Goal: Task Accomplishment & Management: Complete application form

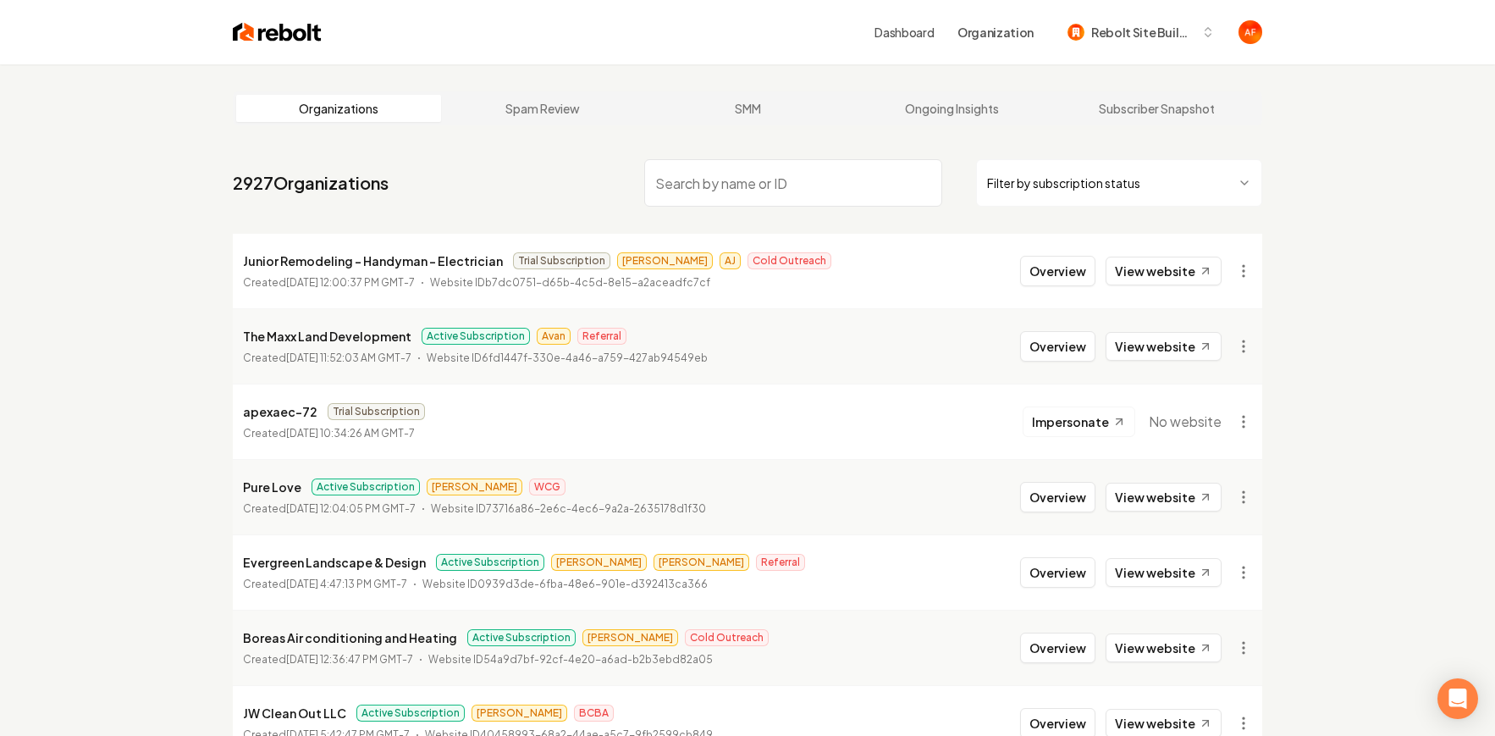
click at [269, 44] on div "Dashboard Organization Rebolt Site Builder" at bounding box center [747, 32] width 1083 height 64
click at [270, 30] on img at bounding box center [277, 32] width 89 height 24
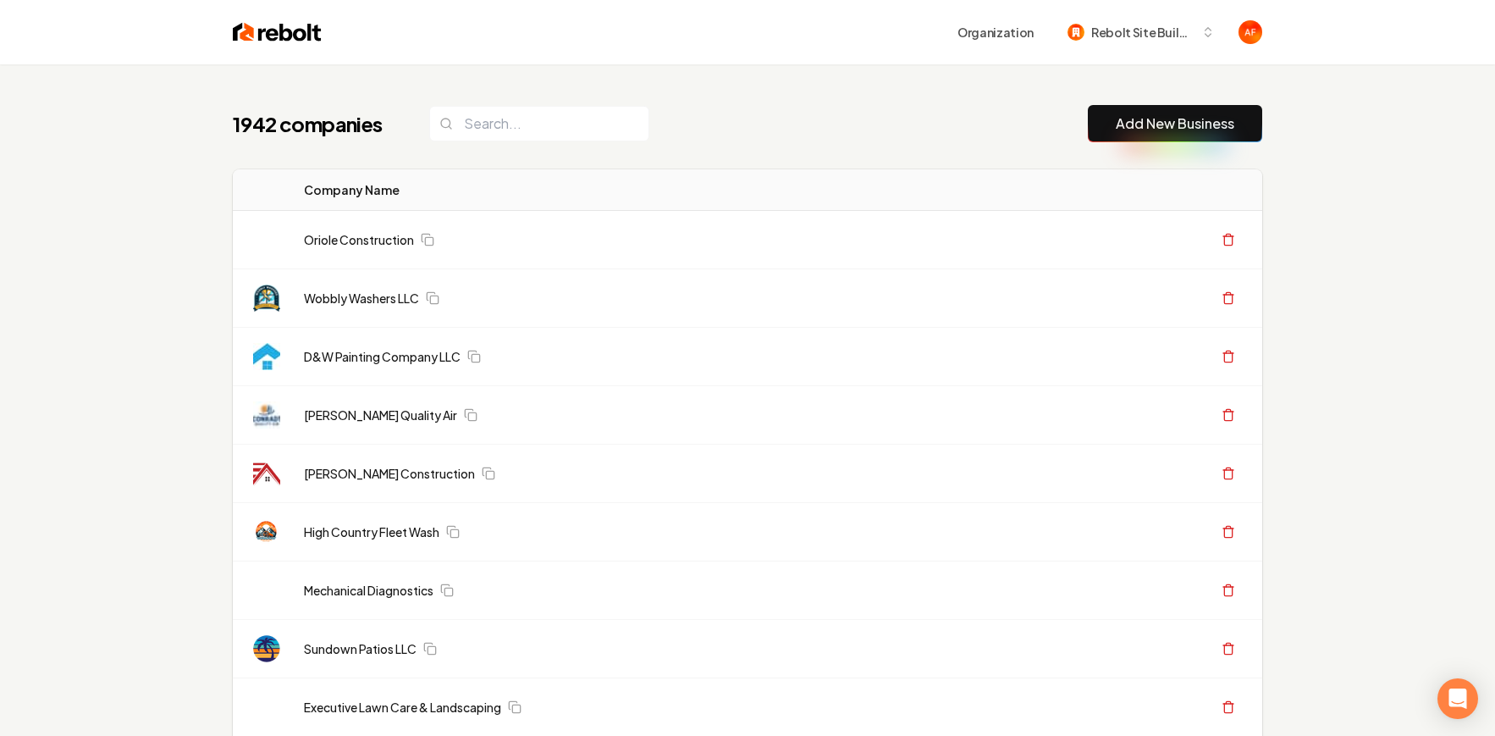
click at [730, 141] on div "1942 companies Add New Business" at bounding box center [747, 123] width 1029 height 37
click at [487, 138] on input "search" at bounding box center [539, 124] width 220 height 36
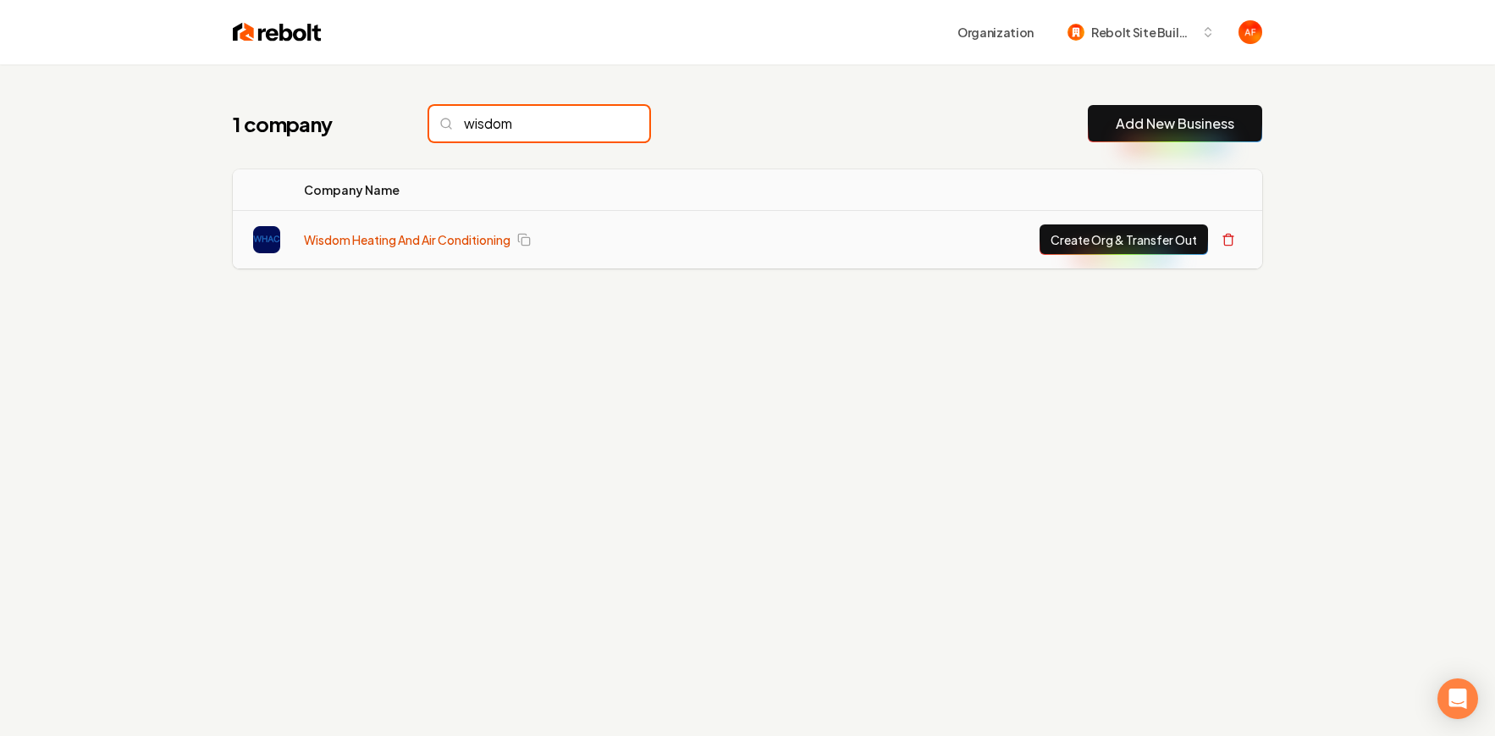
type input "wisdom"
click at [422, 236] on link "Wisdom Heating And Air Conditioning" at bounding box center [407, 239] width 207 height 17
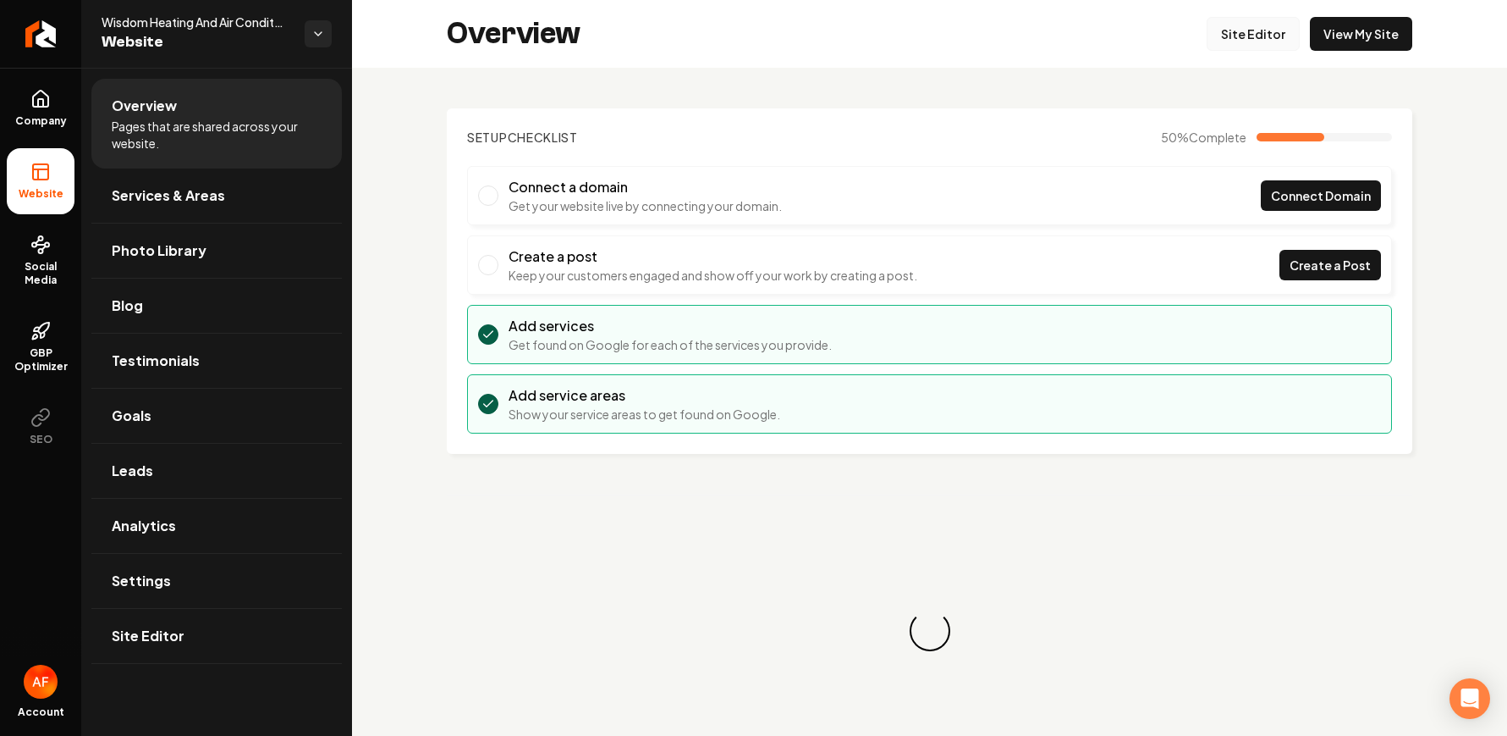
click at [1259, 41] on link "Site Editor" at bounding box center [1253, 34] width 93 height 34
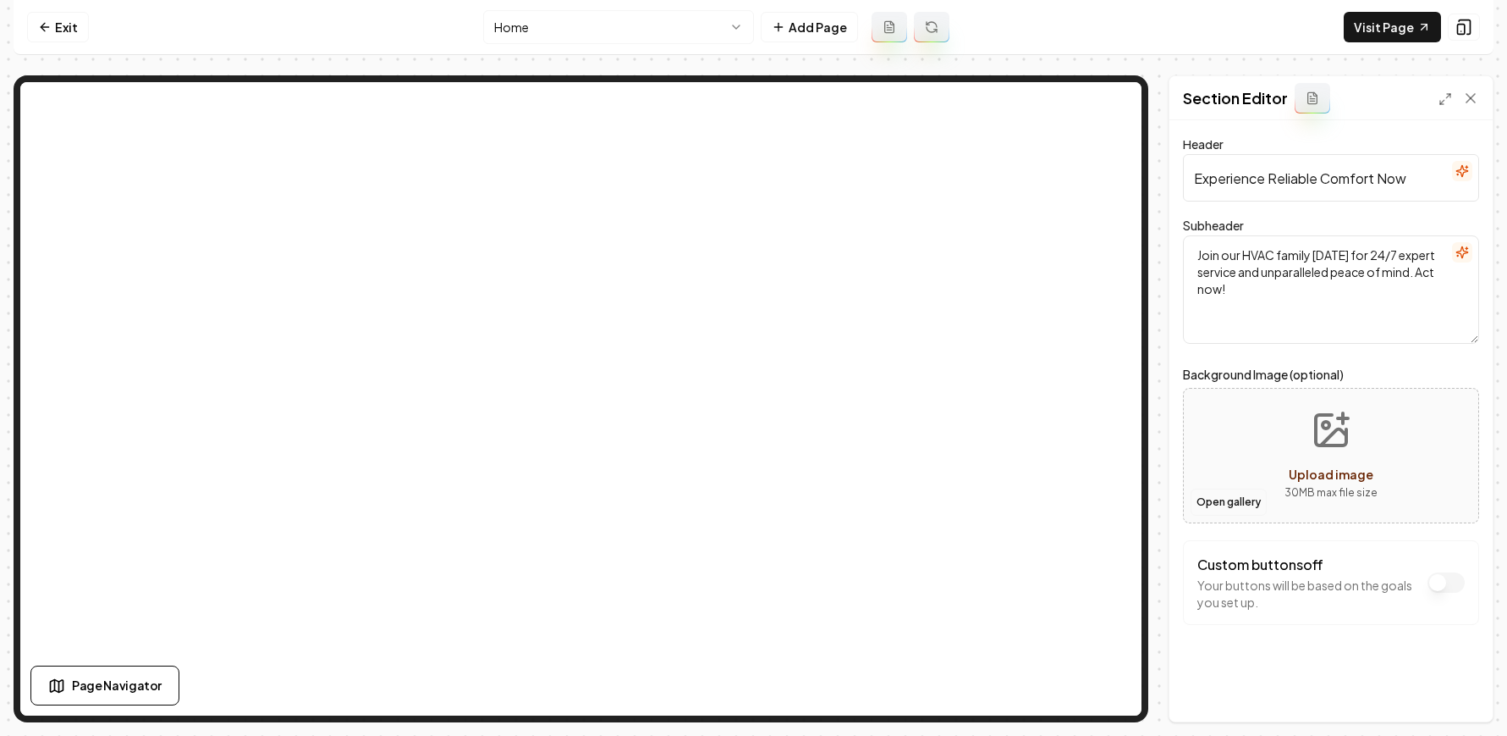
click at [1204, 492] on button "Open gallery" at bounding box center [1229, 501] width 76 height 27
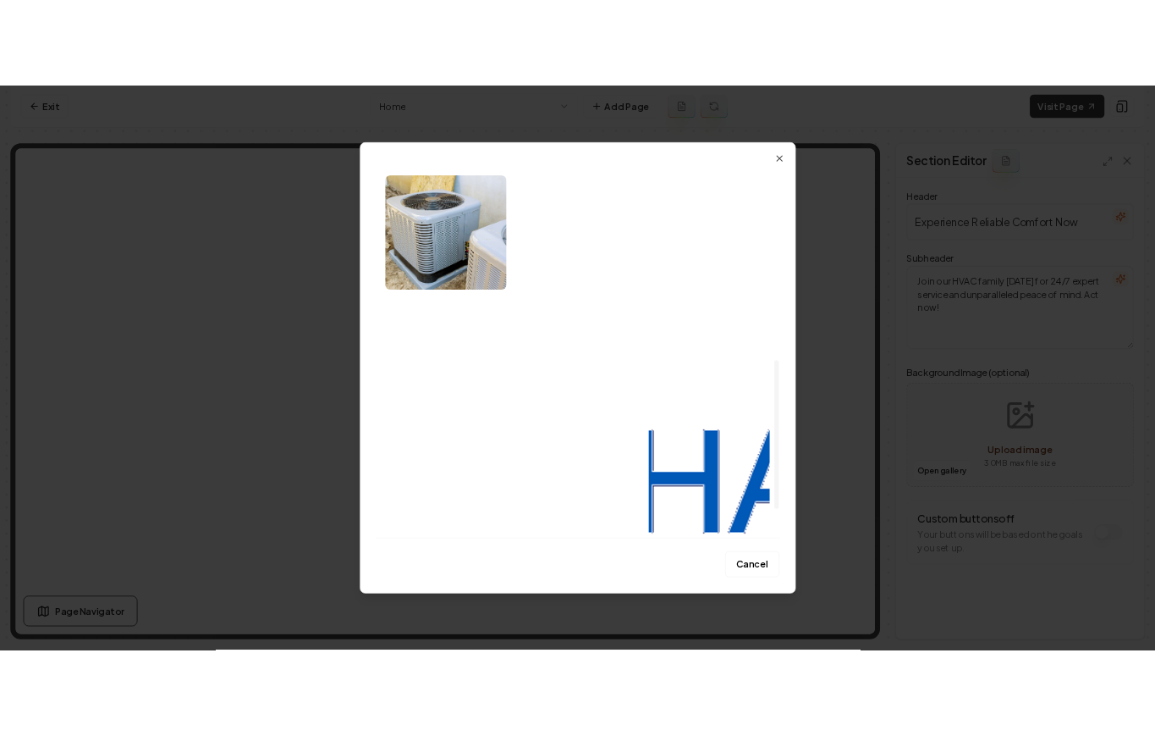
scroll to position [704, 0]
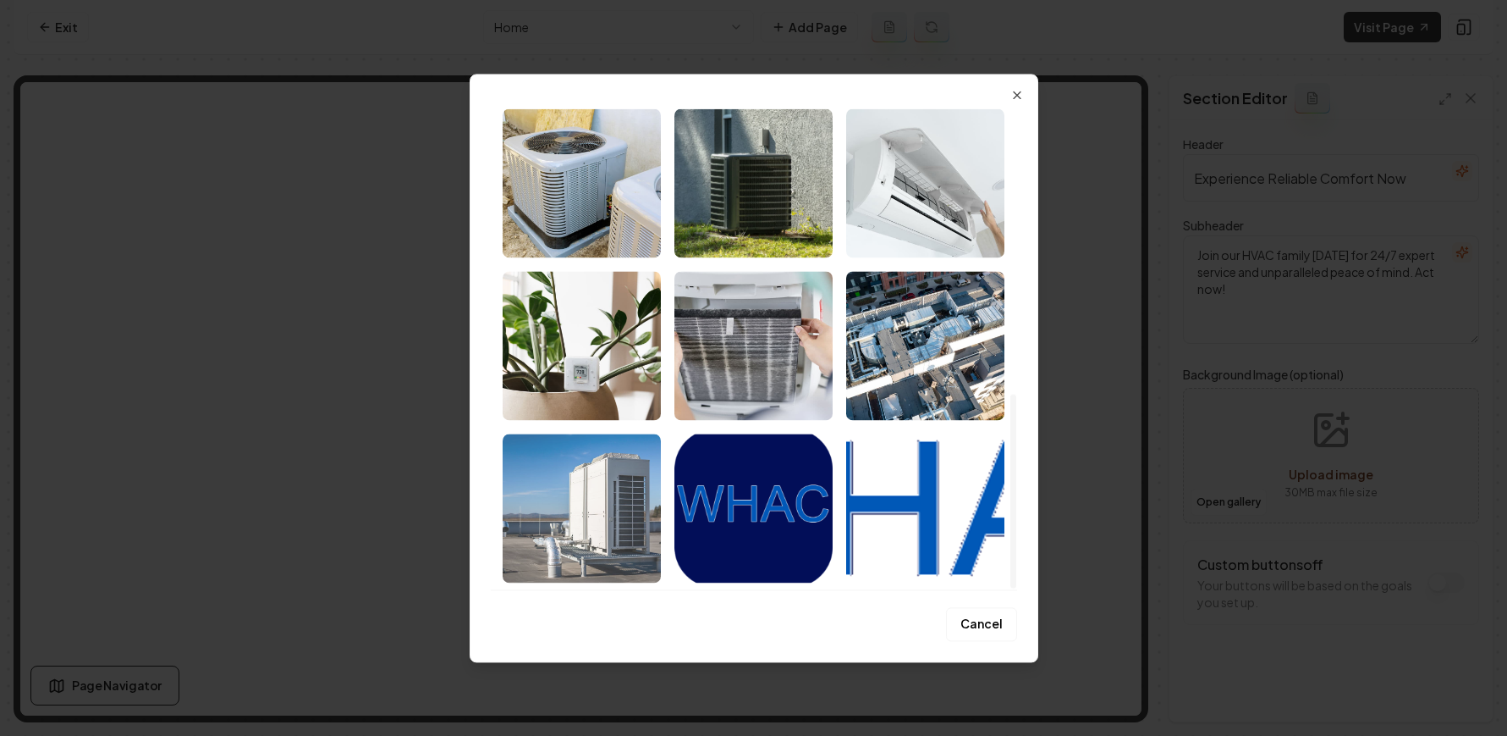
click at [598, 471] on img "Select image image_6894f61e5c7cd75eb8c98f27.jpeg" at bounding box center [582, 507] width 158 height 149
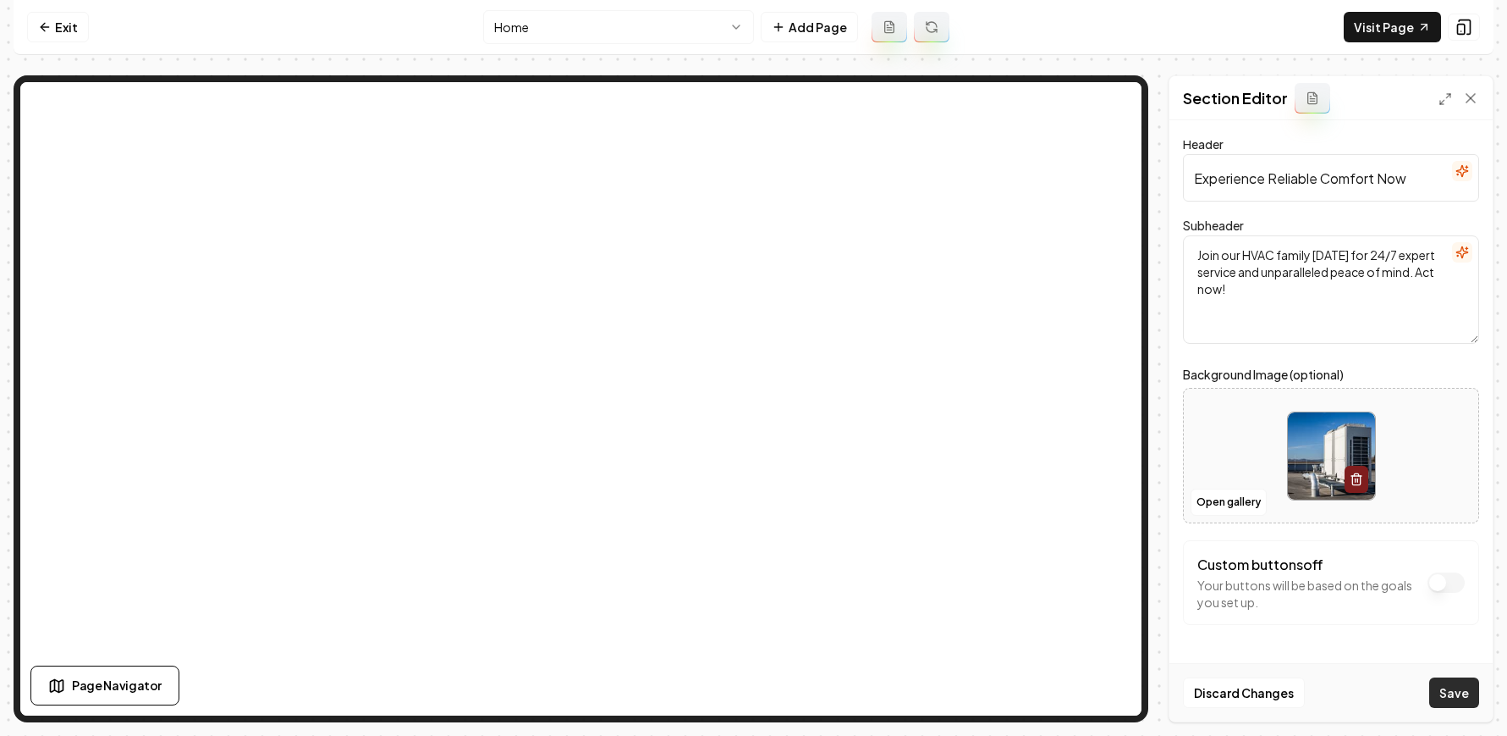
click at [1470, 700] on button "Save" at bounding box center [1455, 692] width 50 height 30
click at [47, 34] on link "Exit" at bounding box center [58, 27] width 62 height 30
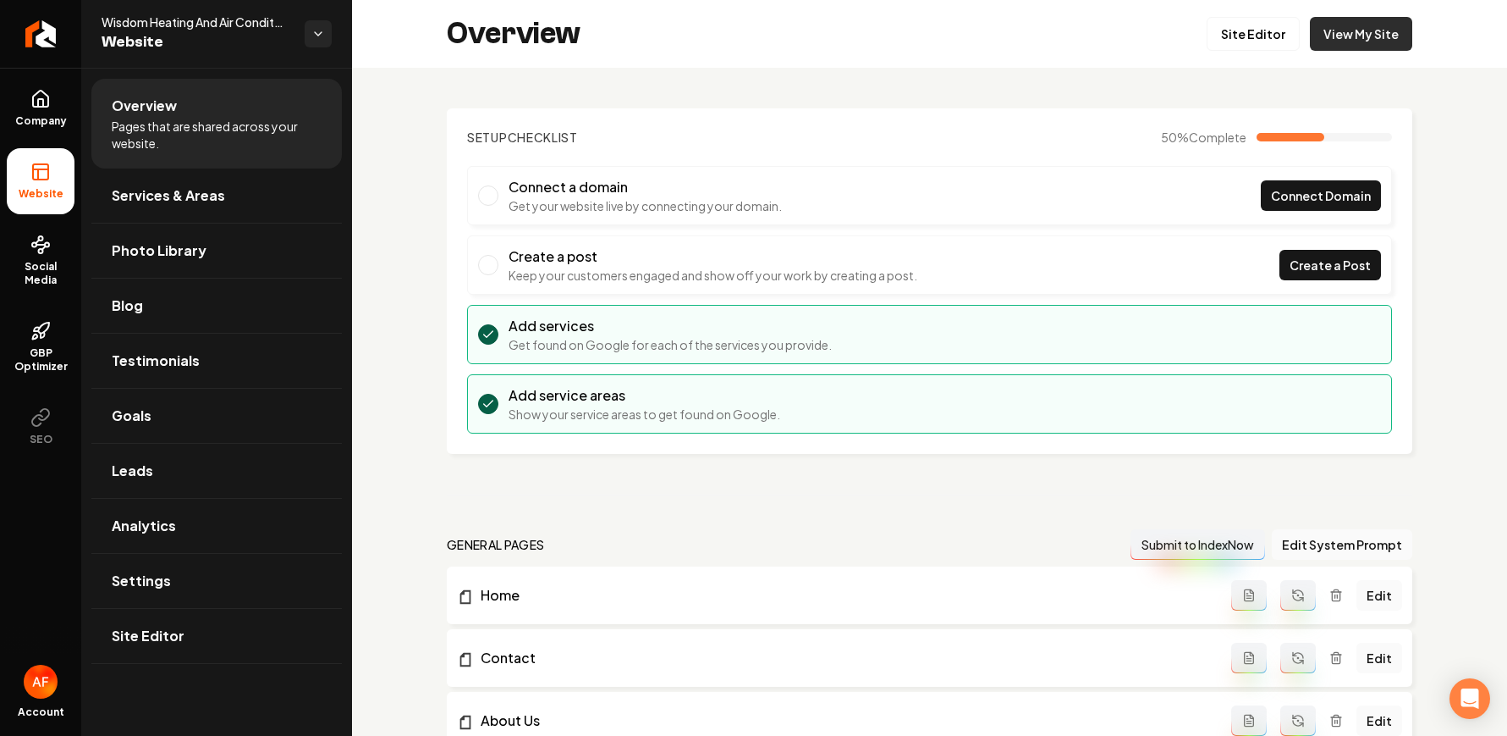
click at [1364, 33] on link "View My Site" at bounding box center [1361, 34] width 102 height 34
click at [1358, 28] on link "View My Site" at bounding box center [1361, 34] width 102 height 34
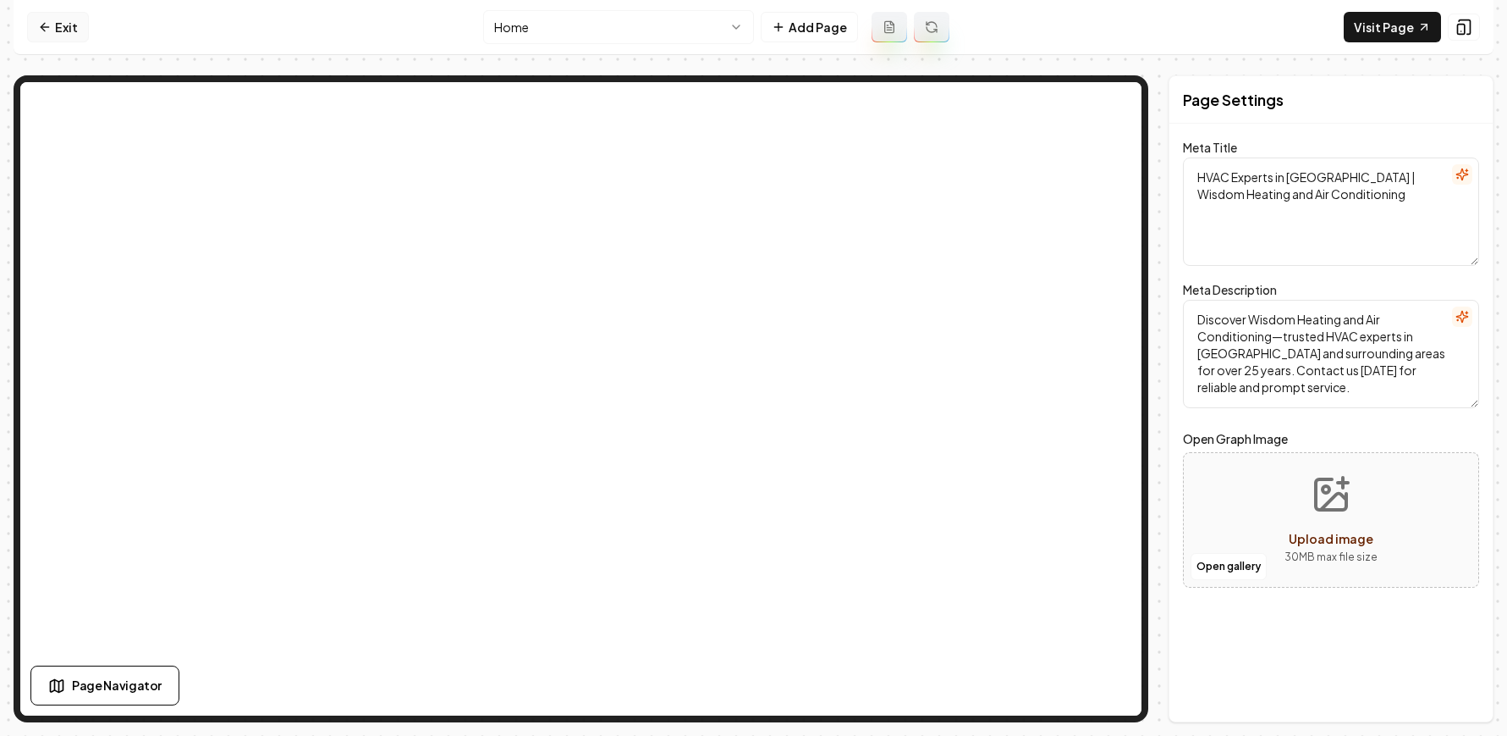
click at [30, 25] on link "Exit" at bounding box center [58, 27] width 62 height 30
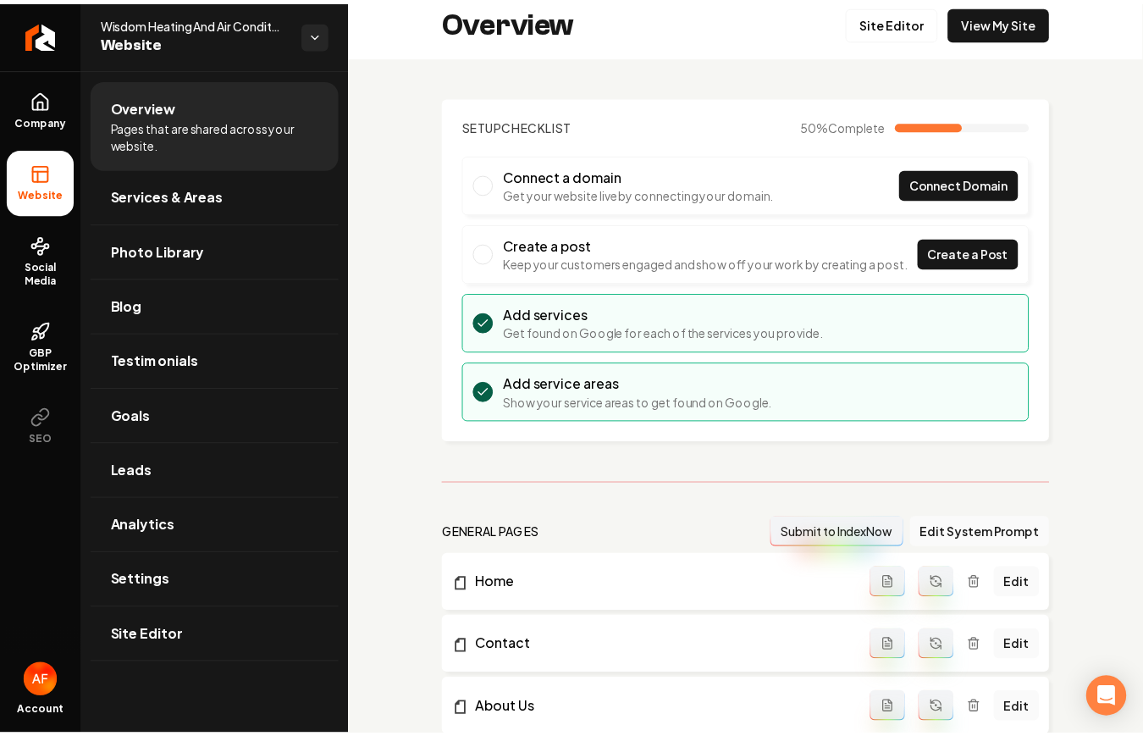
scroll to position [102, 0]
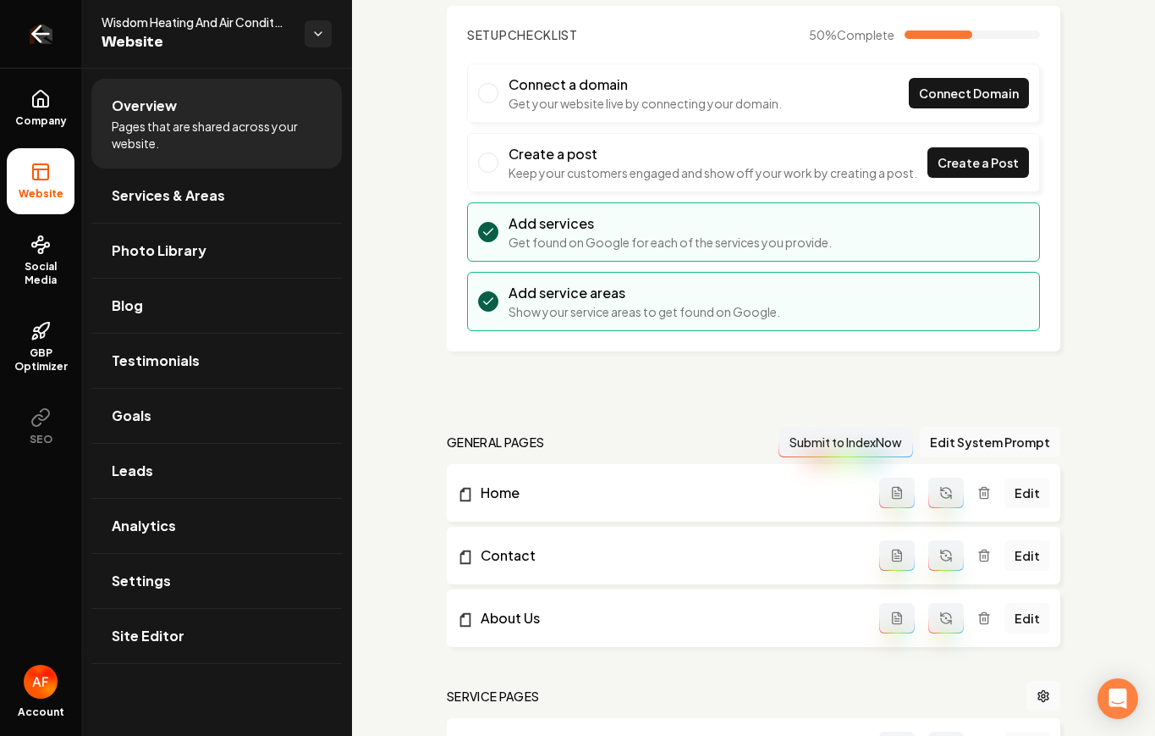
click at [25, 44] on link "Return to dashboard" at bounding box center [40, 34] width 81 height 68
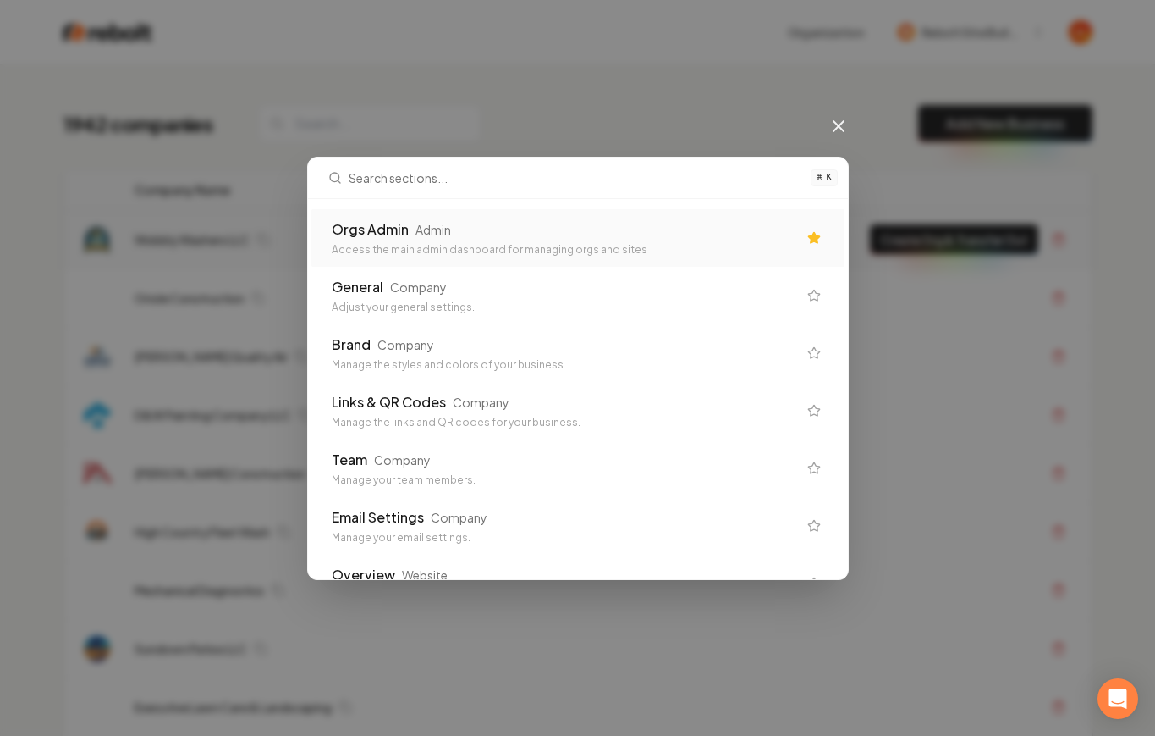
click at [433, 226] on div "Admin" at bounding box center [434, 229] width 36 height 17
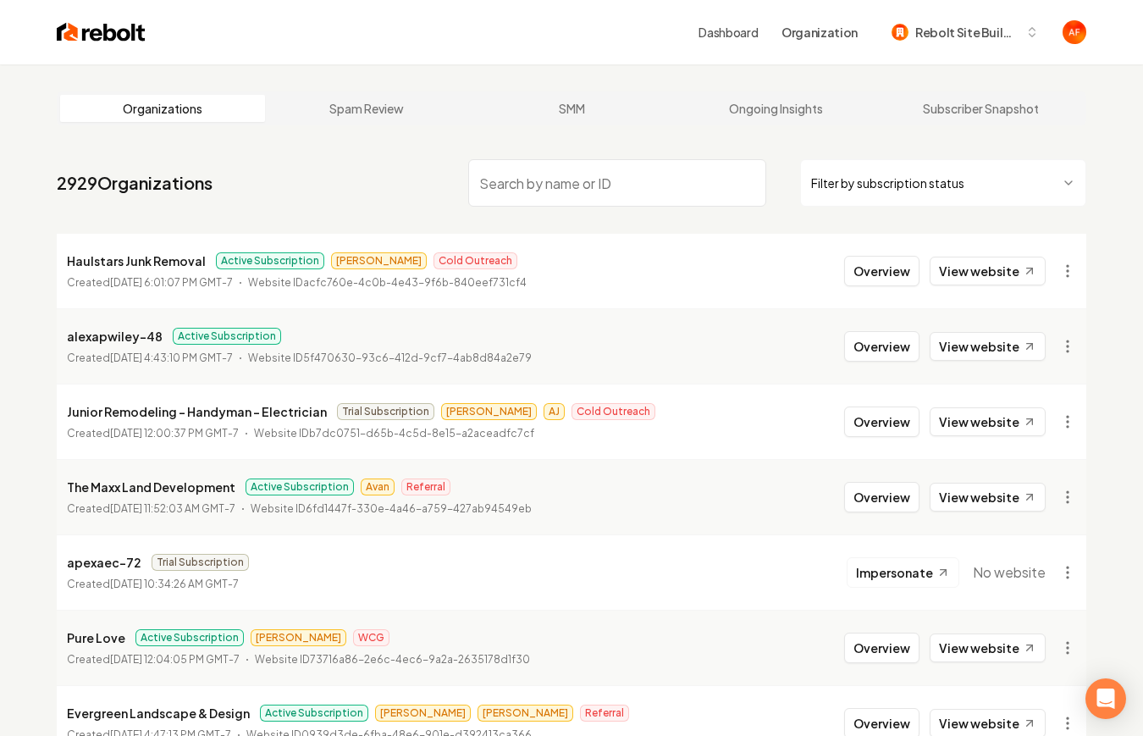
click at [1021, 287] on li "Haulstars Junk Removal Active Subscription Andrew Cold Outreach Created August …" at bounding box center [571, 271] width 1029 height 74
click at [1017, 280] on link "View website" at bounding box center [987, 270] width 116 height 29
click at [89, 35] on img at bounding box center [101, 32] width 89 height 24
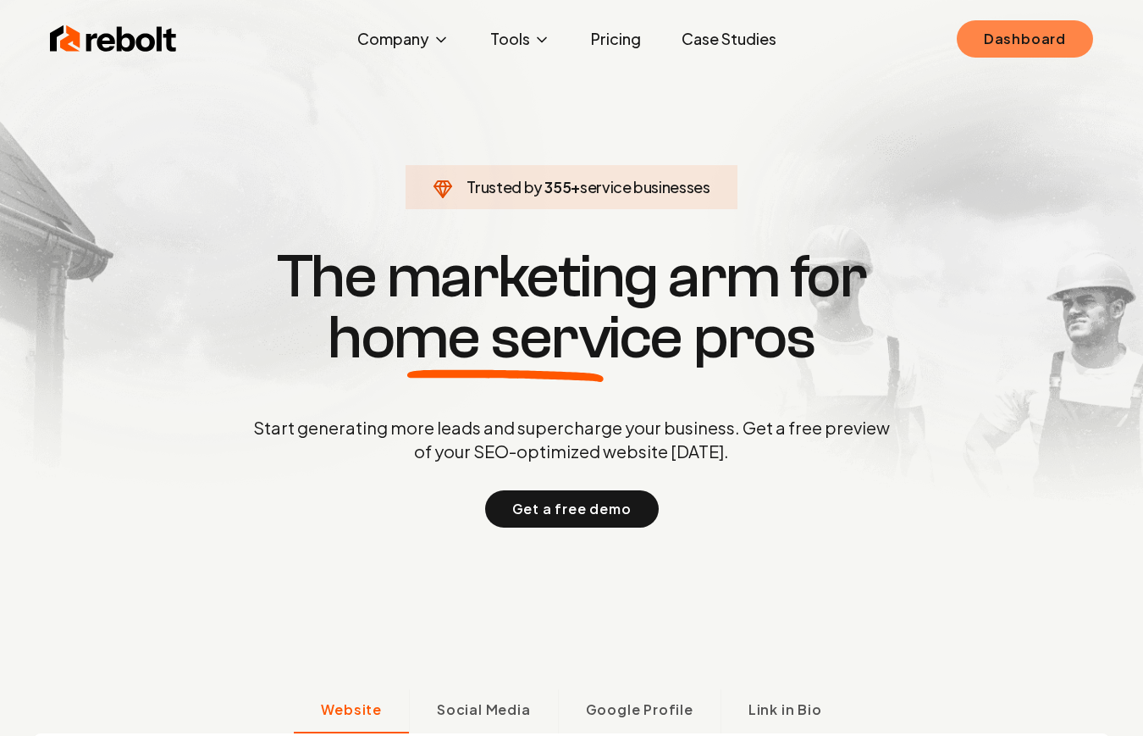
click at [1041, 43] on link "Dashboard" at bounding box center [1024, 38] width 136 height 37
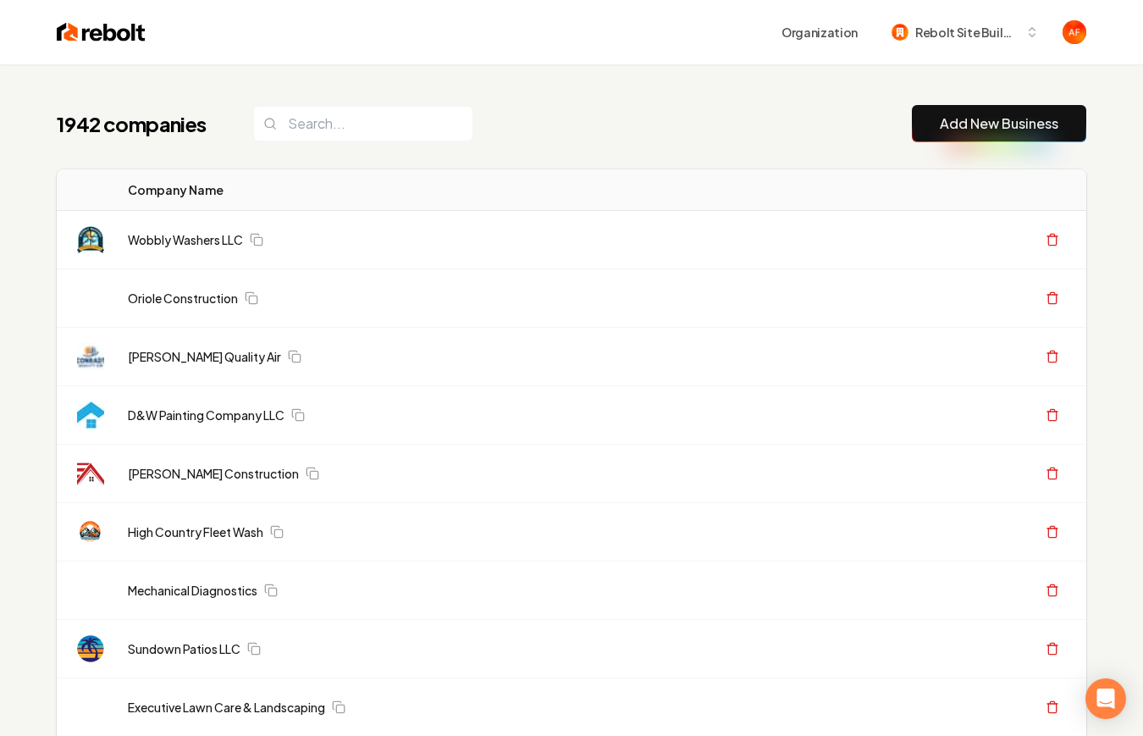
click at [968, 115] on link "Add New Business" at bounding box center [999, 123] width 119 height 20
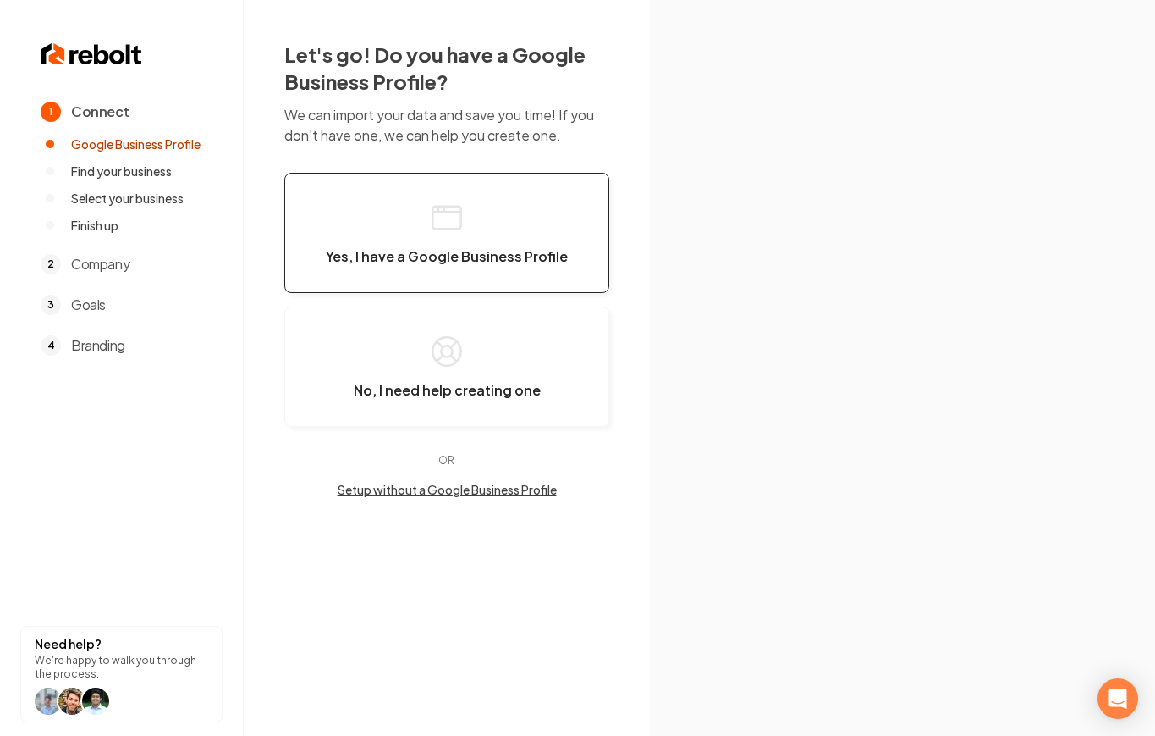
click at [450, 220] on icon "button" at bounding box center [447, 218] width 34 height 34
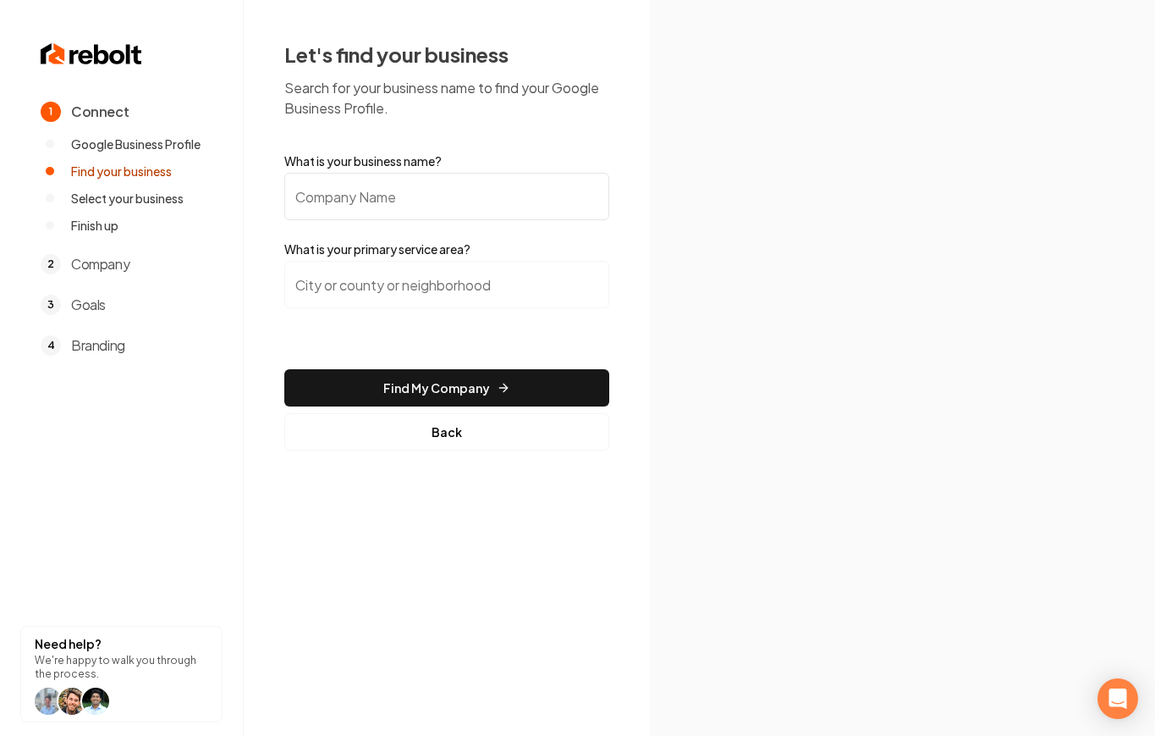
click at [407, 190] on input "What is your business name?" at bounding box center [446, 196] width 325 height 47
paste input "Vegas Hardscape, Llc"
type input "Vegas Hardscape, Llc"
click at [507, 237] on form "What is your business name? Vegas Hardscape, Llc What is your primary service a…" at bounding box center [446, 301] width 325 height 298
click at [357, 284] on input "search" at bounding box center [446, 284] width 325 height 47
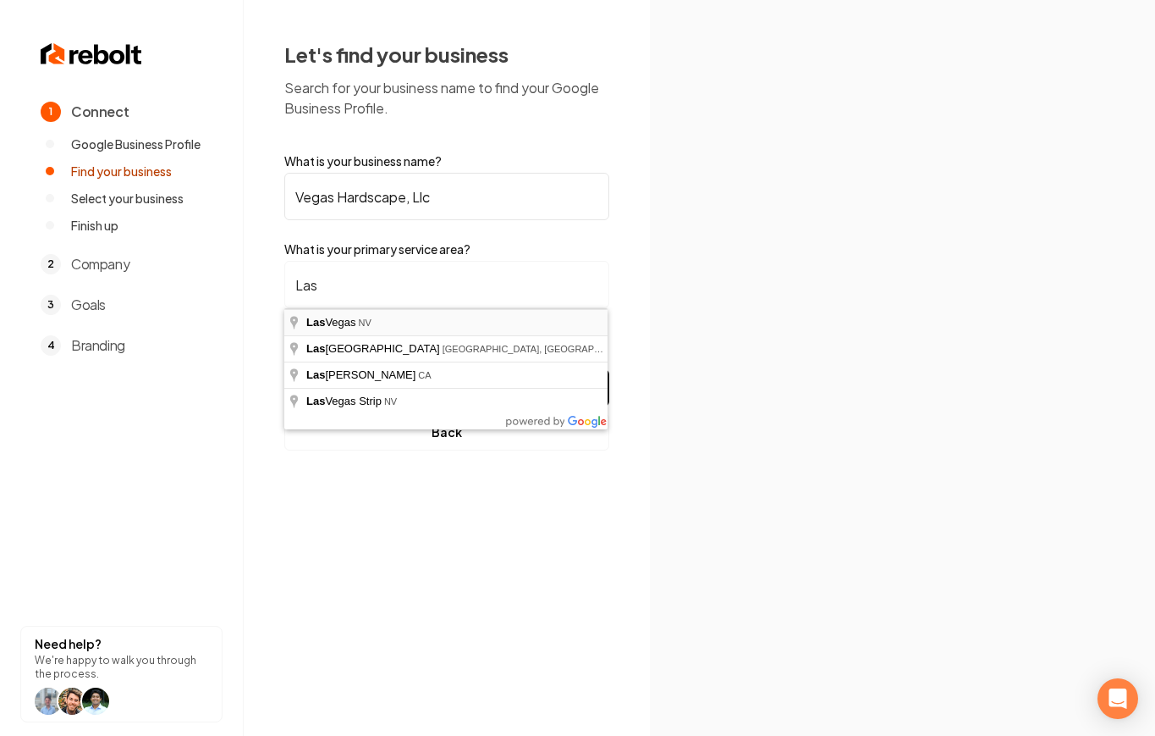
type input "[GEOGRAPHIC_DATA], [GEOGRAPHIC_DATA]"
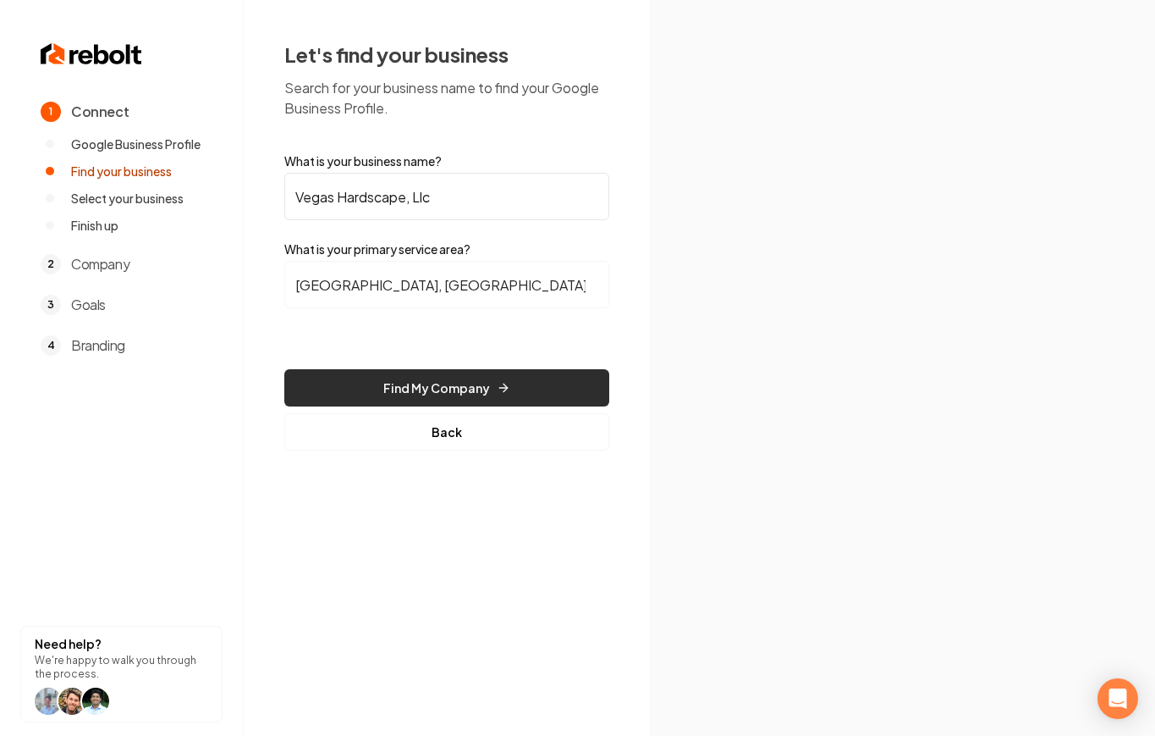
click at [394, 388] on button "Find My Company" at bounding box center [446, 387] width 325 height 37
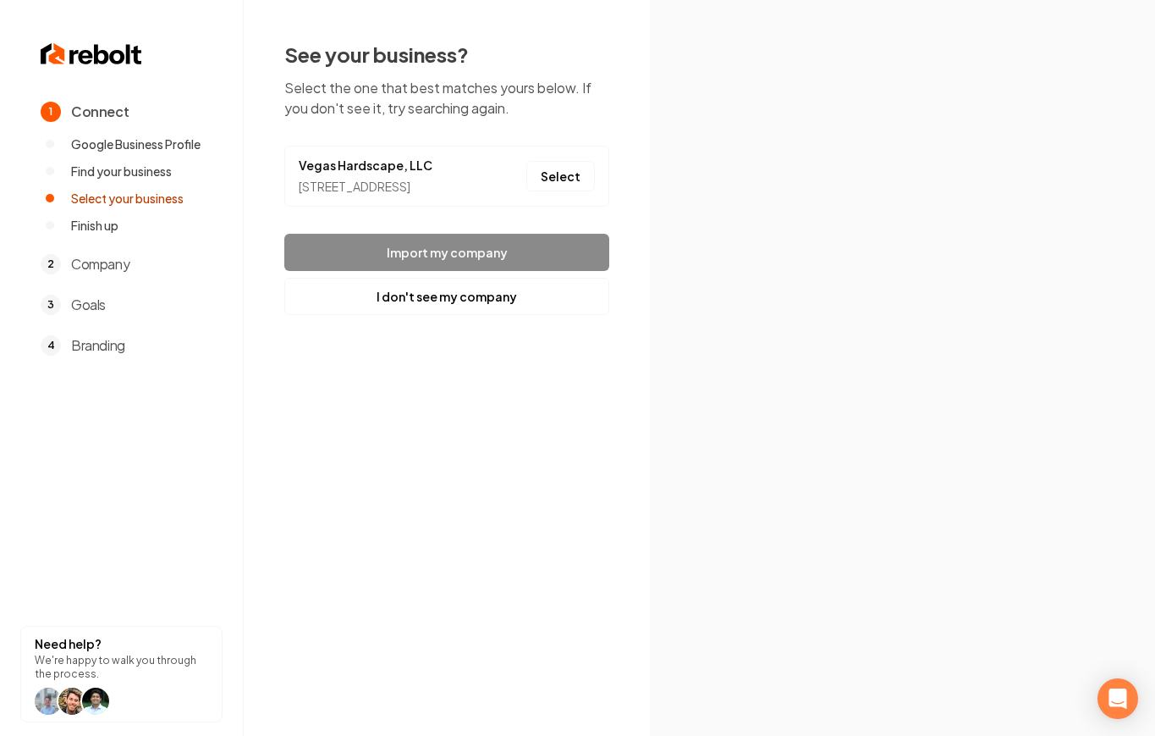
click at [555, 200] on li "Vegas Hardscape, LLC [STREET_ADDRESS] Select" at bounding box center [446, 176] width 325 height 61
click at [559, 191] on button "Select" at bounding box center [560, 176] width 69 height 30
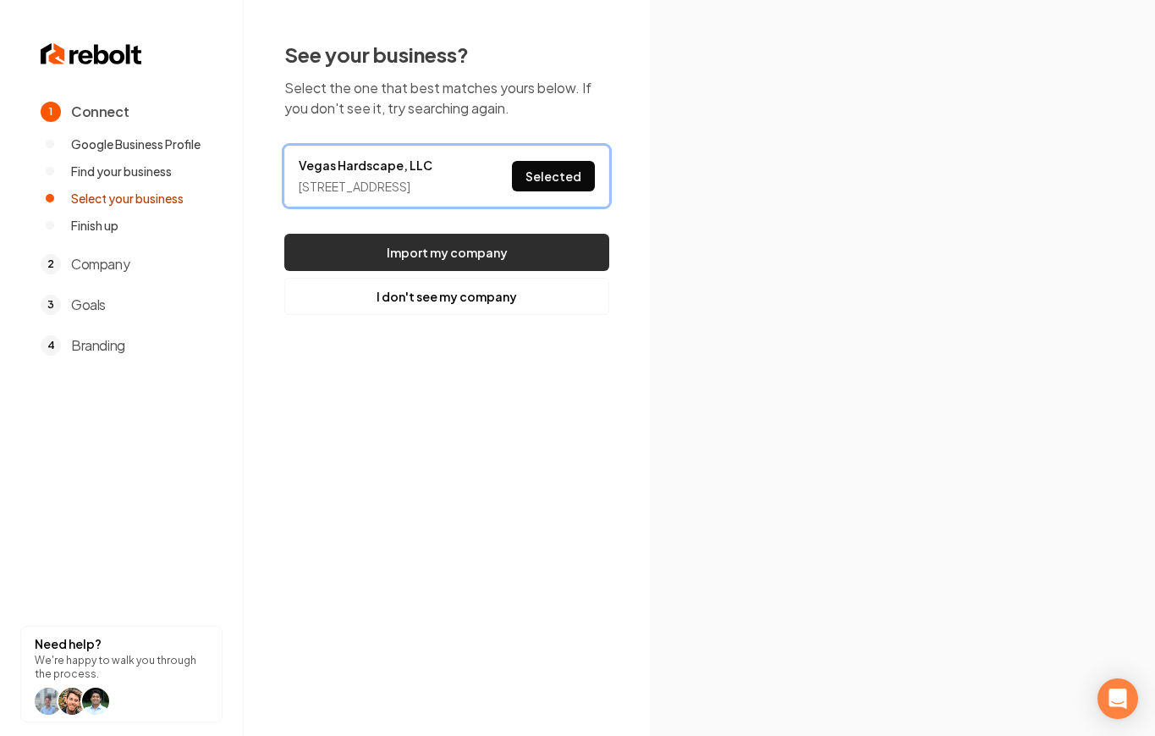
click at [515, 271] on button "Import my company" at bounding box center [446, 252] width 325 height 37
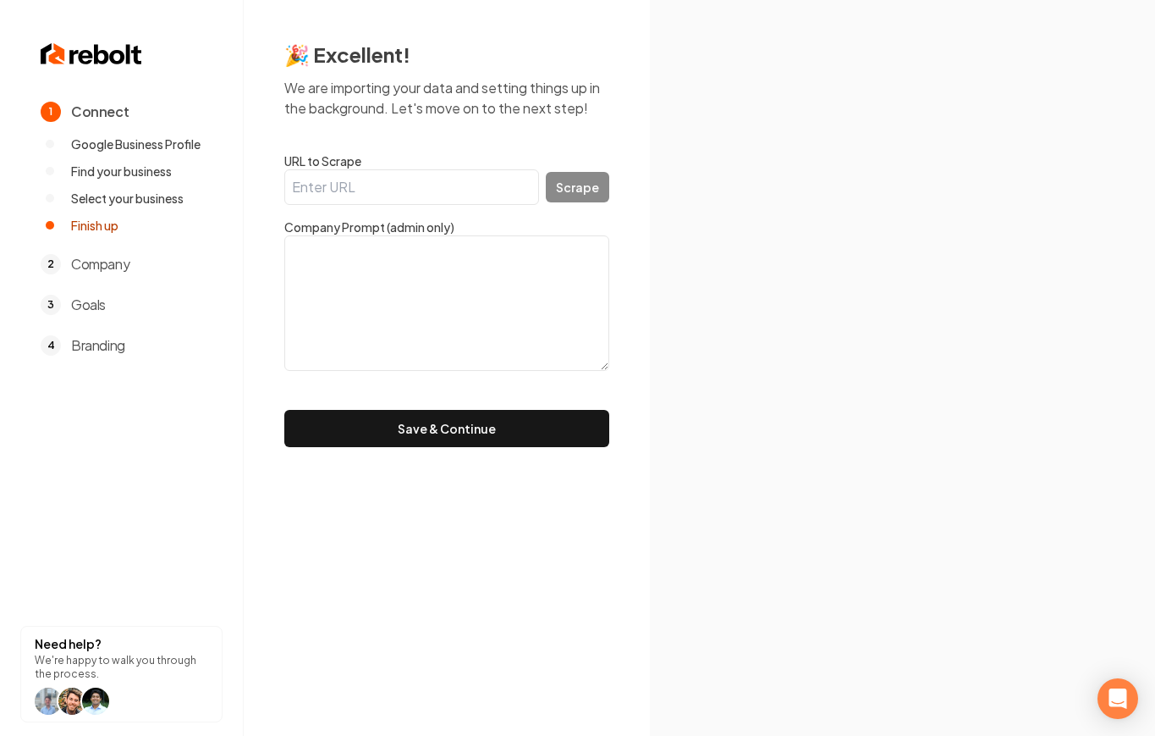
click at [398, 179] on input "URL to Scrape" at bounding box center [411, 187] width 255 height 36
paste input "[URL][DOMAIN_NAME]"
type input "[URL][DOMAIN_NAME]"
click at [589, 190] on button "Scrape" at bounding box center [577, 187] width 63 height 30
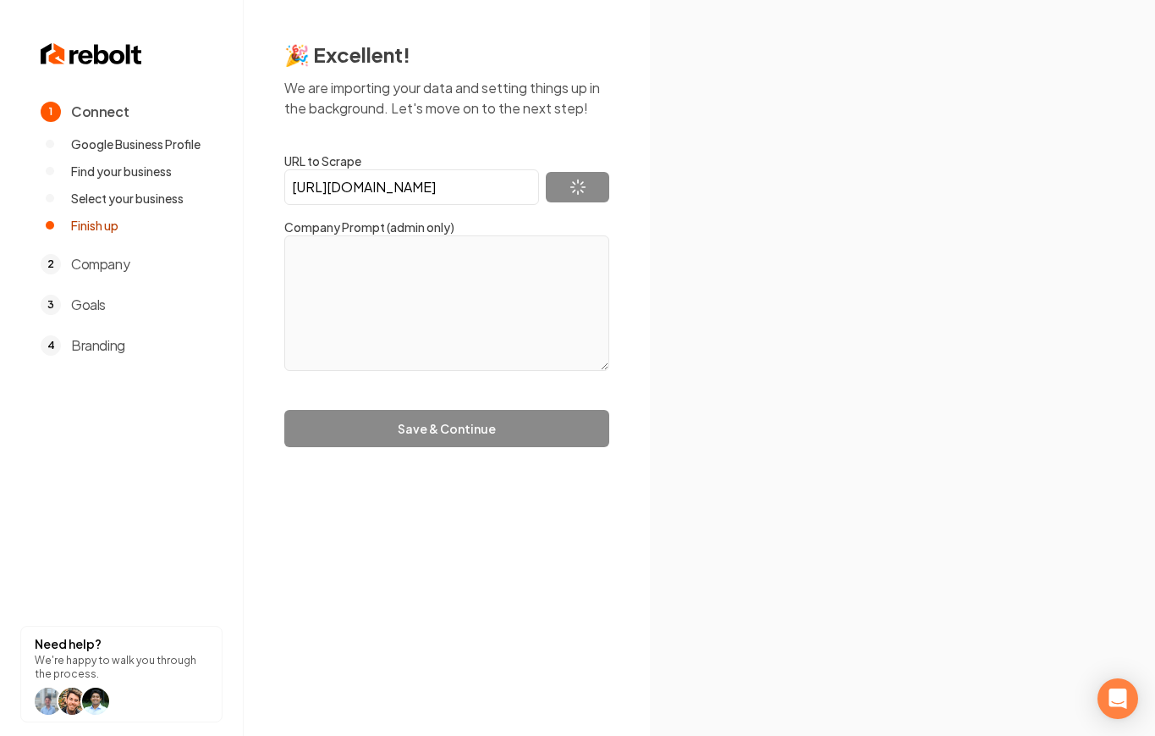
click at [498, 421] on form "URL to Scrape [URL][DOMAIN_NAME] Scrape Company Prompt (admin only) Save & Cont…" at bounding box center [446, 299] width 325 height 295
type textarea "Vegas Hardscape is a industry leader in decorative concrete, specializing in po…"
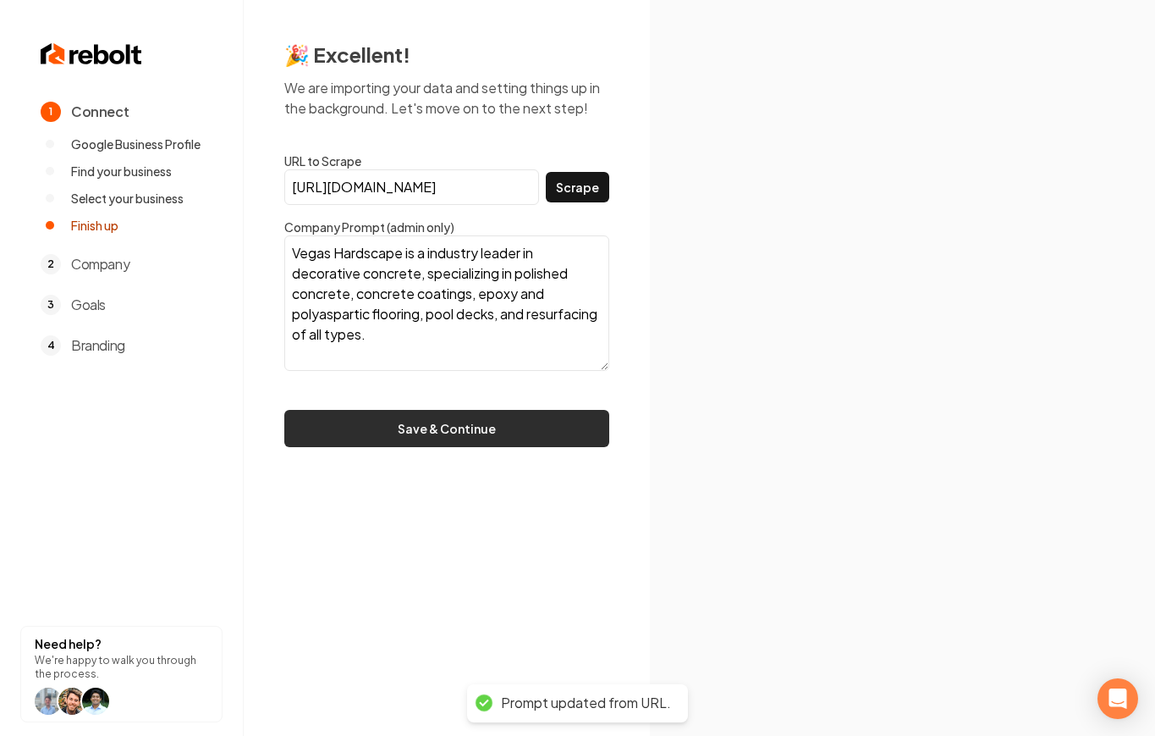
click at [496, 426] on button "Save & Continue" at bounding box center [446, 428] width 325 height 37
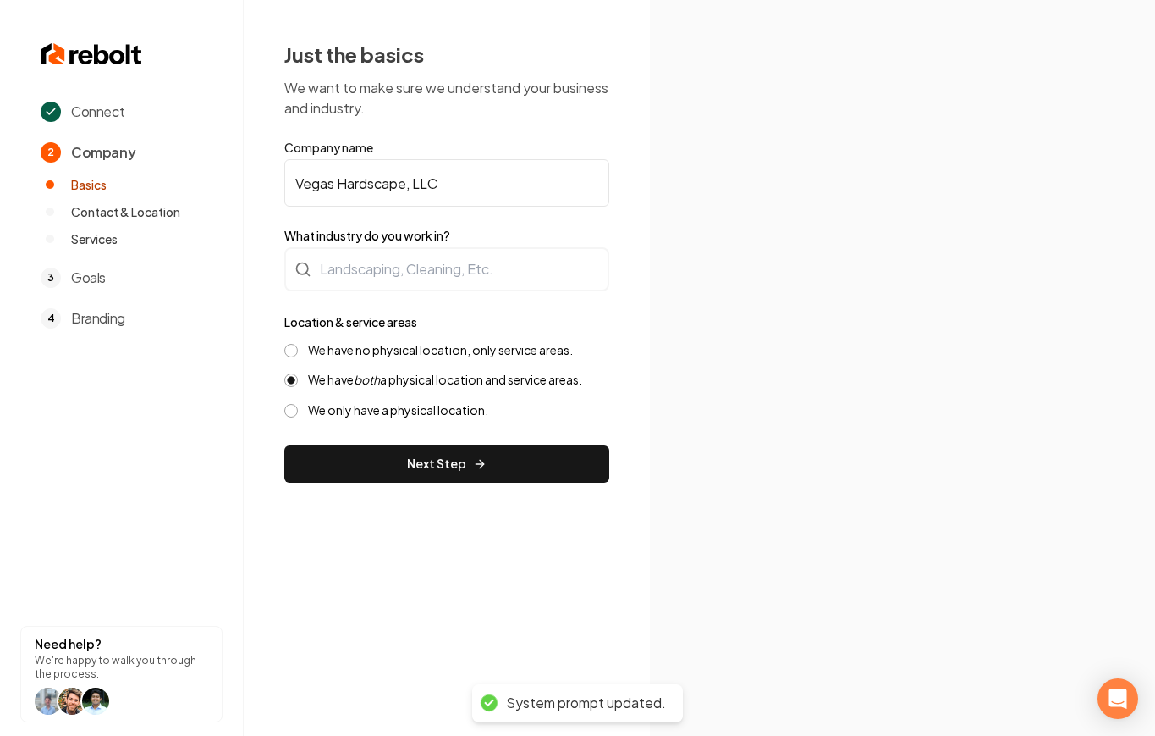
drag, startPoint x: 494, startPoint y: 295, endPoint x: 501, endPoint y: 271, distance: 25.5
click at [501, 273] on form "Company name Vegas Hardscape, LLC What industry do you work in? Location & serv…" at bounding box center [446, 311] width 325 height 344
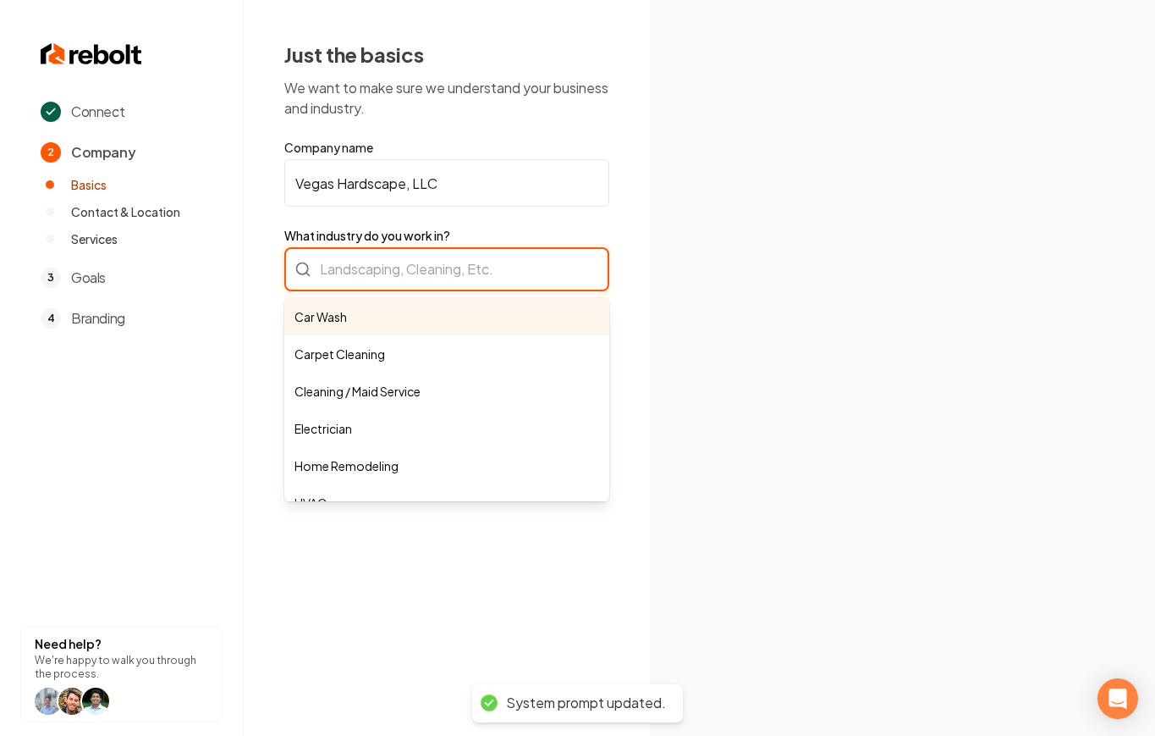
click at [501, 270] on div "Car Wash Carpet Cleaning Cleaning / Maid Service Electrician Home Remodeling HV…" at bounding box center [446, 269] width 325 height 44
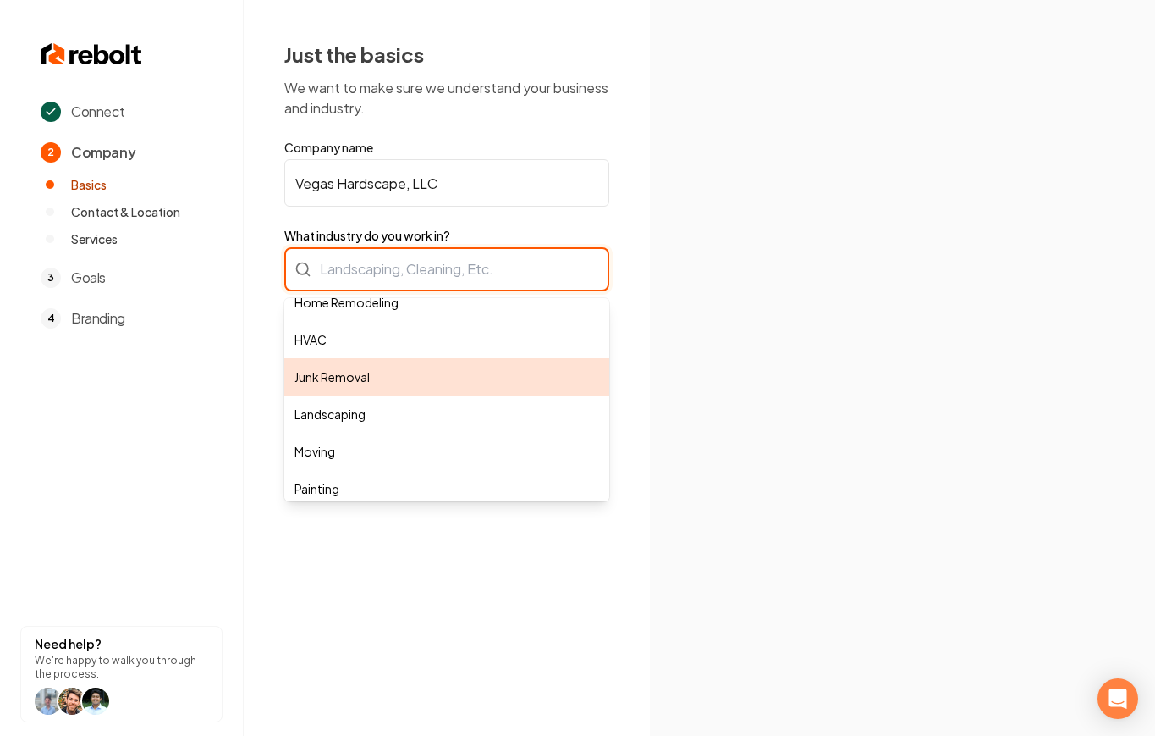
scroll to position [166, 0]
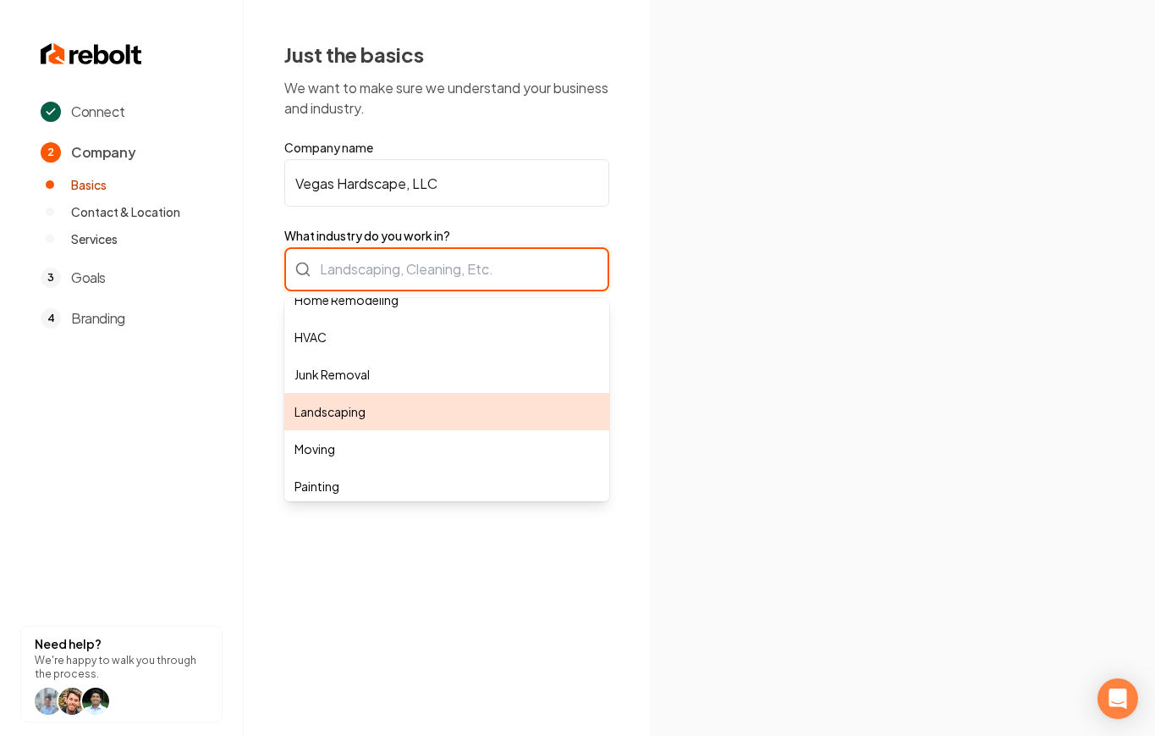
type input "Landscaping"
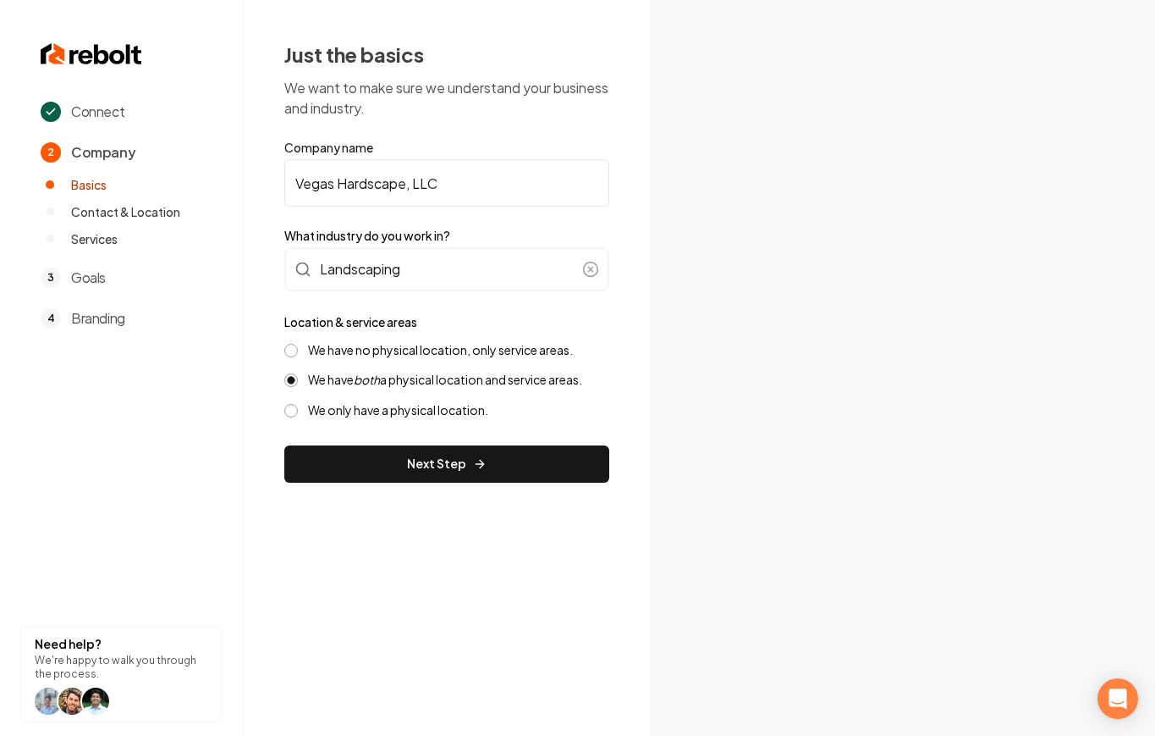
click at [400, 356] on label "We have no physical location, only service areas." at bounding box center [440, 350] width 265 height 16
click at [298, 356] on button "We have no physical location, only service areas." at bounding box center [291, 351] width 14 height 14
click at [394, 482] on div "Just the basics We want to make sure we understand your business and industry. …" at bounding box center [447, 261] width 406 height 523
click at [400, 471] on button "Next Step" at bounding box center [446, 463] width 325 height 37
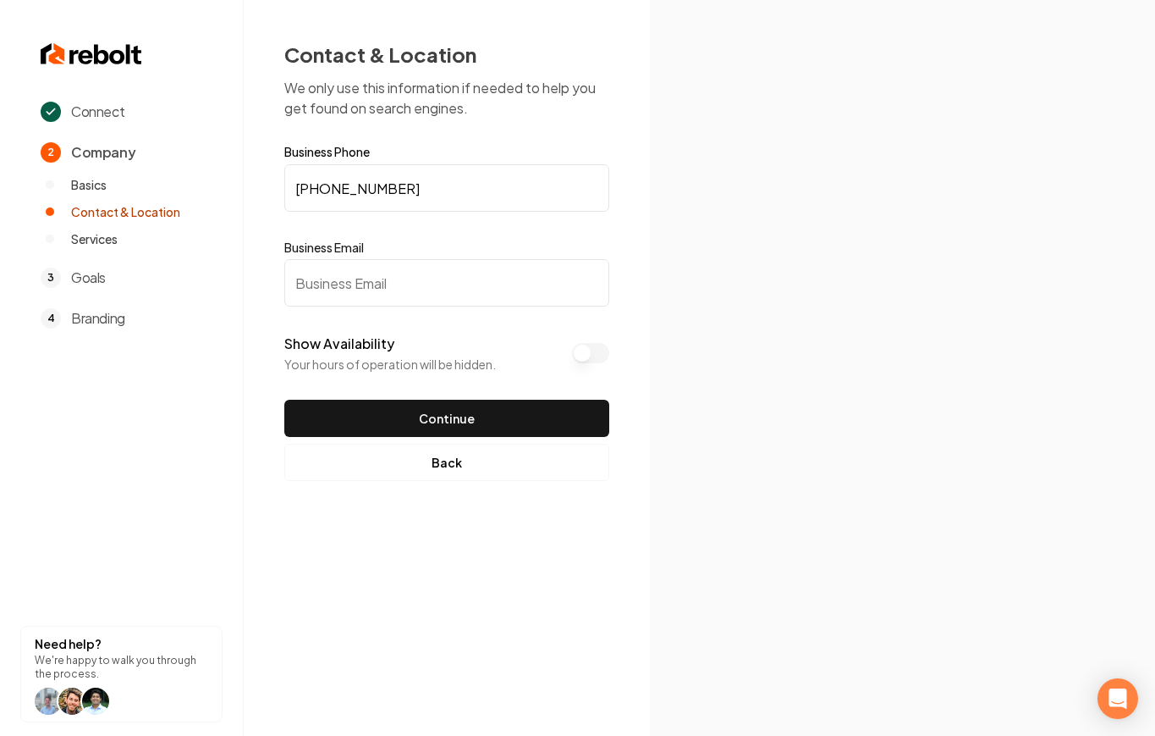
click at [401, 291] on input "Business Email" at bounding box center [446, 282] width 325 height 47
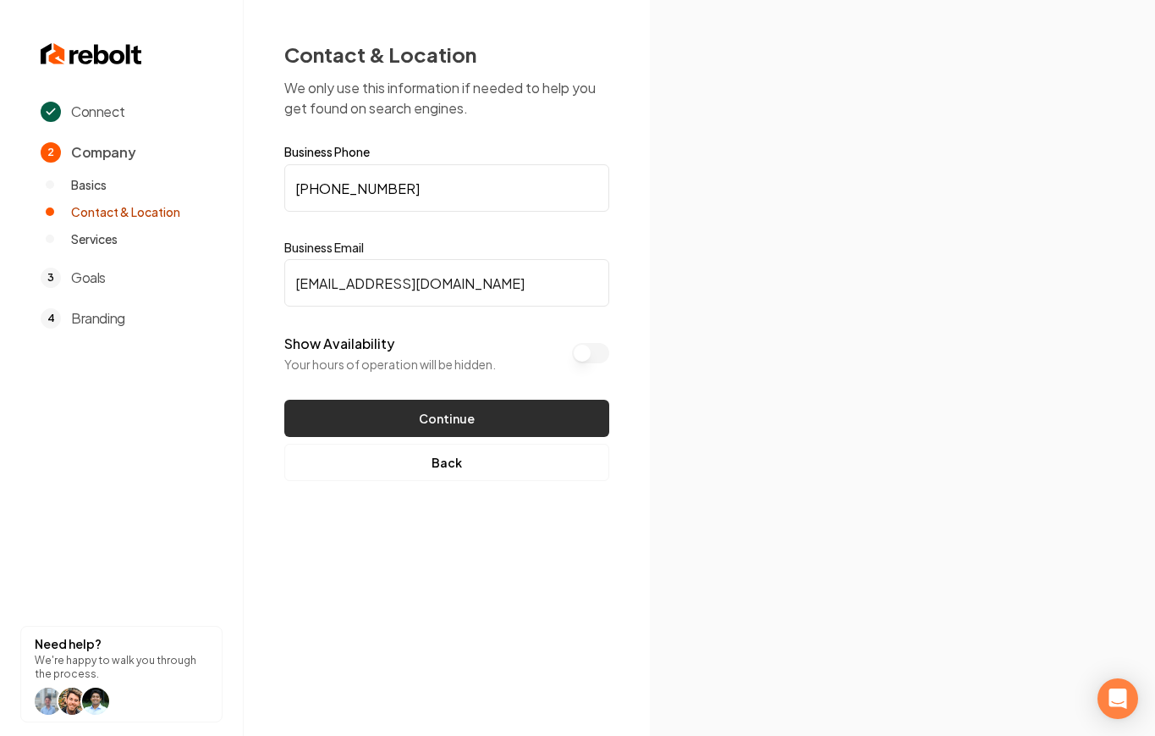
type input "[EMAIL_ADDRESS][DOMAIN_NAME]"
click at [493, 405] on button "Continue" at bounding box center [446, 418] width 325 height 37
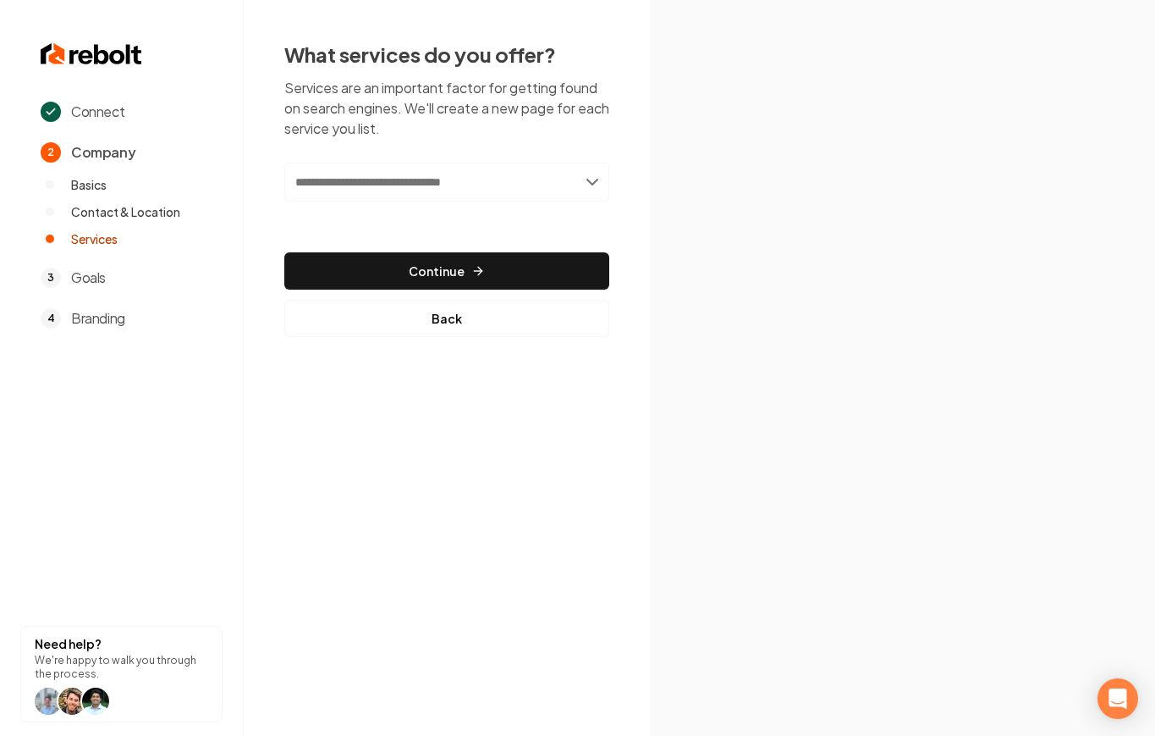
click at [563, 182] on input "text" at bounding box center [446, 182] width 325 height 39
click at [583, 185] on input "text" at bounding box center [446, 182] width 325 height 39
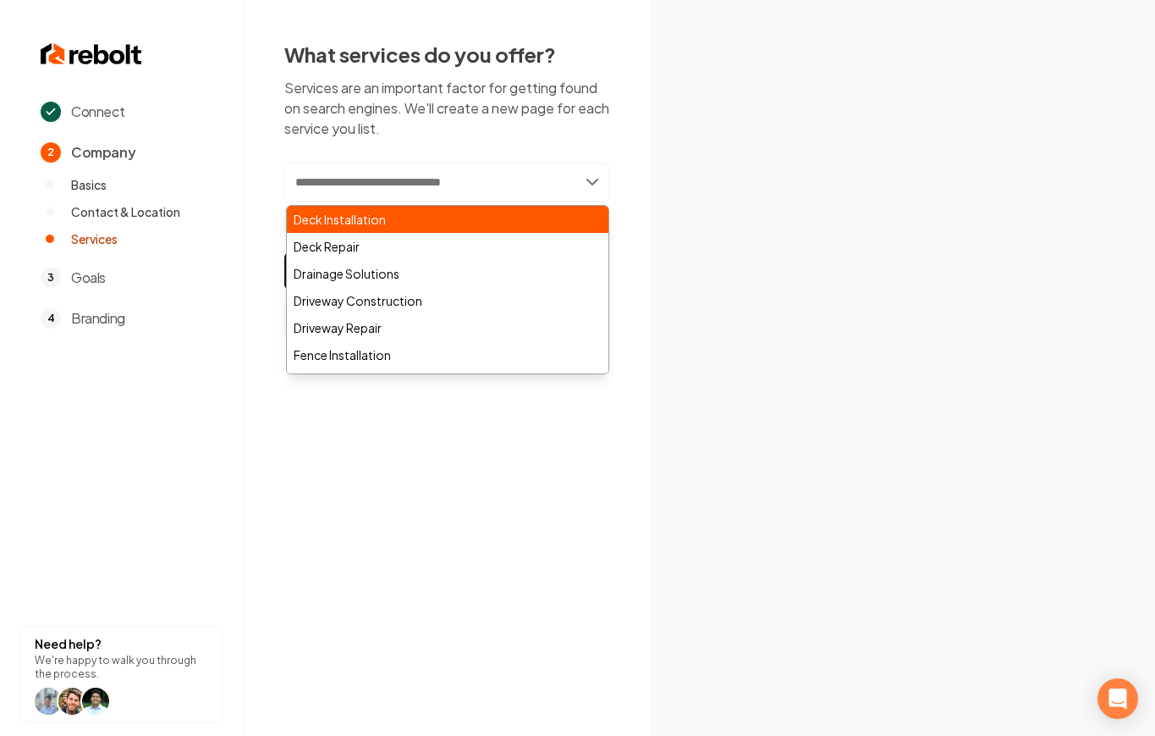
click at [476, 223] on div "Deck Installation" at bounding box center [448, 219] width 322 height 27
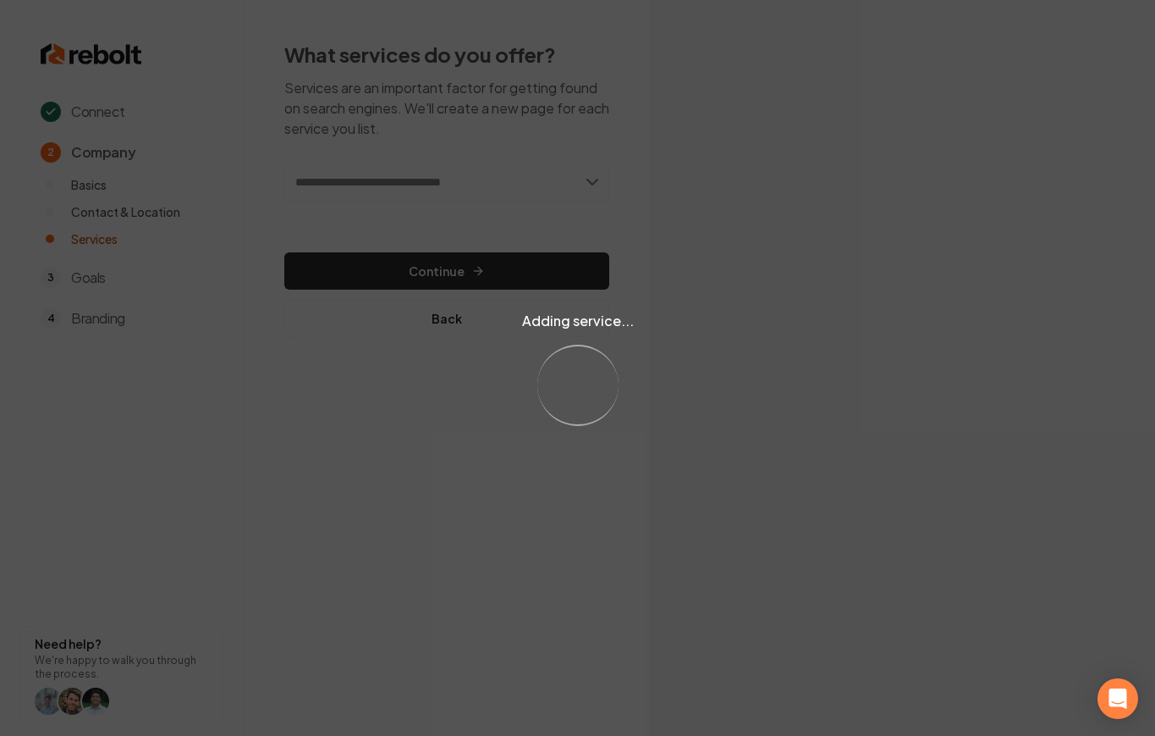
click at [565, 180] on div "Adding service... Loading..." at bounding box center [577, 368] width 1155 height 736
click at [587, 181] on div "Adding service... Loading..." at bounding box center [577, 368] width 1155 height 736
click at [591, 180] on div "Adding service... Loading..." at bounding box center [577, 368] width 1155 height 736
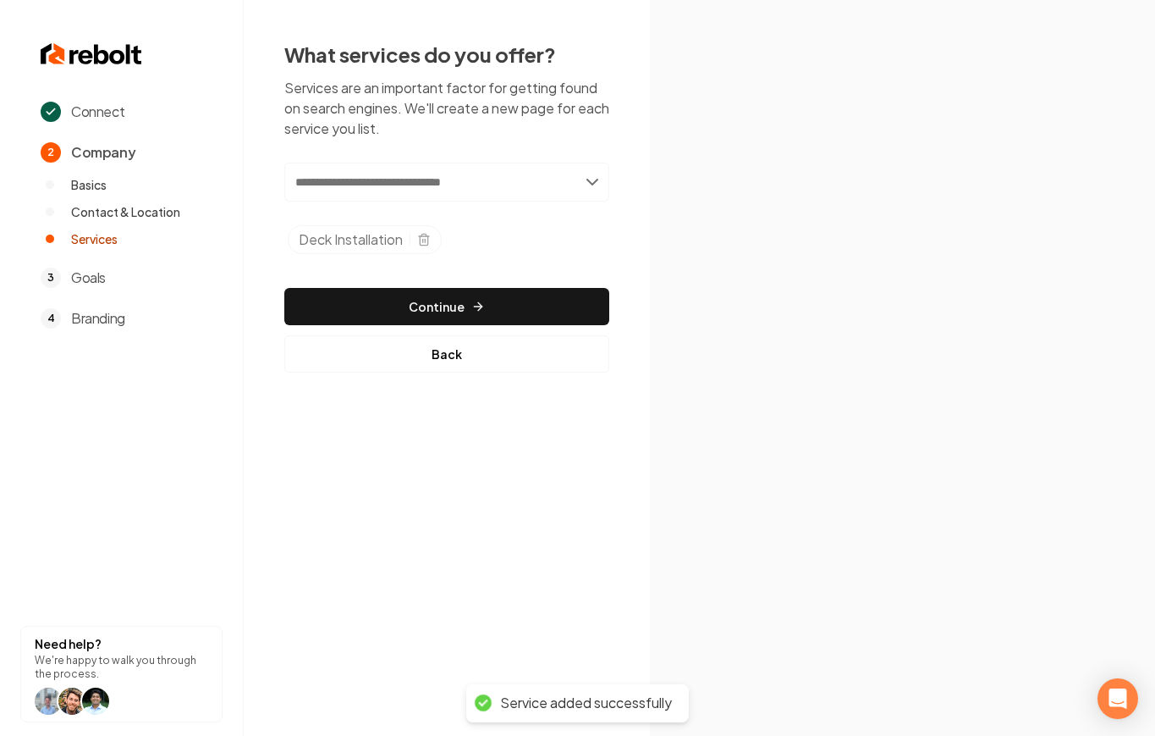
click at [593, 179] on input "text" at bounding box center [446, 182] width 325 height 39
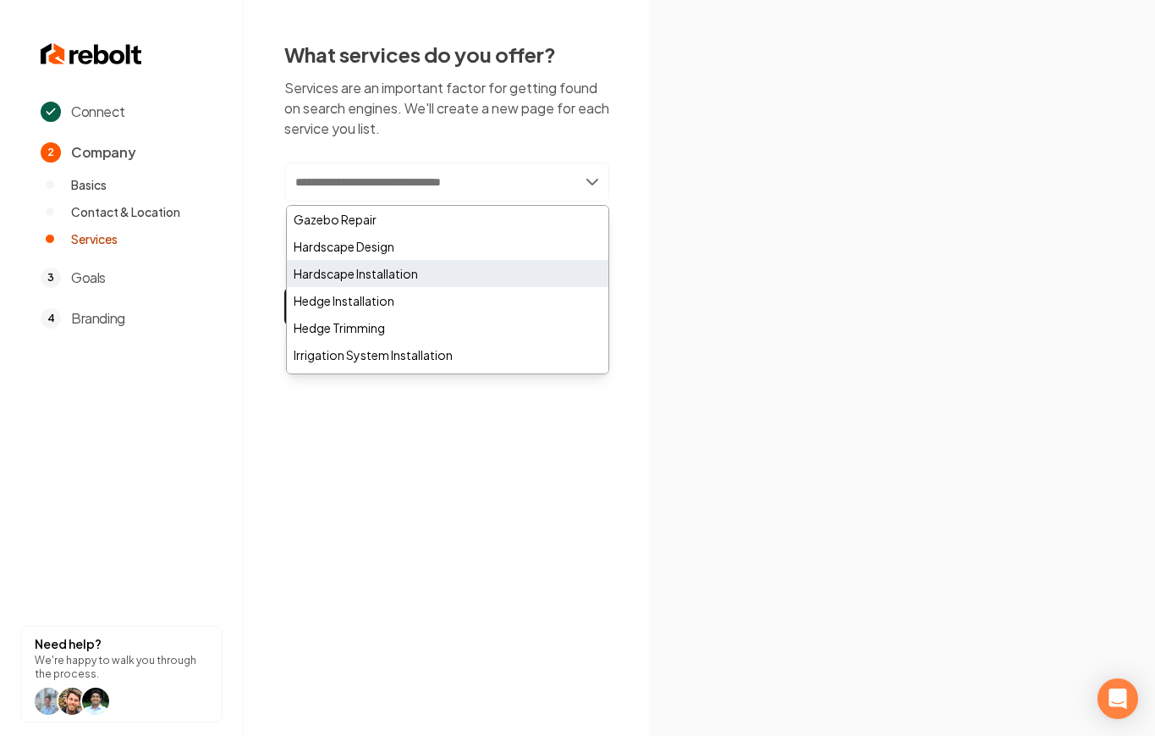
scroll to position [296, 0]
click at [421, 276] on div "Hardscape Installation" at bounding box center [448, 275] width 322 height 27
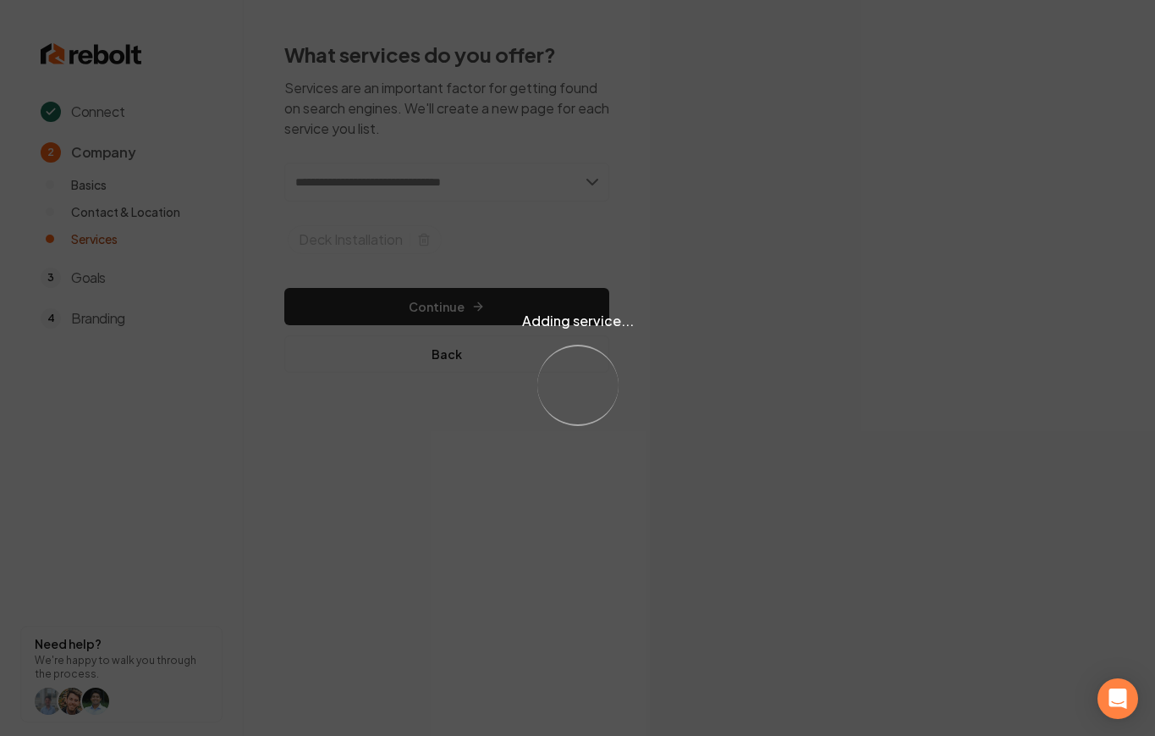
click at [574, 185] on div "Adding service... Loading..." at bounding box center [577, 368] width 1155 height 736
click at [589, 179] on div "Adding service... Loading..." at bounding box center [577, 368] width 1155 height 736
drag, startPoint x: 589, startPoint y: 179, endPoint x: 577, endPoint y: 194, distance: 19.3
click at [589, 179] on div "Adding service... Loading..." at bounding box center [577, 368] width 1155 height 736
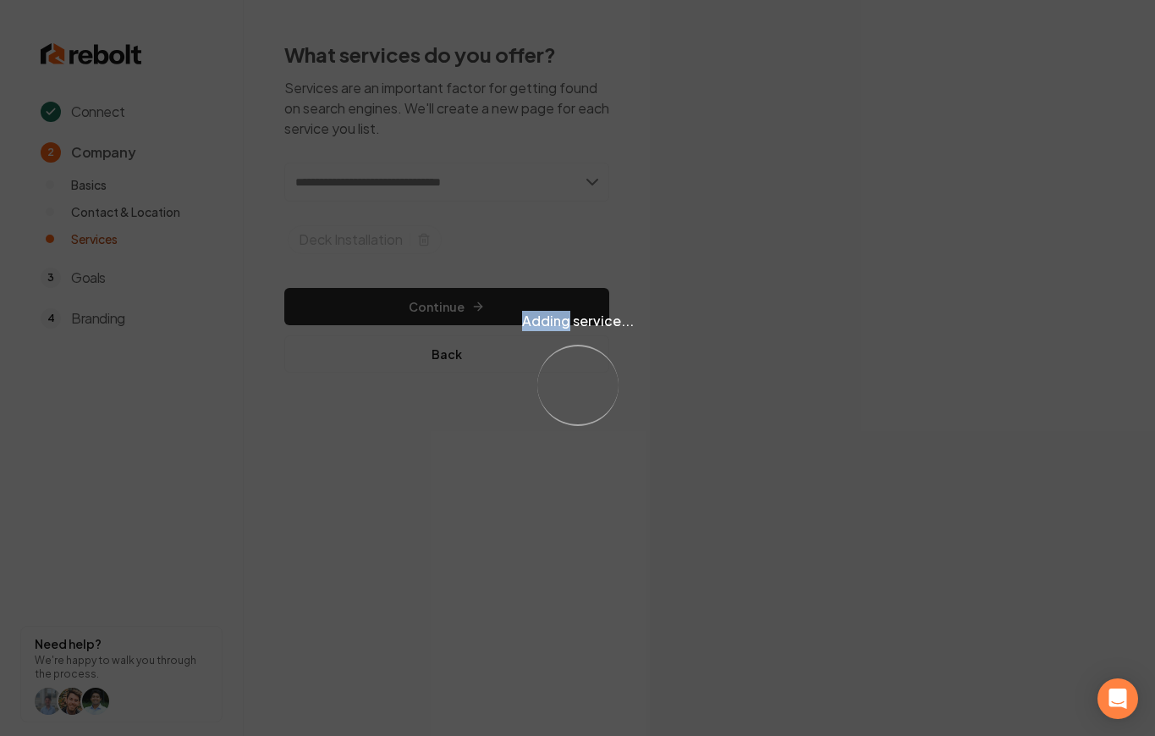
click at [585, 169] on div "Adding service... Loading..." at bounding box center [577, 368] width 1155 height 736
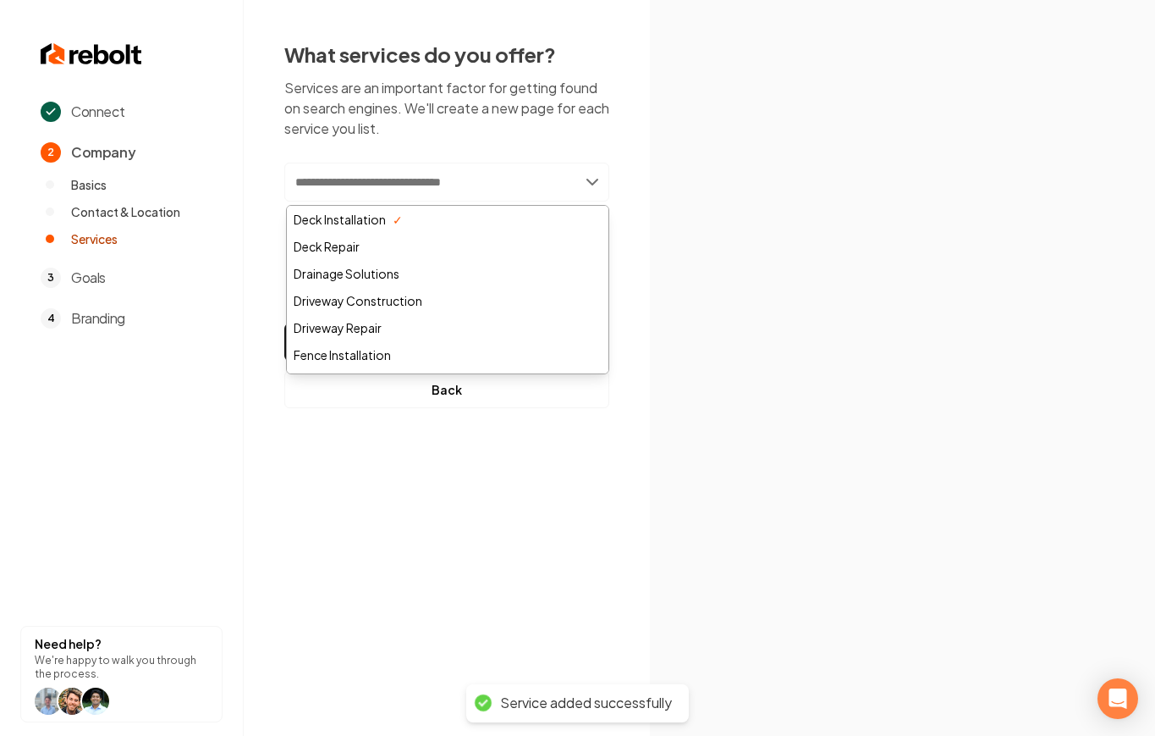
click at [594, 175] on input "text" at bounding box center [446, 182] width 325 height 39
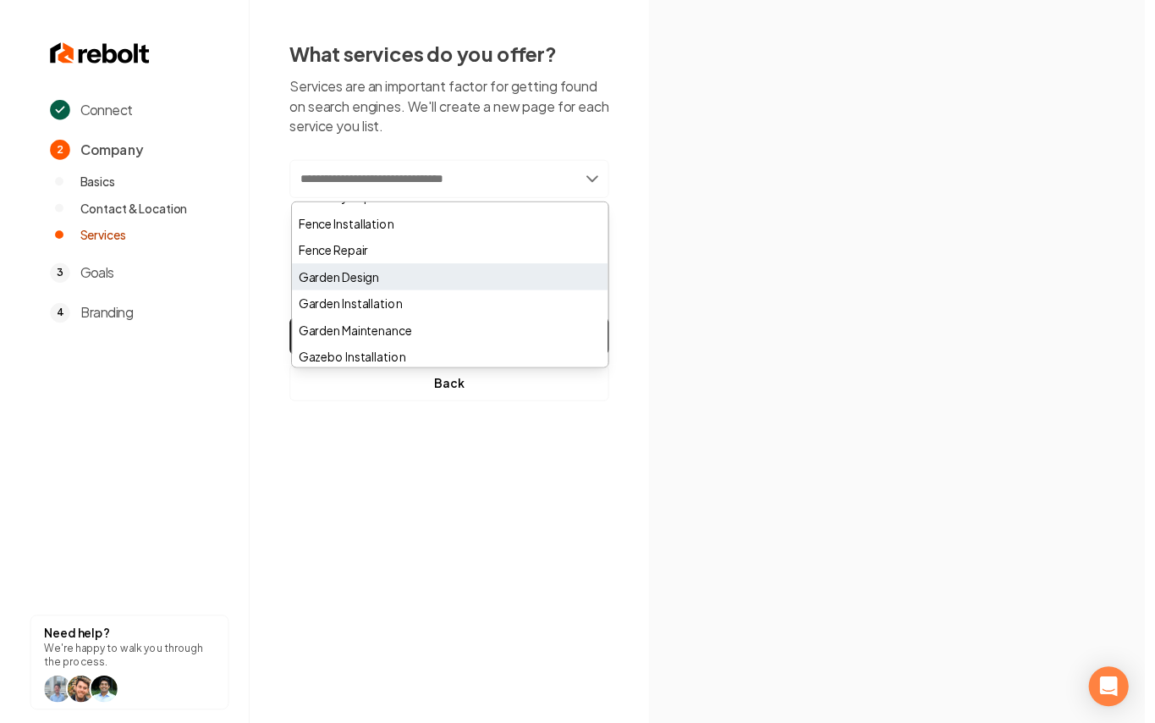
scroll to position [249, 0]
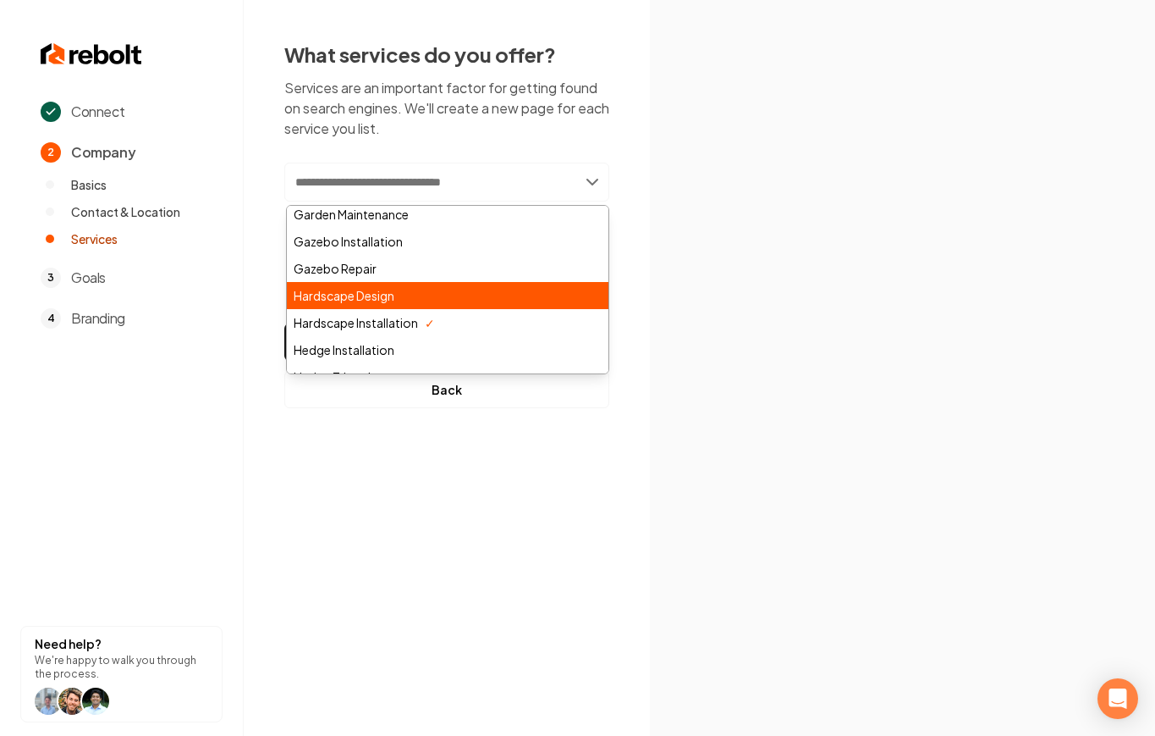
click at [487, 300] on div "Hardscape Design" at bounding box center [448, 295] width 322 height 27
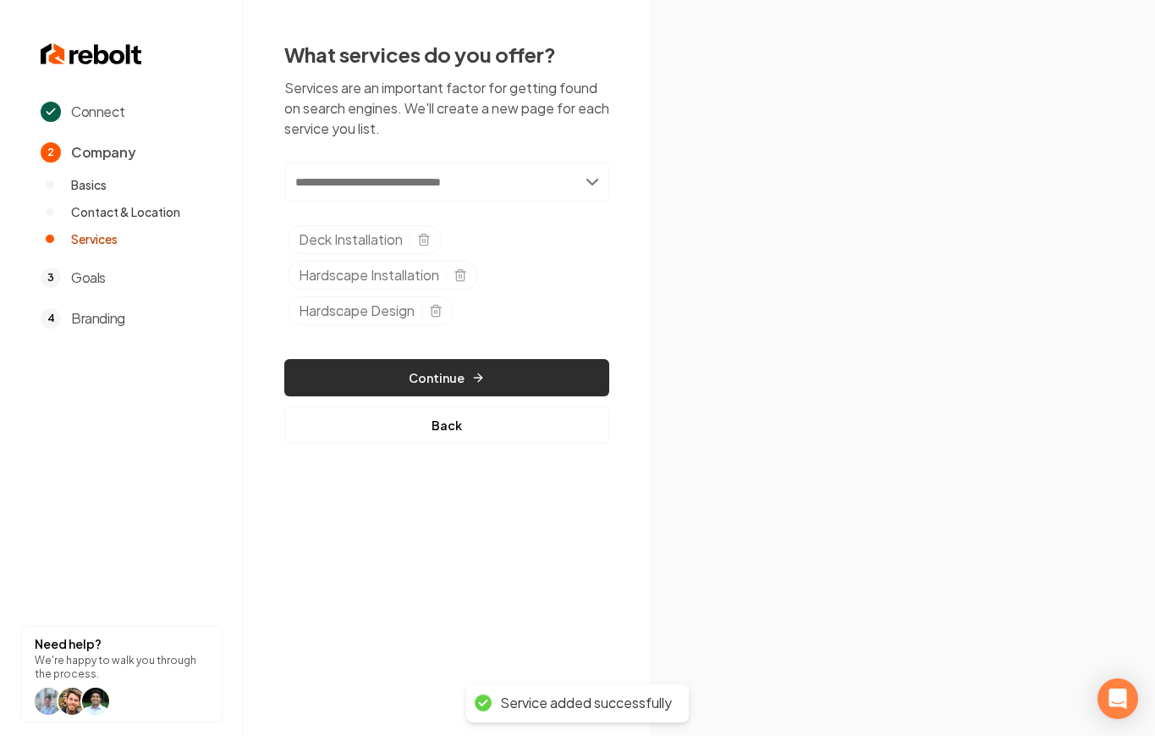
click at [410, 371] on button "Continue" at bounding box center [446, 377] width 325 height 37
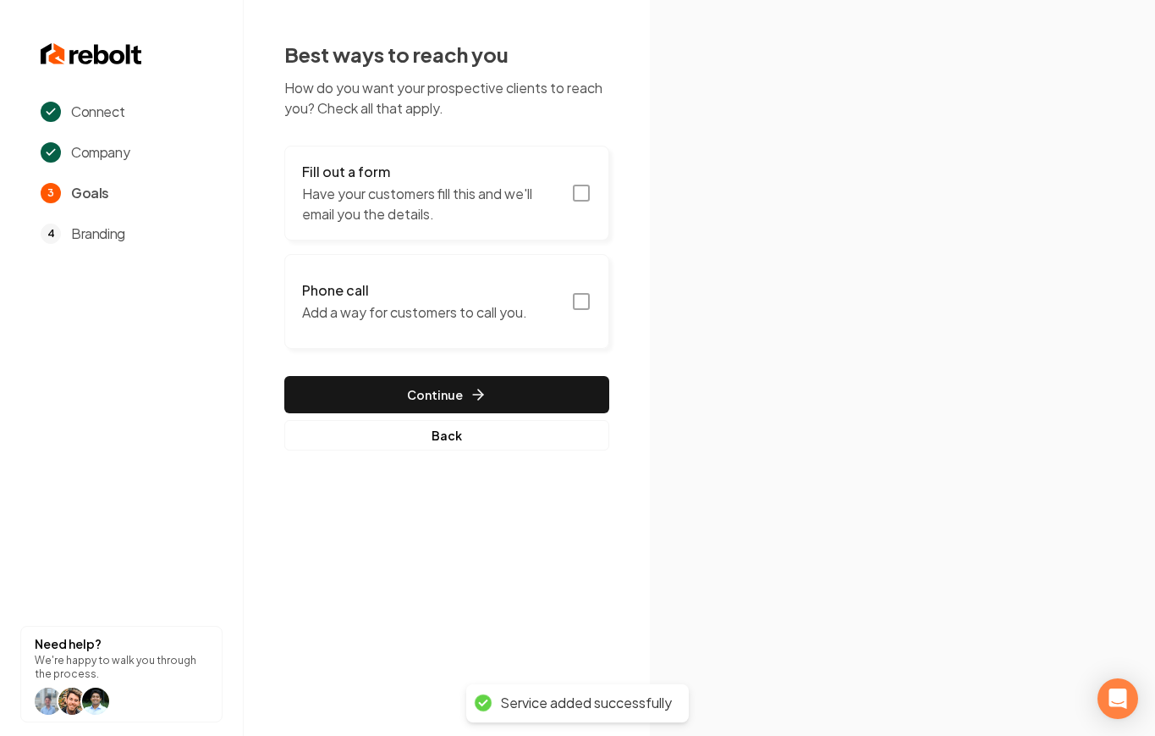
click at [508, 201] on p "Have your customers fill this and we'll email you the details." at bounding box center [431, 204] width 259 height 41
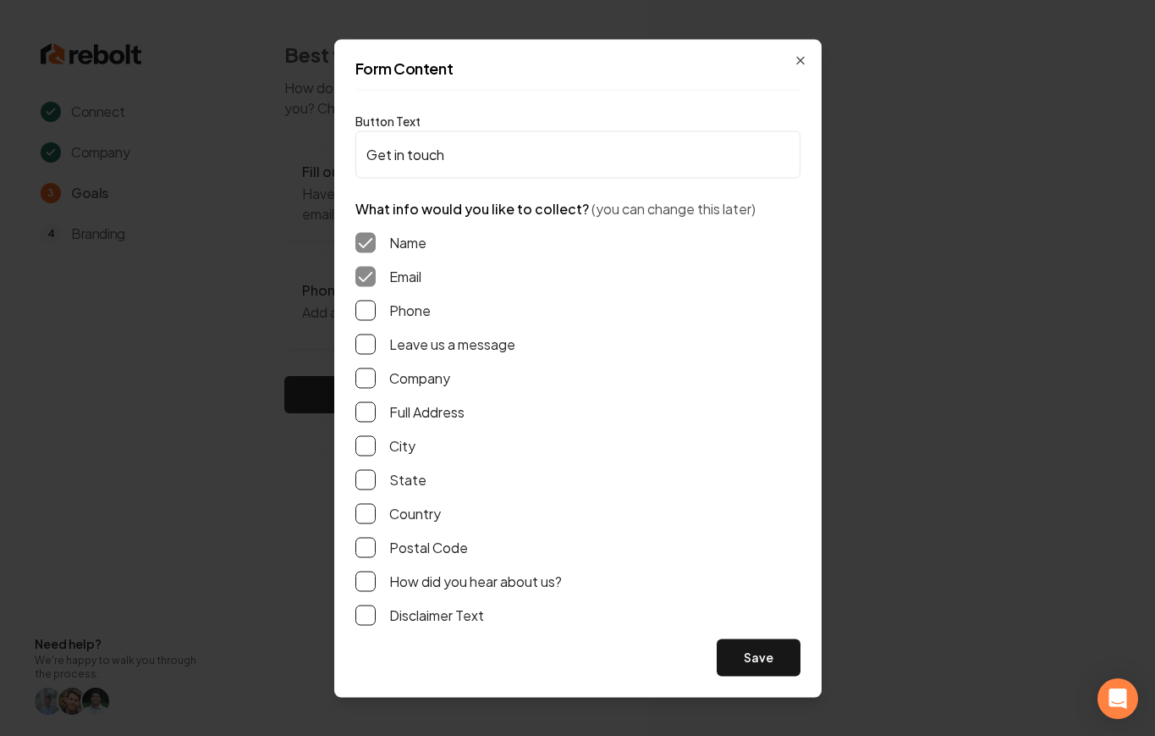
click at [393, 309] on label "Phone" at bounding box center [409, 310] width 41 height 20
click at [376, 309] on button "Phone" at bounding box center [366, 310] width 20 height 20
click at [390, 343] on label "Leave us a message" at bounding box center [452, 343] width 126 height 20
click at [376, 343] on button "Leave us a message" at bounding box center [366, 343] width 20 height 20
click at [438, 417] on label "Full Address" at bounding box center [426, 411] width 75 height 20
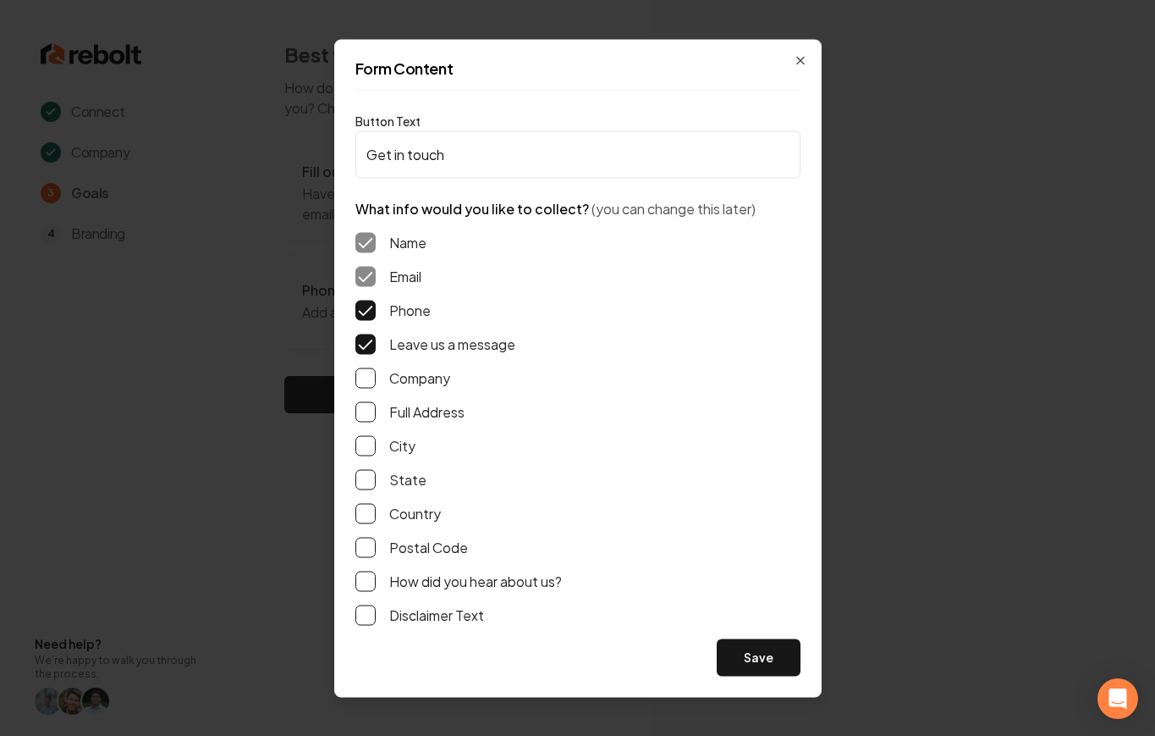
click at [376, 417] on button "Full Address" at bounding box center [366, 411] width 20 height 20
drag, startPoint x: 402, startPoint y: 576, endPoint x: 444, endPoint y: 582, distance: 41.8
click at [402, 576] on label "How did you hear about us?" at bounding box center [475, 580] width 173 height 20
click at [376, 576] on button "How did you hear about us?" at bounding box center [366, 580] width 20 height 20
drag, startPoint x: 769, startPoint y: 688, endPoint x: 756, endPoint y: 667, distance: 25.1
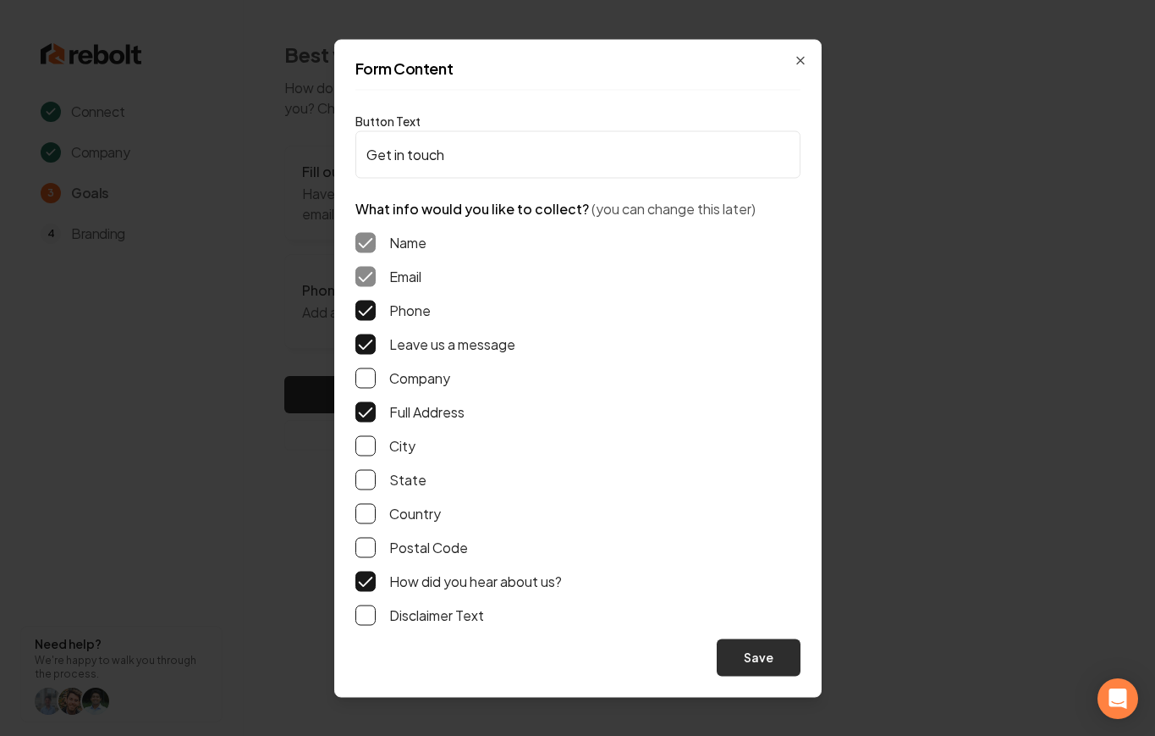
click at [766, 685] on div "Form Content Button Text Get in touch What info would you like to collect? (you…" at bounding box center [578, 368] width 488 height 658
drag, startPoint x: 755, startPoint y: 665, endPoint x: 631, endPoint y: 499, distance: 208.1
click at [754, 664] on button "Save" at bounding box center [759, 656] width 84 height 37
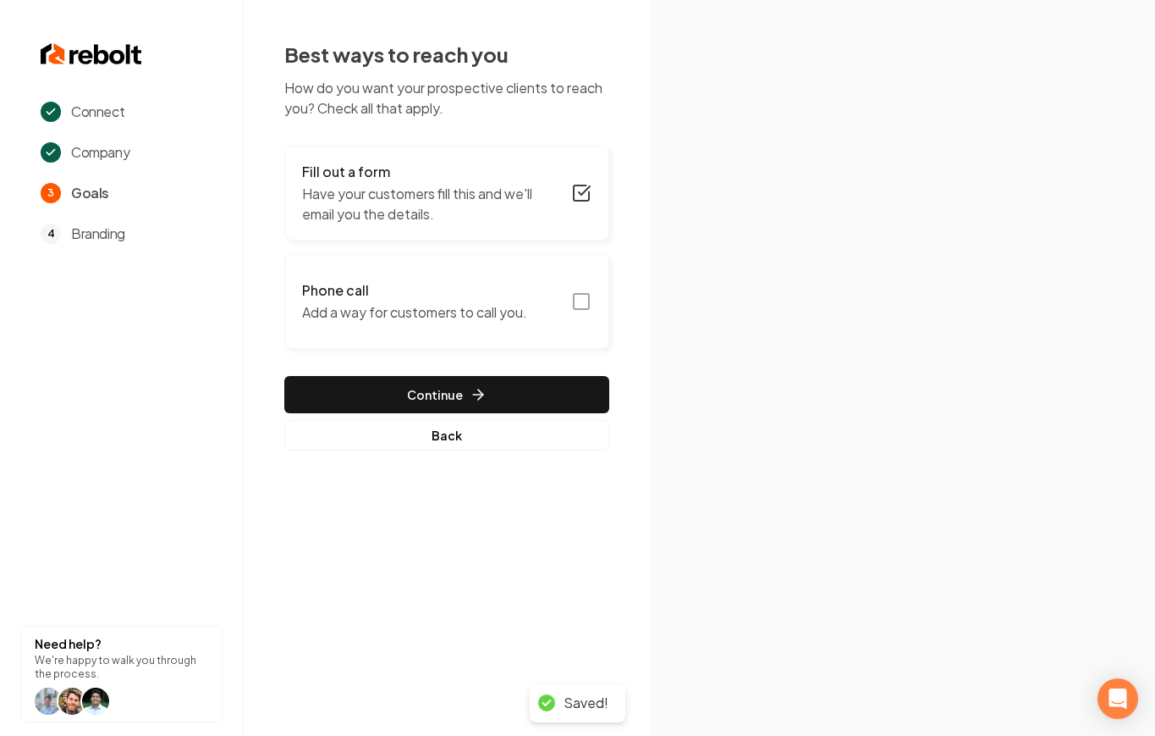
click at [333, 310] on p "Add a way for customers to call you." at bounding box center [414, 312] width 225 height 20
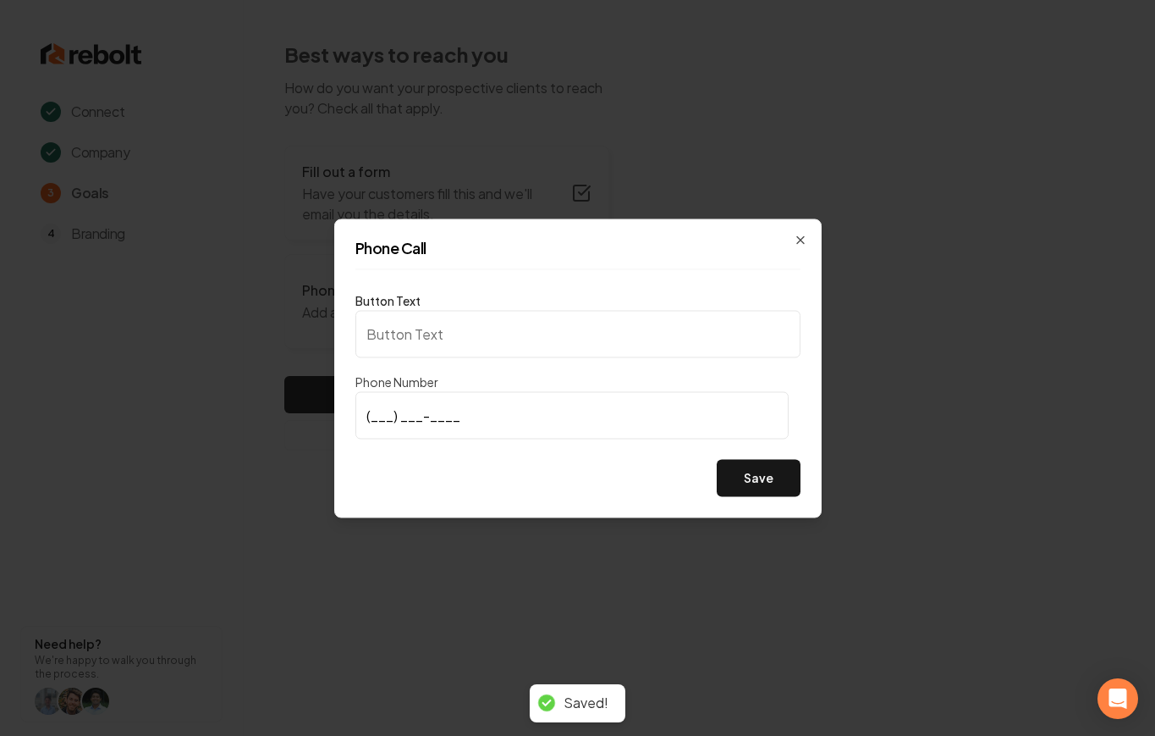
type input "Call us"
type input "[PHONE_NUMBER]"
click at [746, 501] on div "Phone Call Button Text Call us Phone Number [PHONE_NUMBER] Save Close" at bounding box center [578, 367] width 488 height 299
click at [741, 479] on button "Save" at bounding box center [759, 477] width 84 height 37
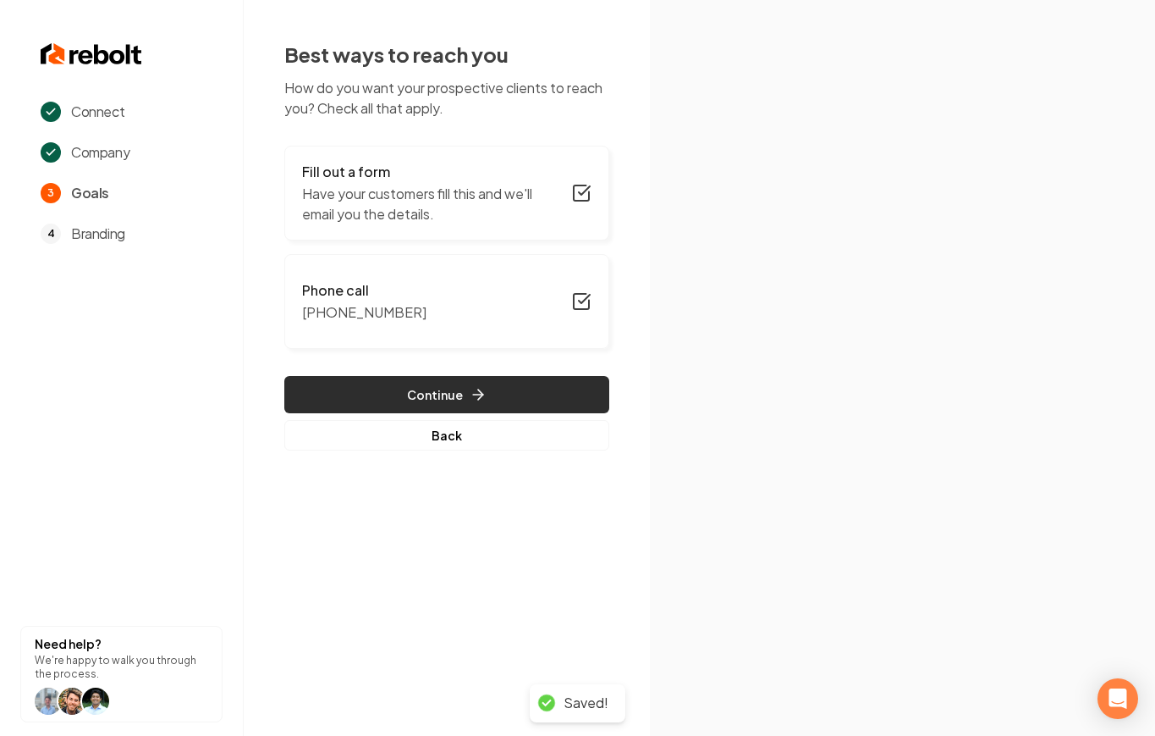
click at [359, 389] on button "Continue" at bounding box center [446, 394] width 325 height 37
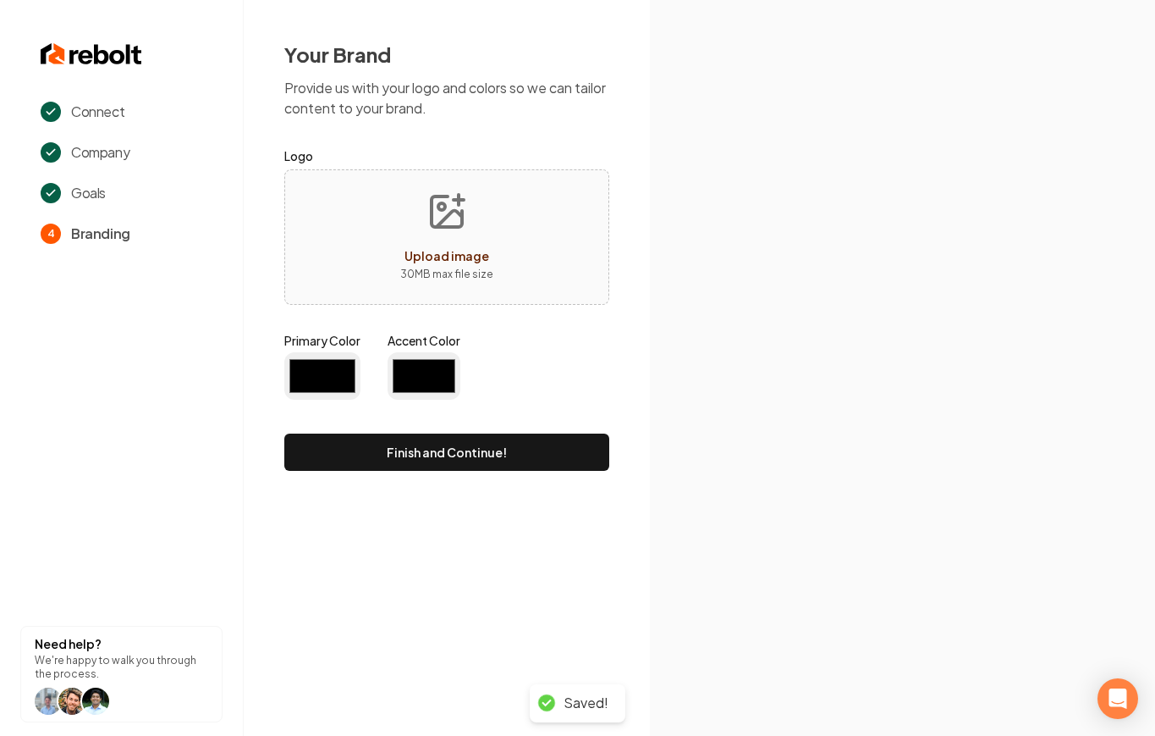
type input "#194d33"
type input "#70be00"
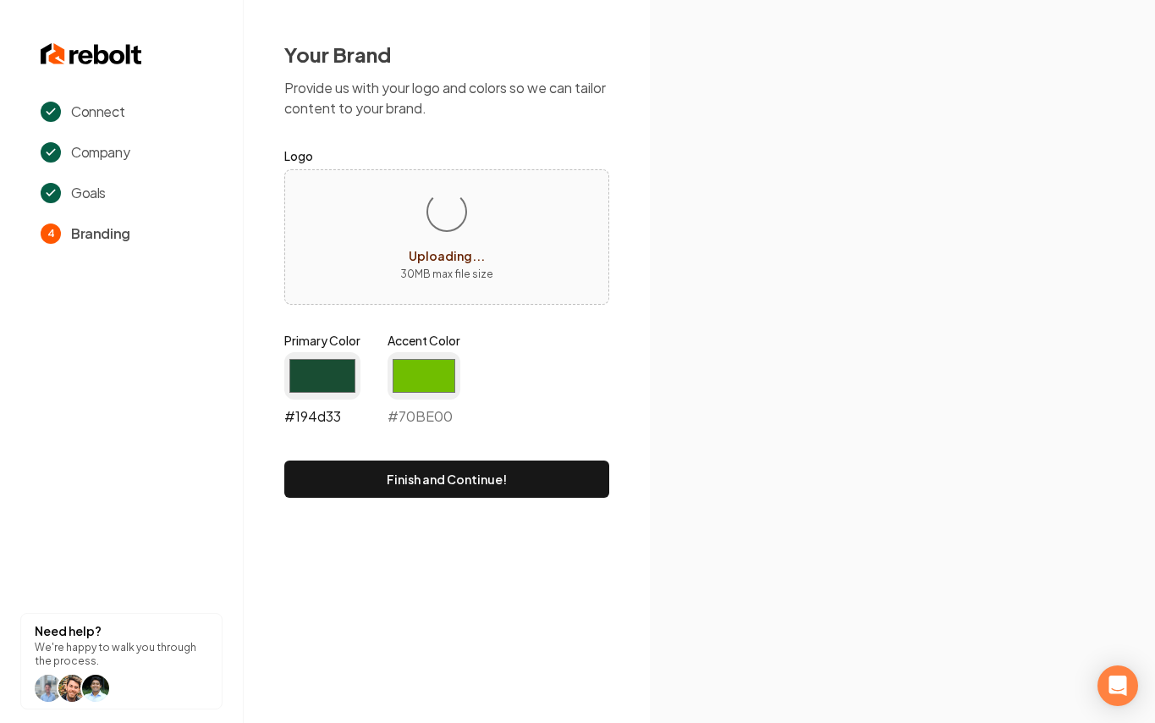
click at [318, 371] on input "#194d33" at bounding box center [322, 375] width 76 height 47
type input "#000000"
drag, startPoint x: 445, startPoint y: 370, endPoint x: 417, endPoint y: 395, distance: 37.7
click at [444, 370] on input "#70be00" at bounding box center [424, 375] width 73 height 47
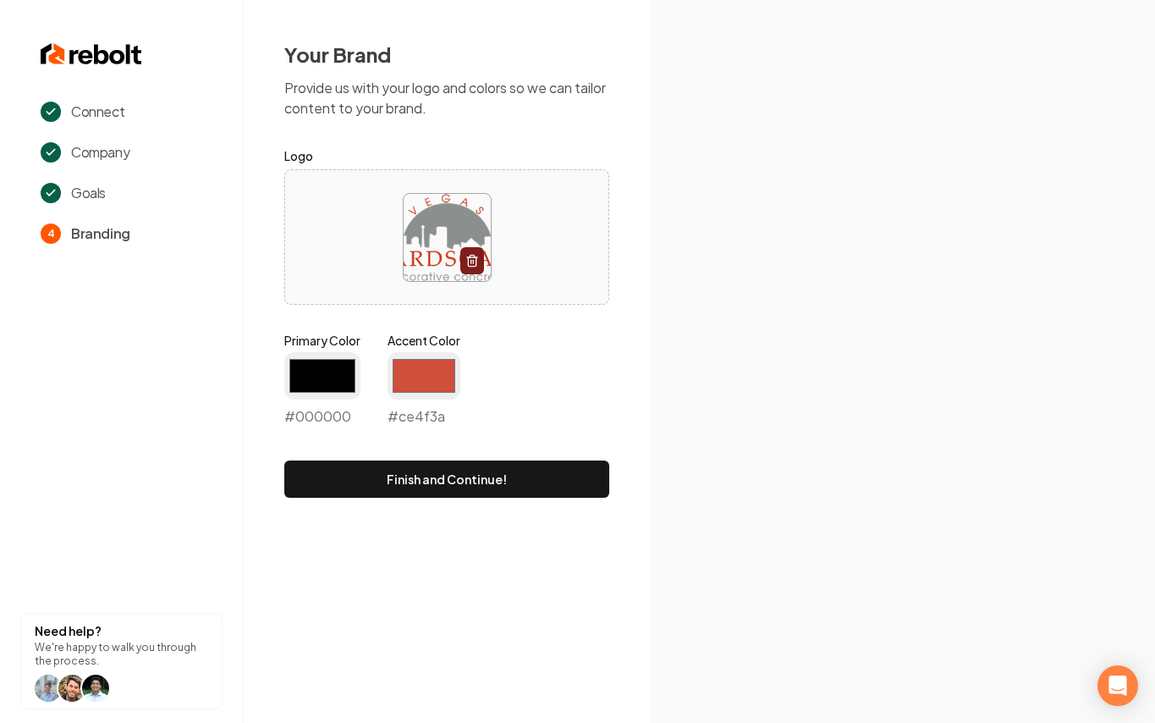
type input "#ce4f3a"
click at [618, 360] on div "Your Brand Provide us with your logo and colors so we can tailor content to you…" at bounding box center [447, 269] width 406 height 538
click at [549, 459] on form "Logo Primary Color #000000 #000000 Accent Color #ce4f3a #ce4f3a Finish and Cont…" at bounding box center [446, 322] width 325 height 352
click at [548, 464] on button "Finish and Continue!" at bounding box center [446, 478] width 325 height 37
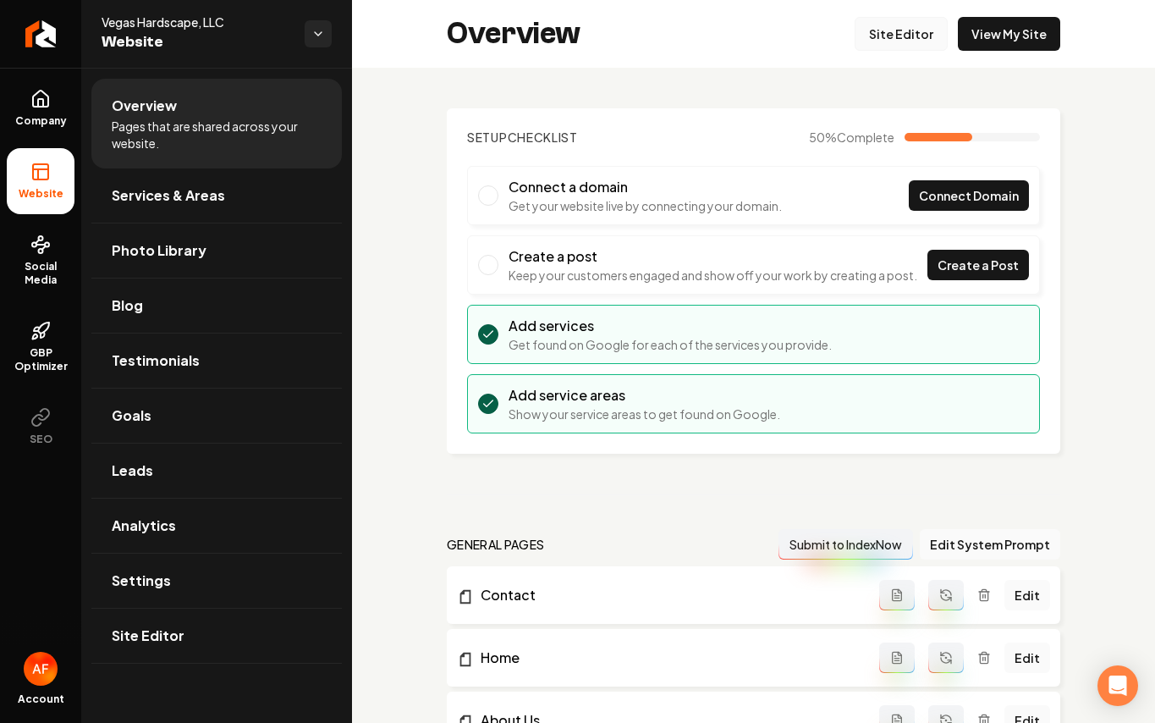
click at [918, 38] on link "Site Editor" at bounding box center [901, 34] width 93 height 34
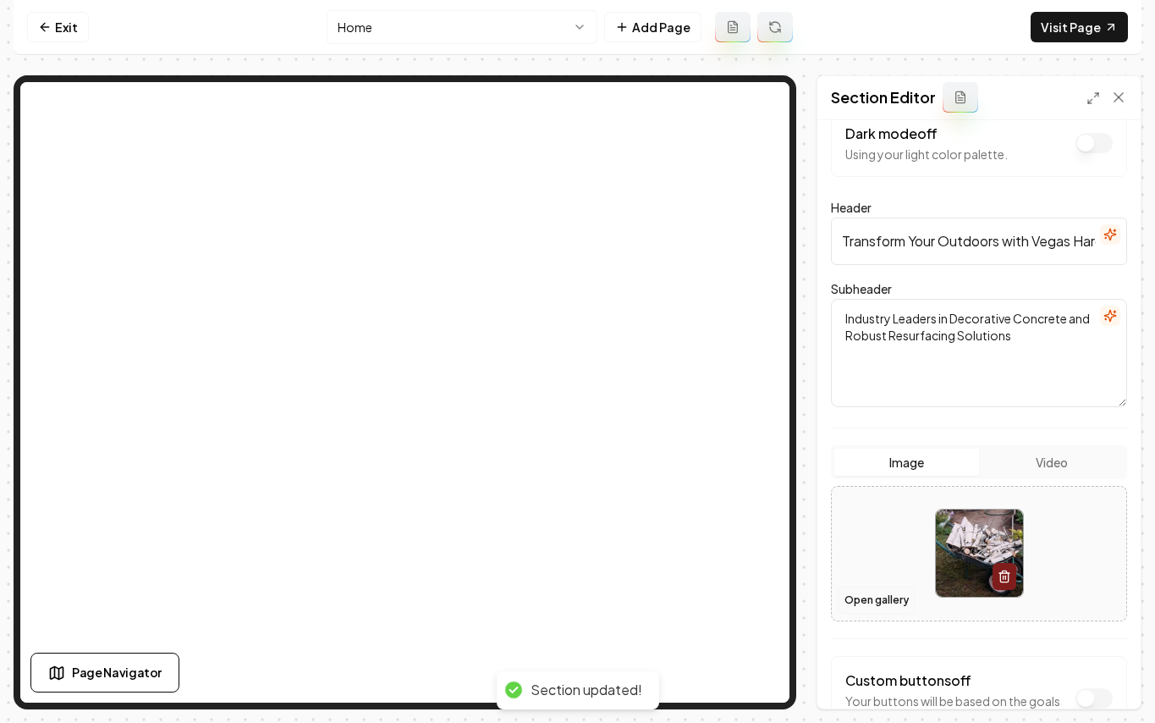
scroll to position [32, 0]
click at [847, 595] on button "Open gallery" at bounding box center [877, 599] width 76 height 27
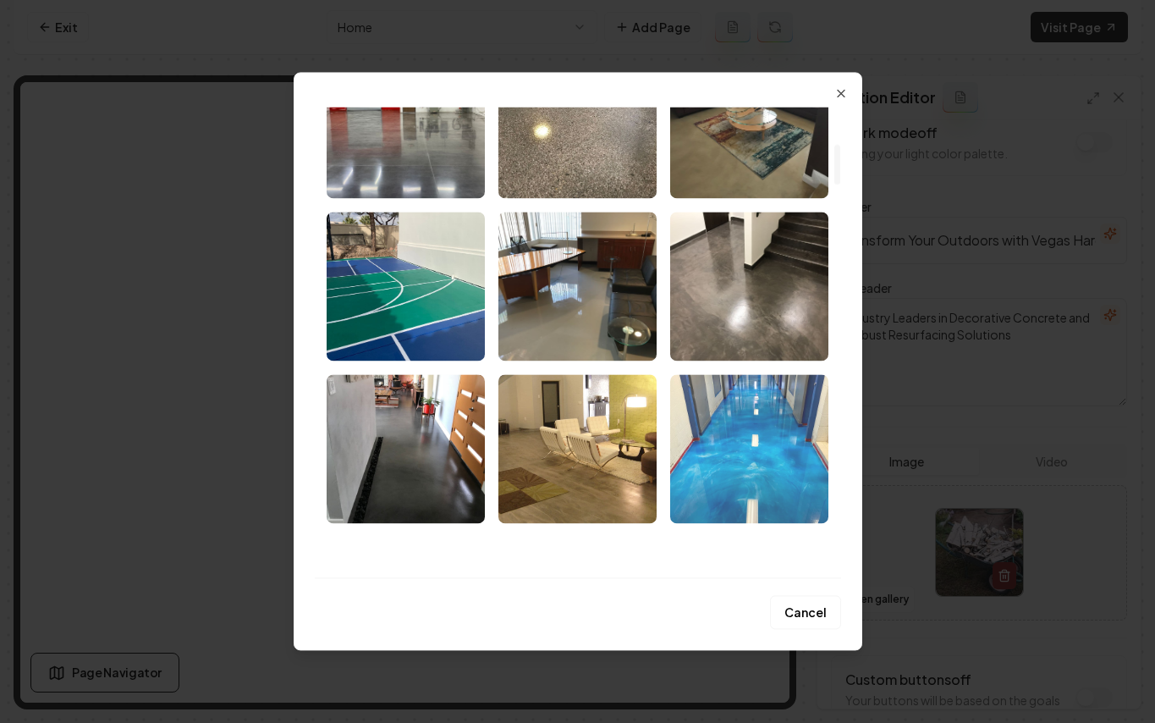
scroll to position [438, 0]
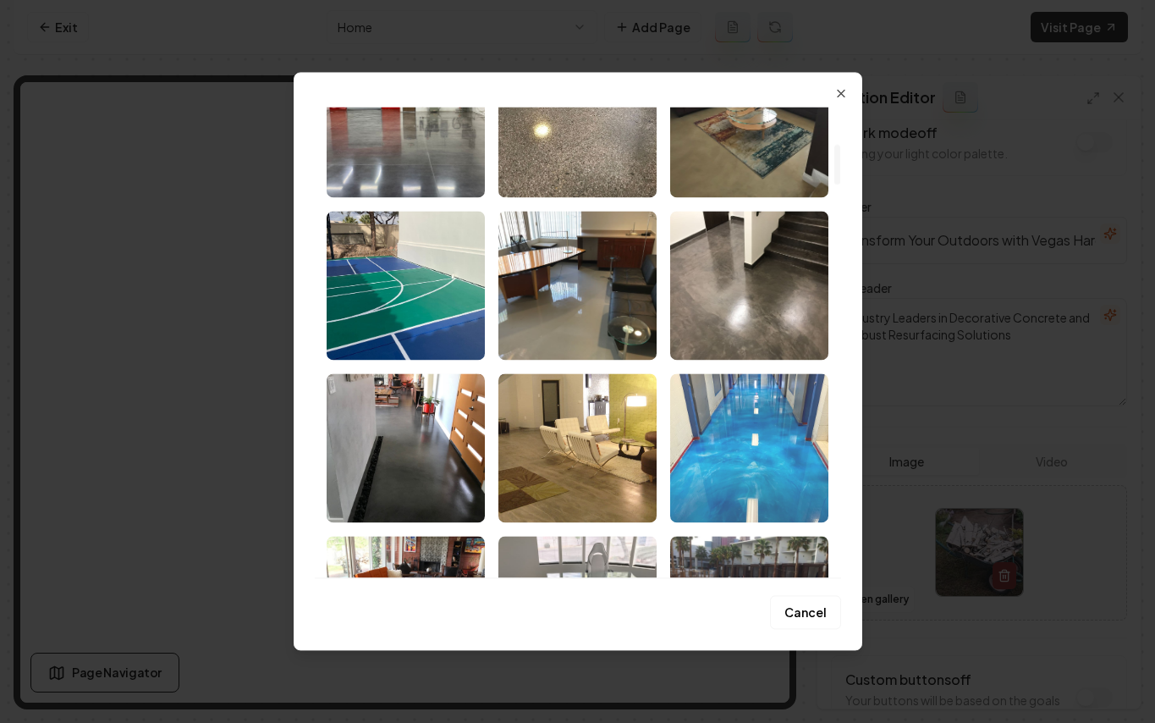
click at [744, 432] on img "Select image image_689a98c85c7cd75eb889545e.jpeg" at bounding box center [749, 447] width 158 height 149
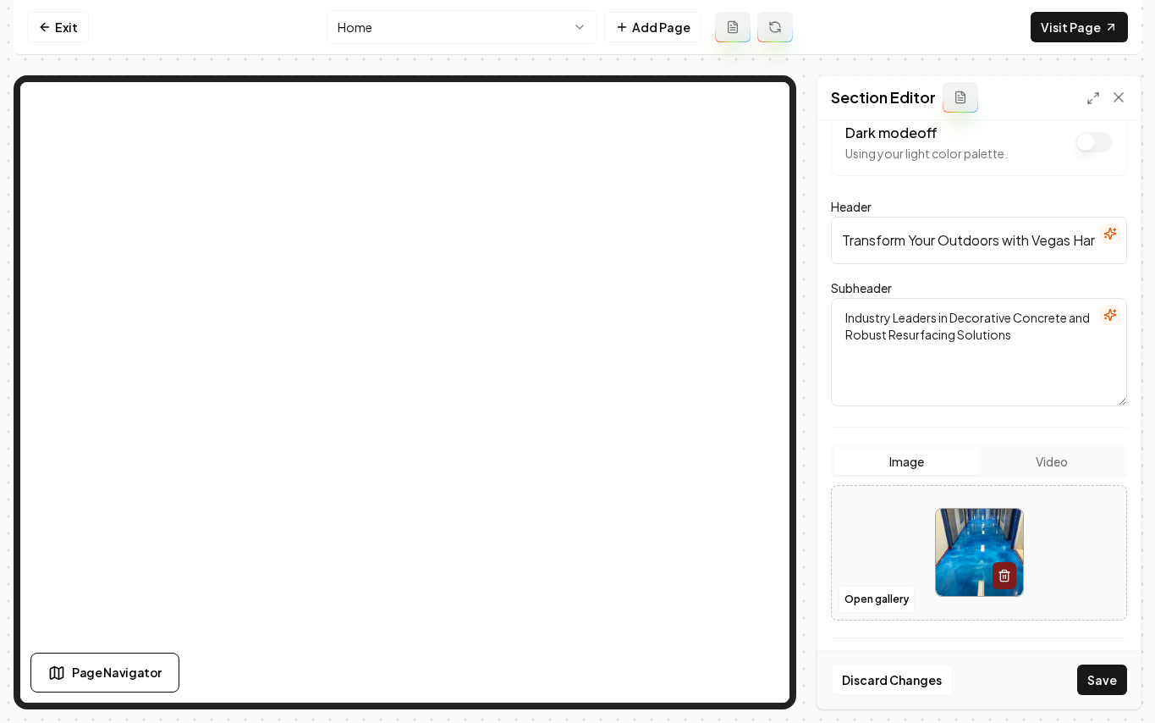
drag, startPoint x: 1114, startPoint y: 679, endPoint x: 1153, endPoint y: 643, distance: 52.7
click at [1114, 679] on button "Save" at bounding box center [1103, 679] width 50 height 30
click at [41, 47] on nav "Exit Home Add Page Visit Page" at bounding box center [578, 27] width 1128 height 55
click at [45, 37] on link "Exit" at bounding box center [58, 27] width 62 height 30
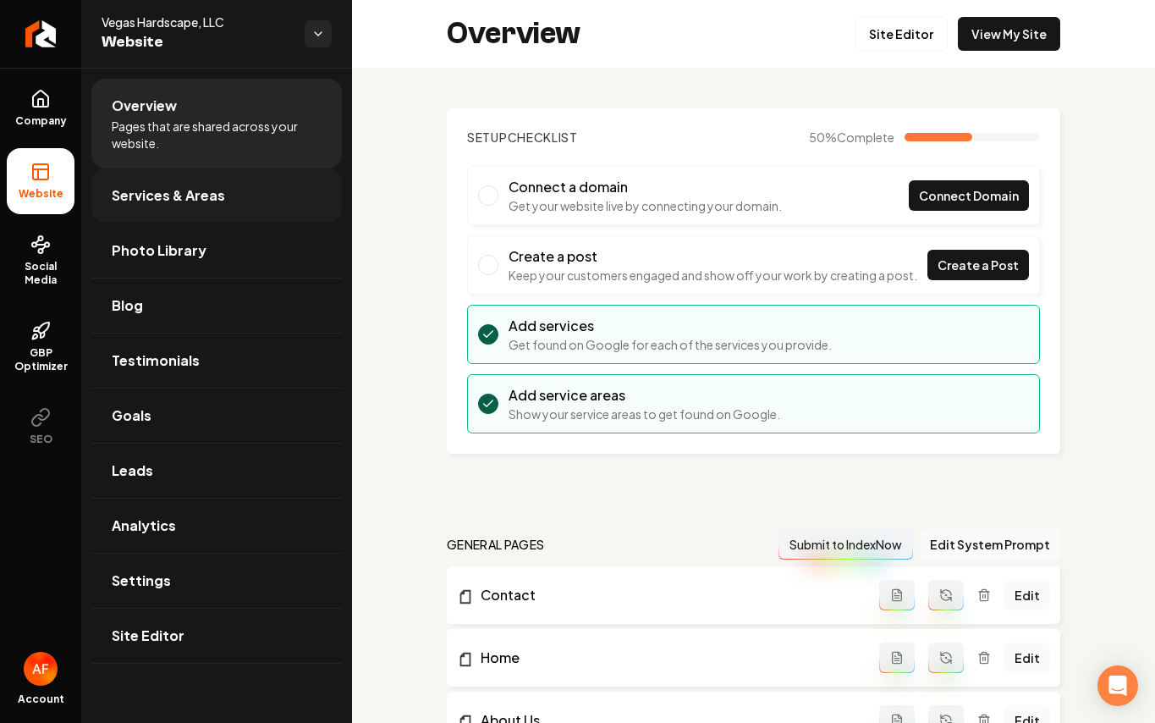
click at [196, 190] on span "Services & Areas" at bounding box center [168, 195] width 113 height 20
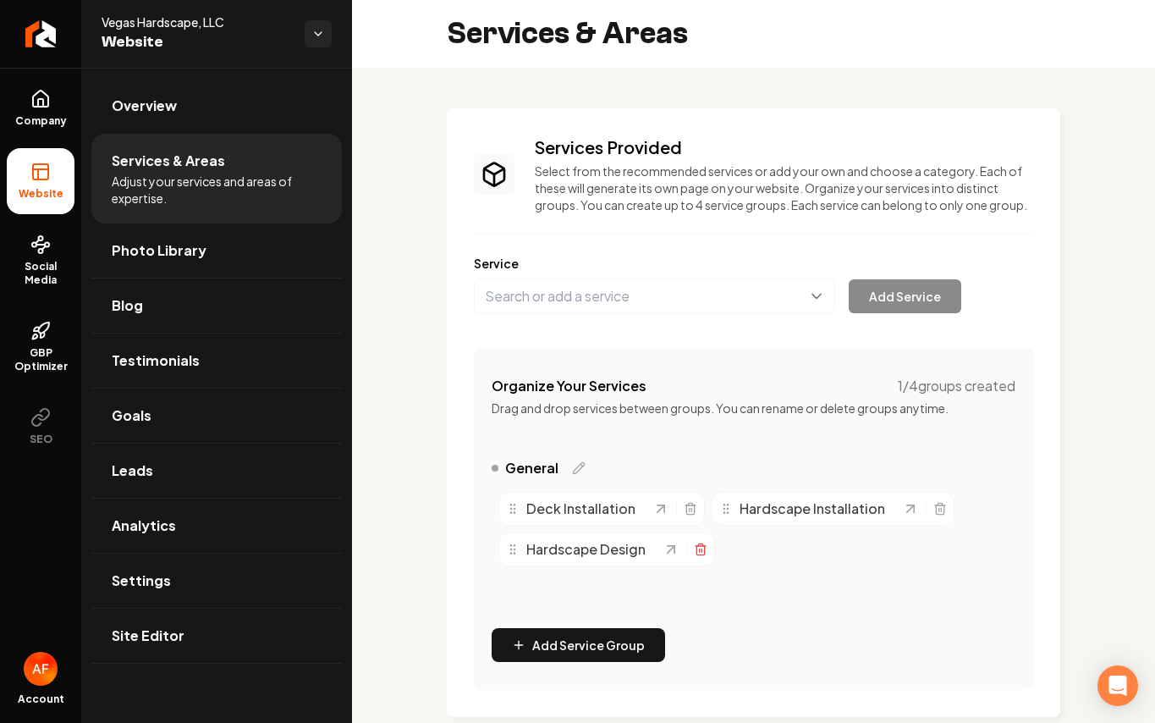
click at [697, 556] on icon "Main content area" at bounding box center [701, 550] width 14 height 14
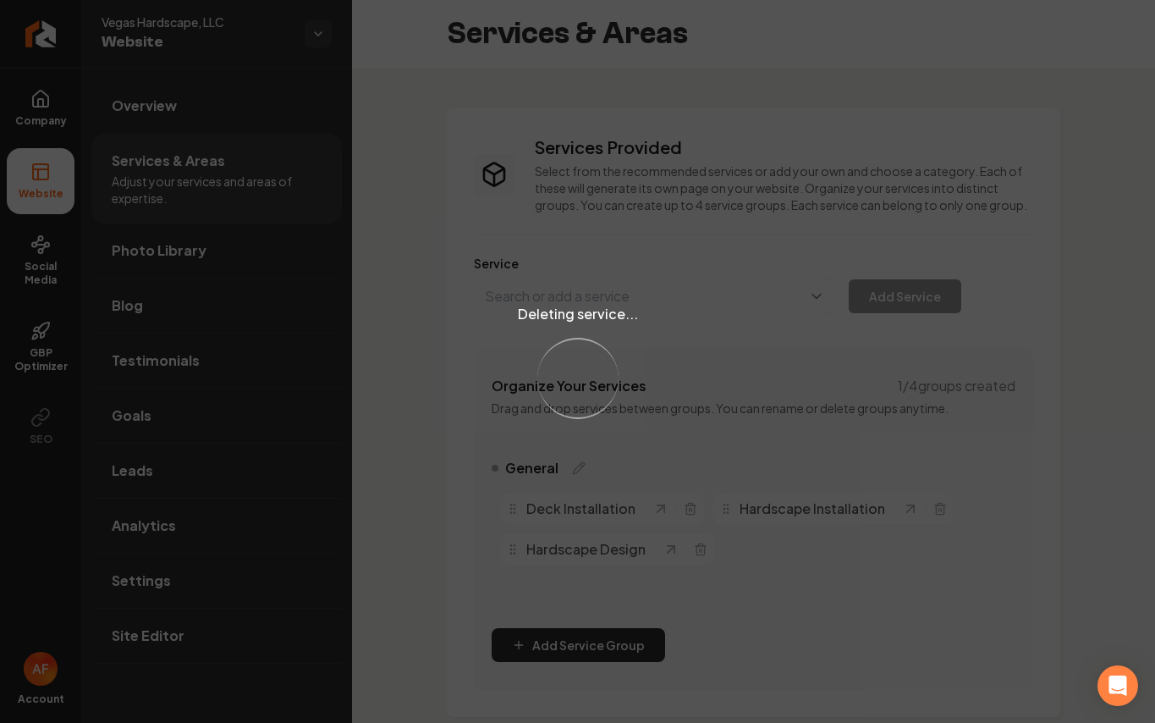
click at [696, 526] on div "Deleting service... Loading..." at bounding box center [577, 361] width 1155 height 723
click at [692, 525] on div "Deleting service... Loading..." at bounding box center [577, 361] width 1155 height 723
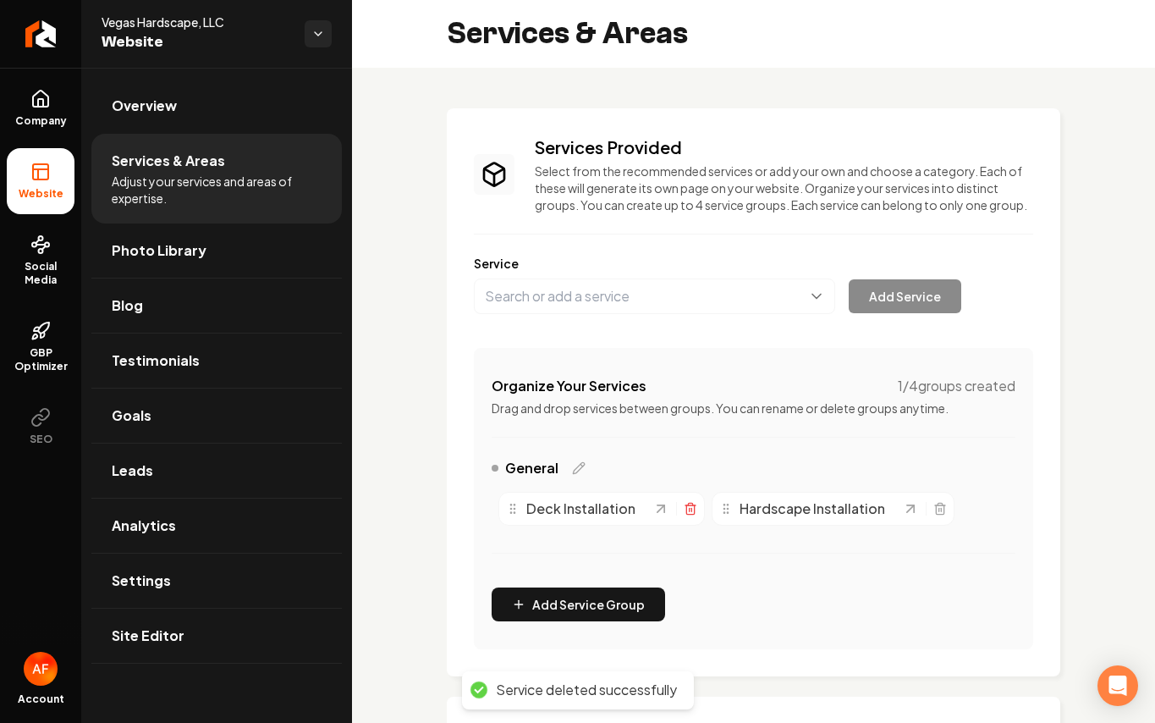
click at [693, 515] on icon "Main content area" at bounding box center [691, 509] width 14 height 14
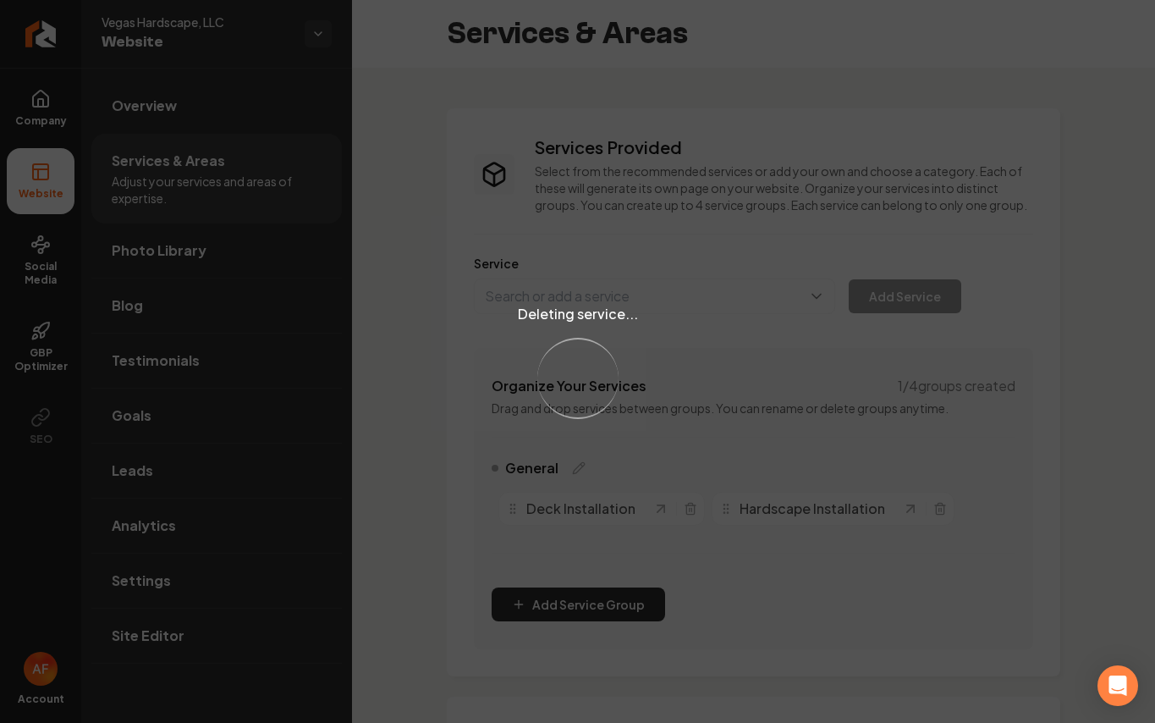
click at [931, 523] on div "Deleting service... Loading..." at bounding box center [577, 361] width 1155 height 723
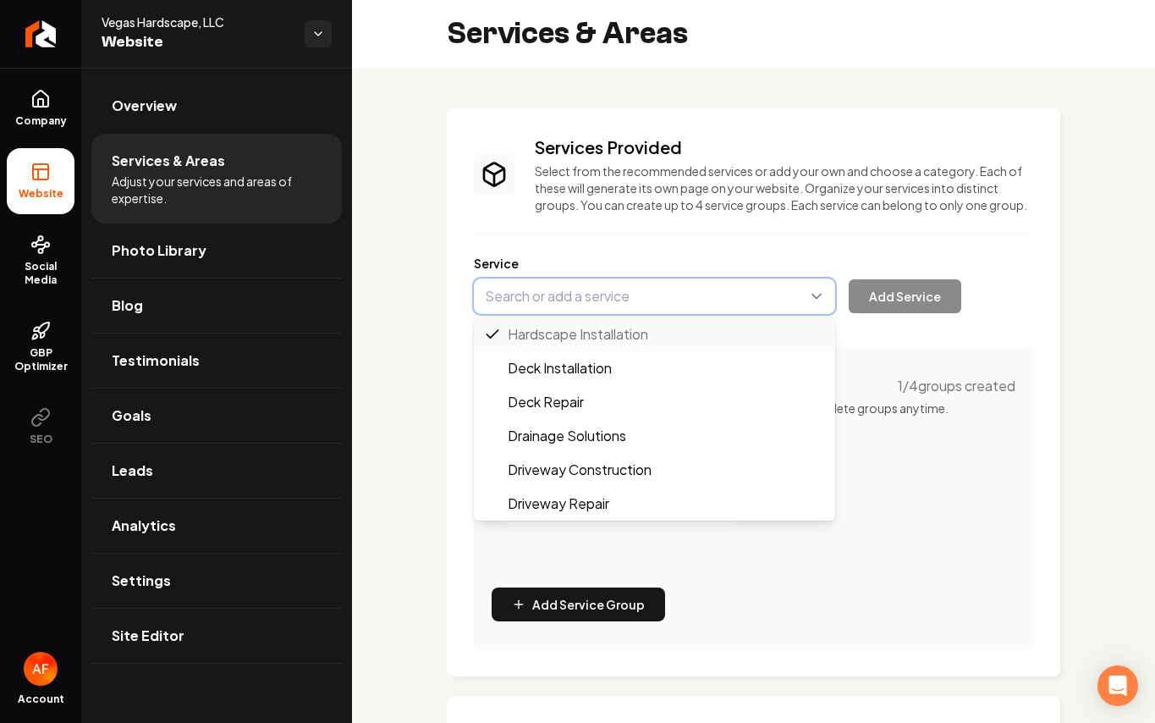
click at [659, 314] on button "Main content area" at bounding box center [654, 296] width 361 height 36
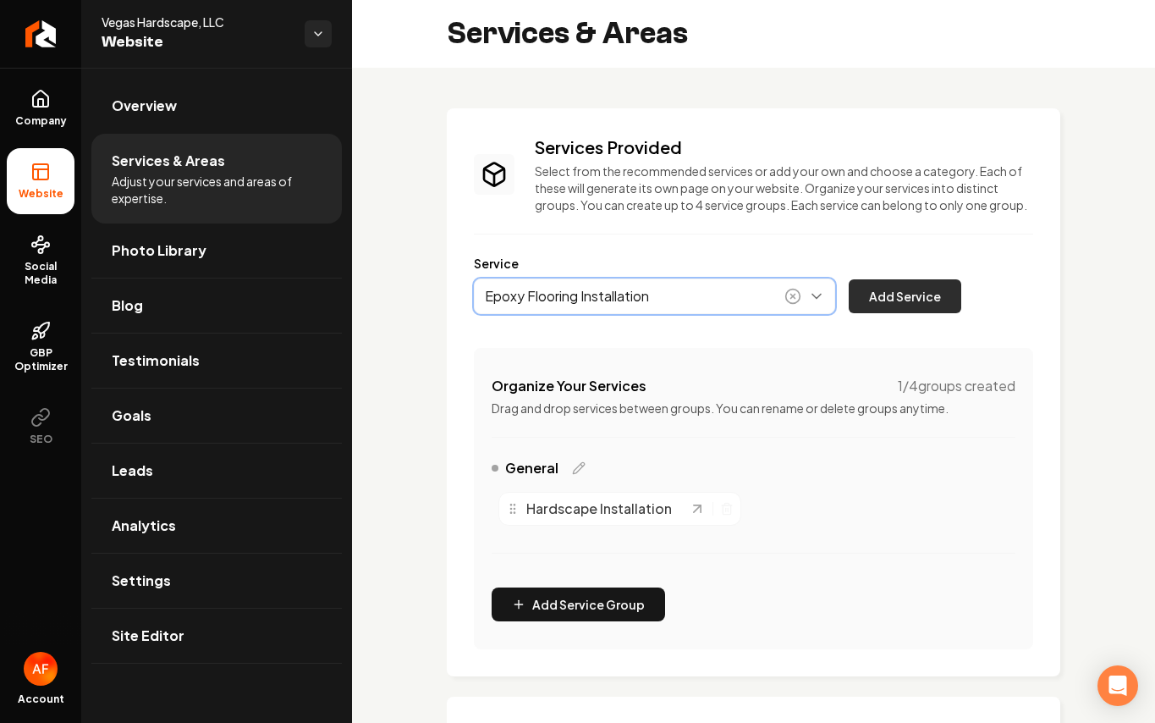
type input "Epoxy Flooring Installation"
click at [916, 311] on button "Add Service" at bounding box center [905, 296] width 113 height 34
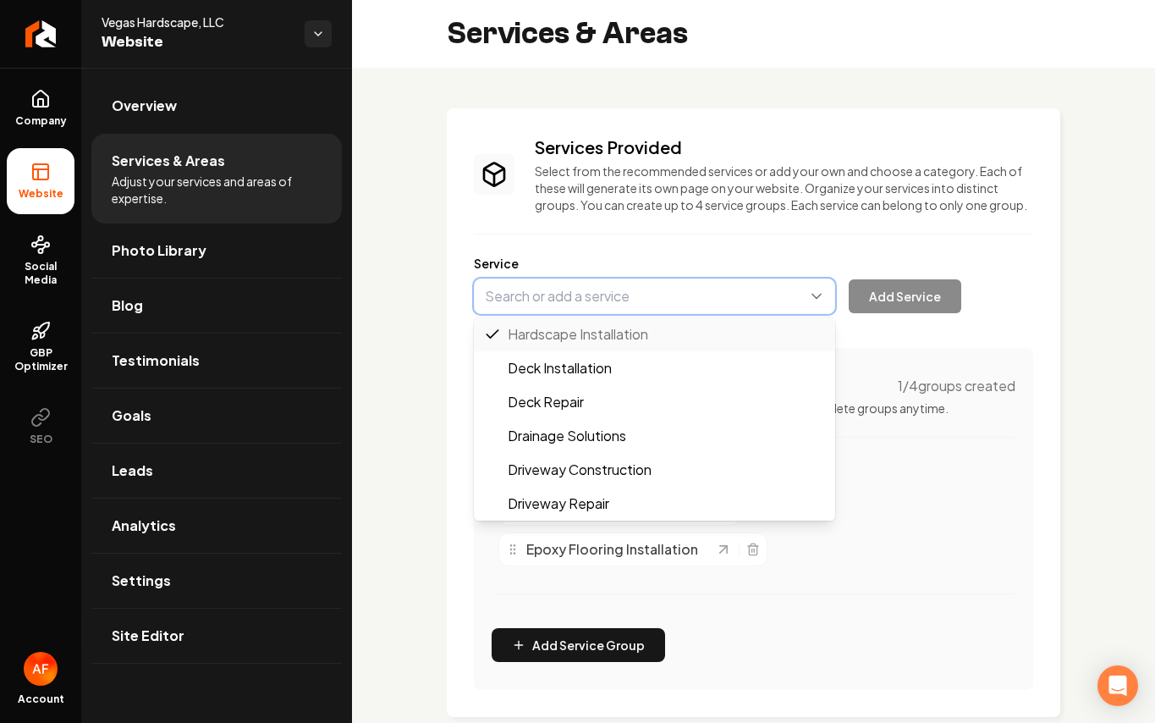
click at [618, 312] on button "Main content area" at bounding box center [654, 296] width 361 height 36
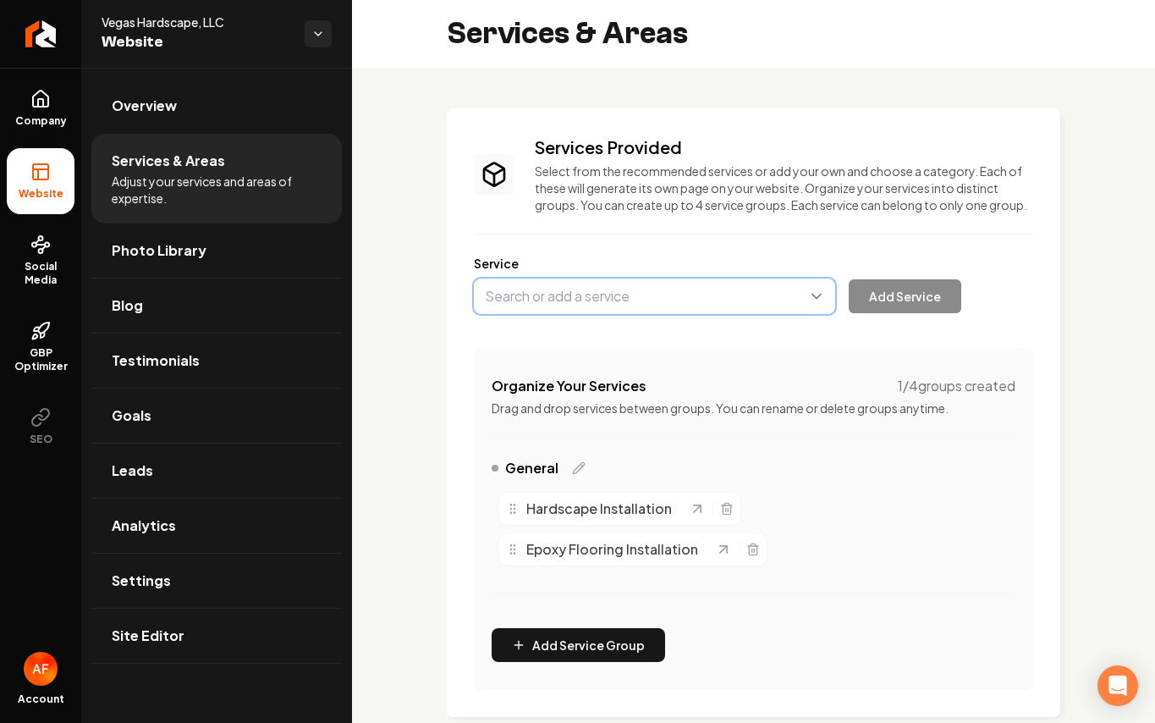
click at [598, 303] on button "Main content area" at bounding box center [654, 296] width 361 height 36
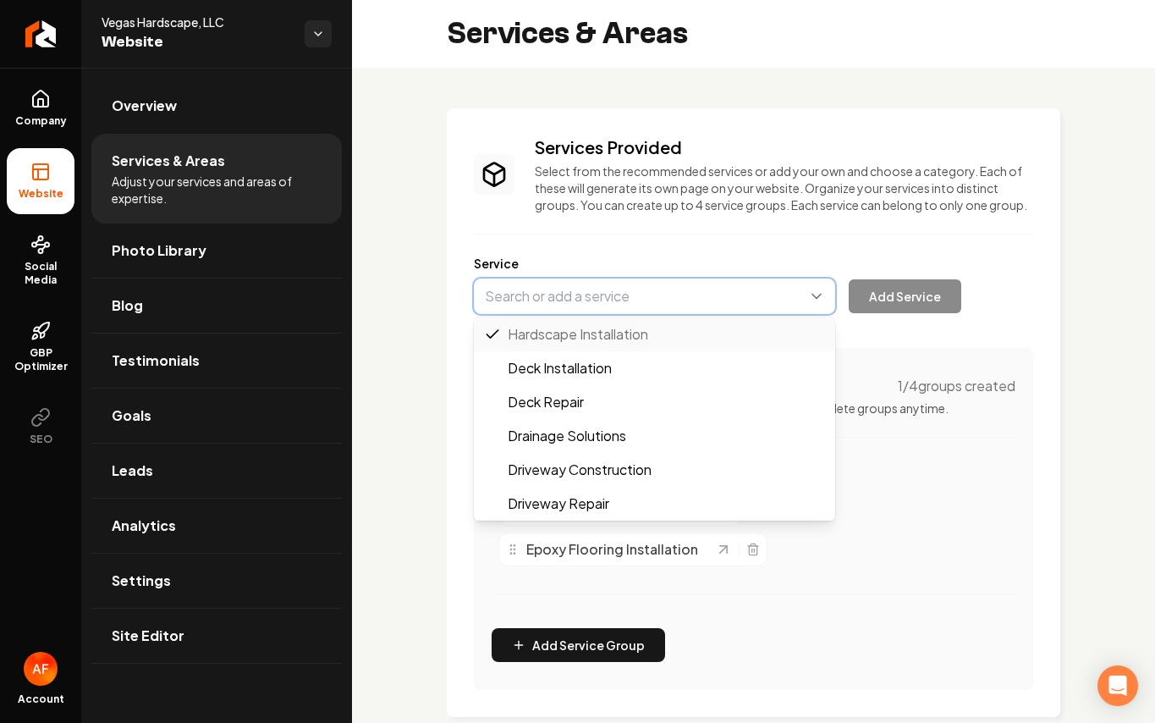
click at [591, 314] on button "Main content area" at bounding box center [654, 296] width 361 height 36
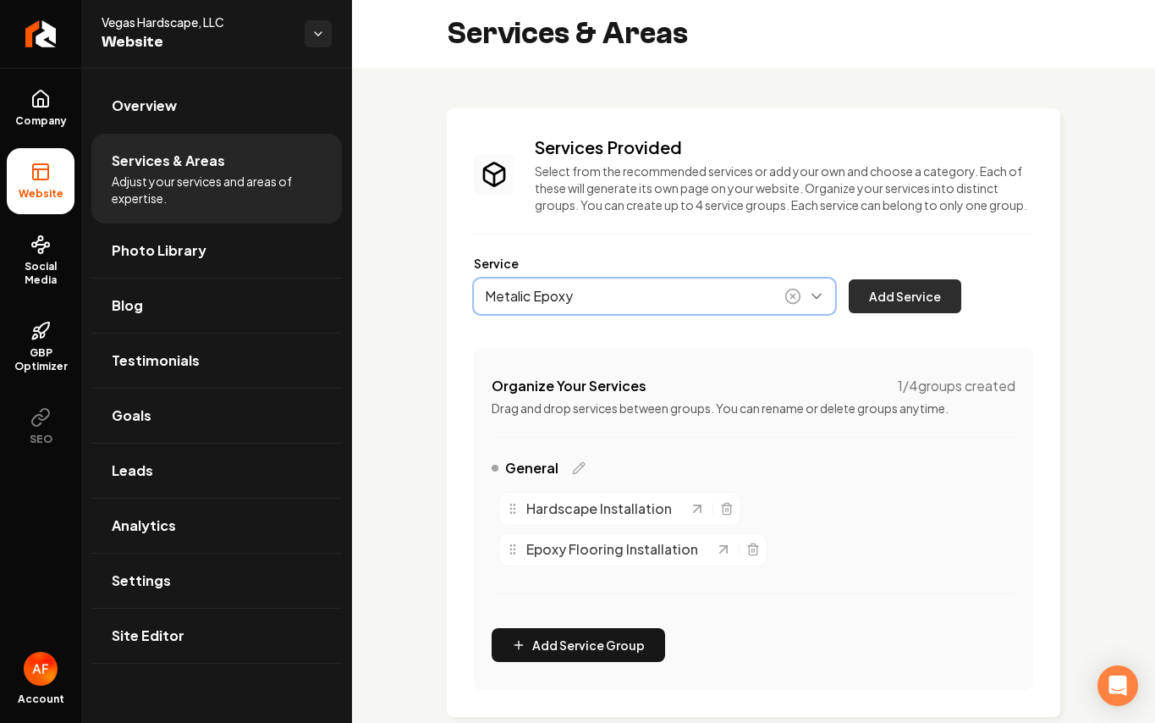
type input "Metalic Epoxy"
click at [895, 313] on button "Add Service" at bounding box center [905, 296] width 113 height 34
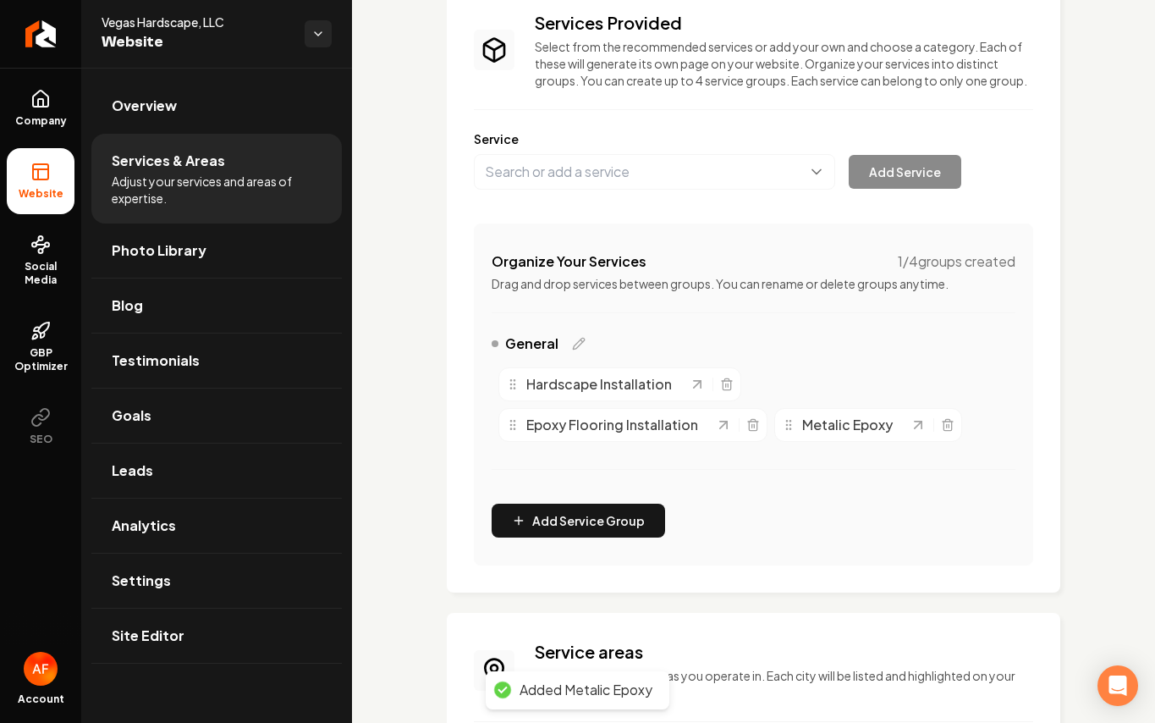
scroll to position [142, 0]
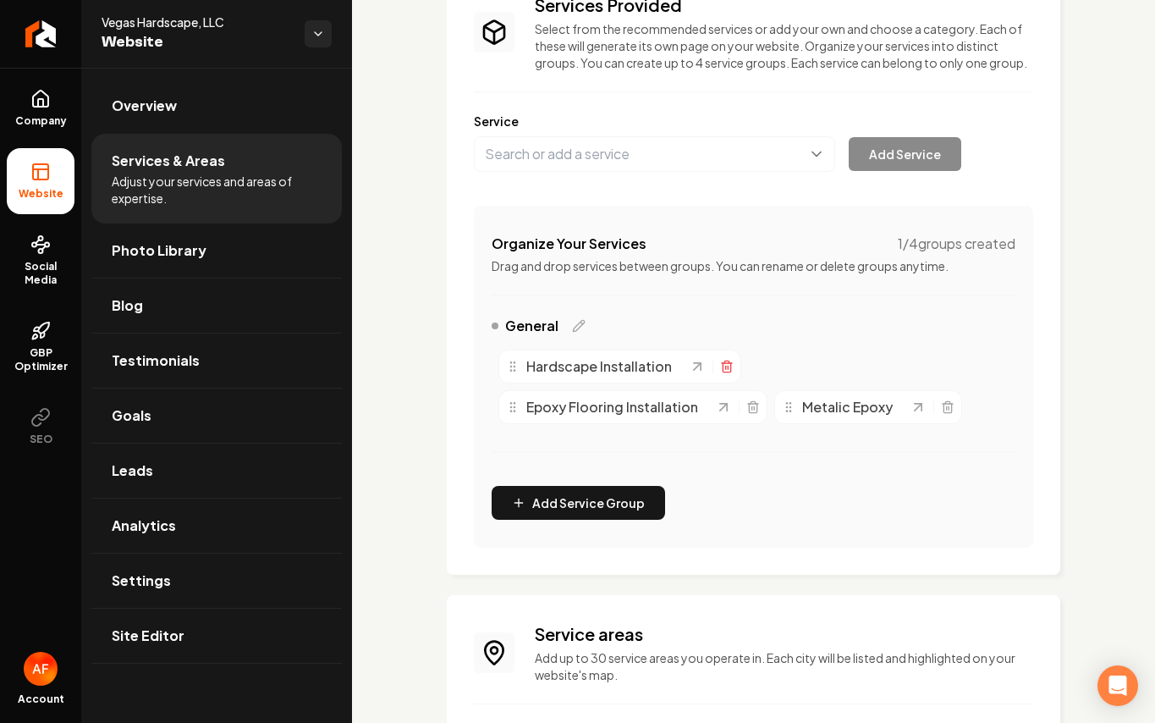
click at [721, 373] on icon "Main content area" at bounding box center [727, 367] width 14 height 14
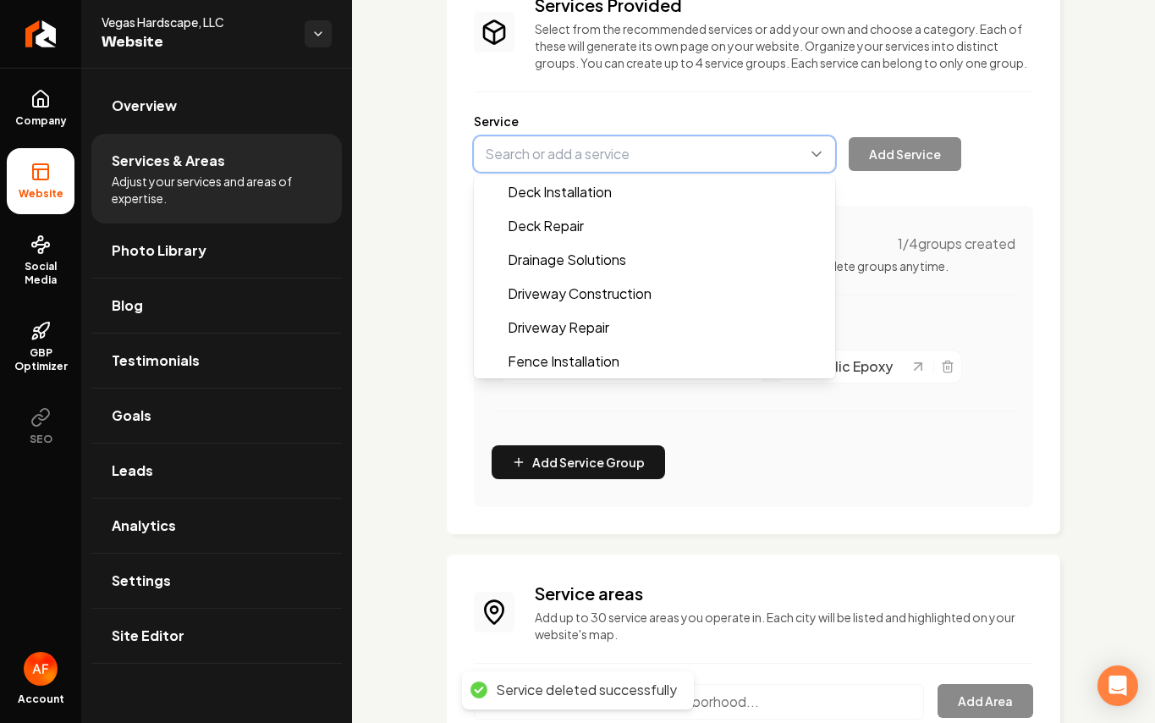
click at [657, 172] on button "Main content area" at bounding box center [654, 154] width 361 height 36
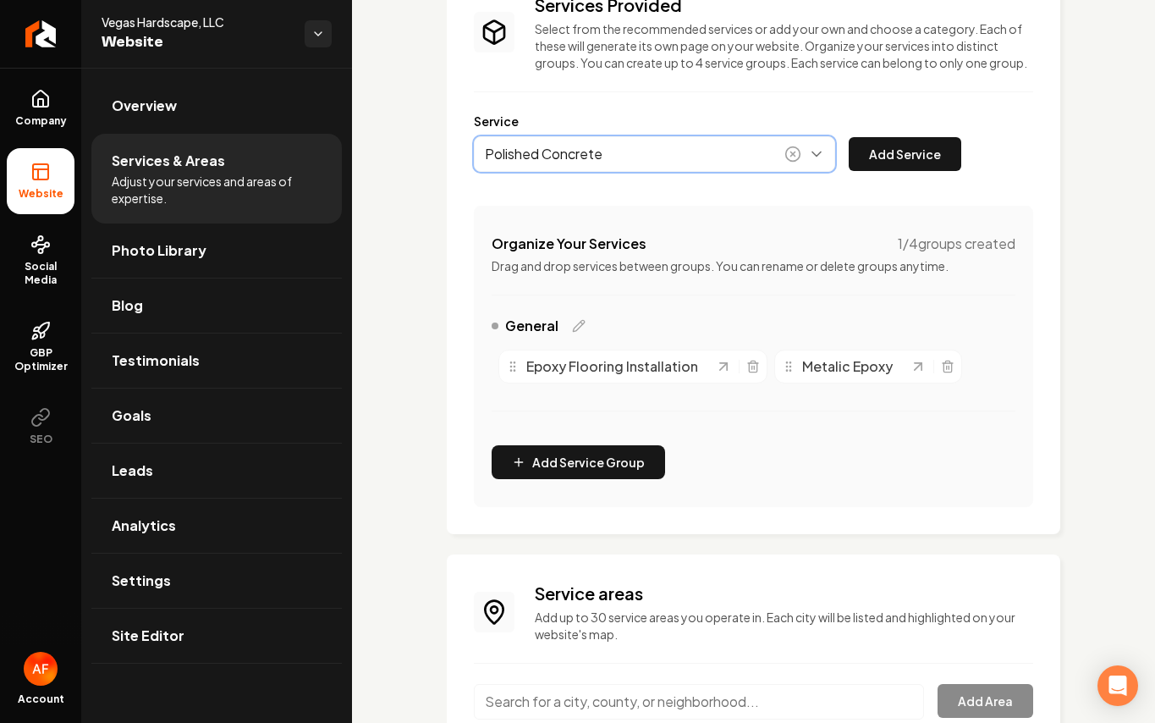
type input "Polished Concrete"
click at [962, 169] on div "Service Polished Concrete Add Service" at bounding box center [753, 142] width 559 height 59
click at [33, 115] on span "Company" at bounding box center [40, 121] width 65 height 14
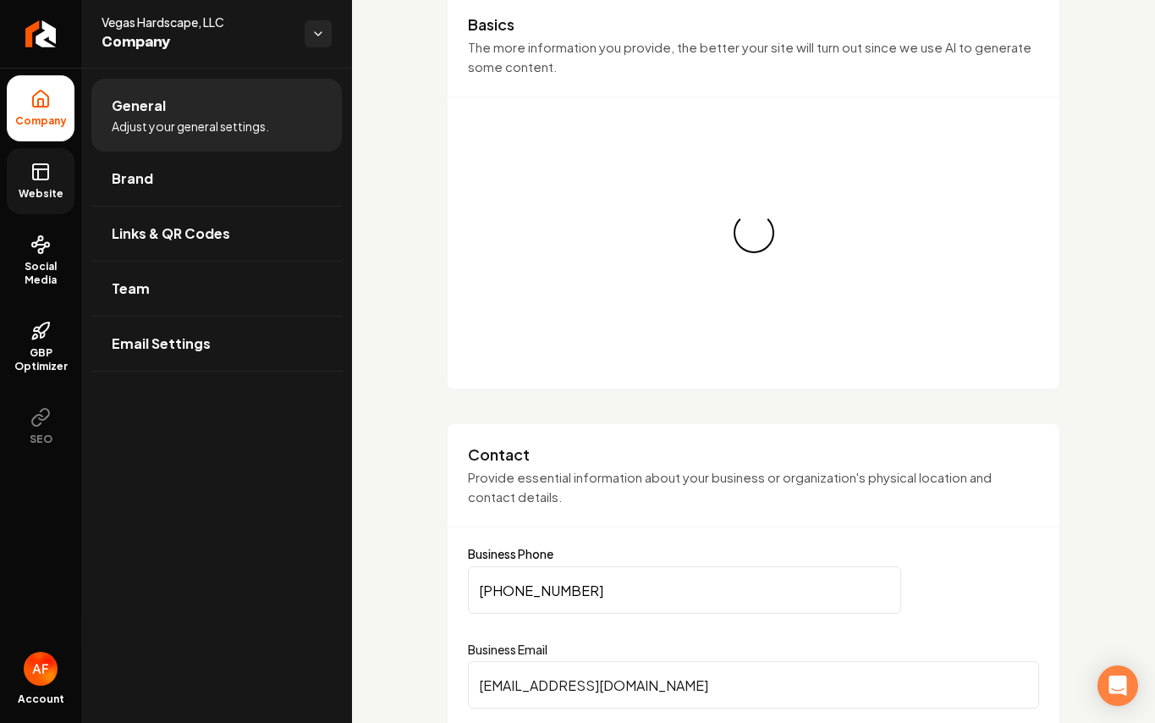
click at [44, 178] on icon at bounding box center [40, 172] width 20 height 20
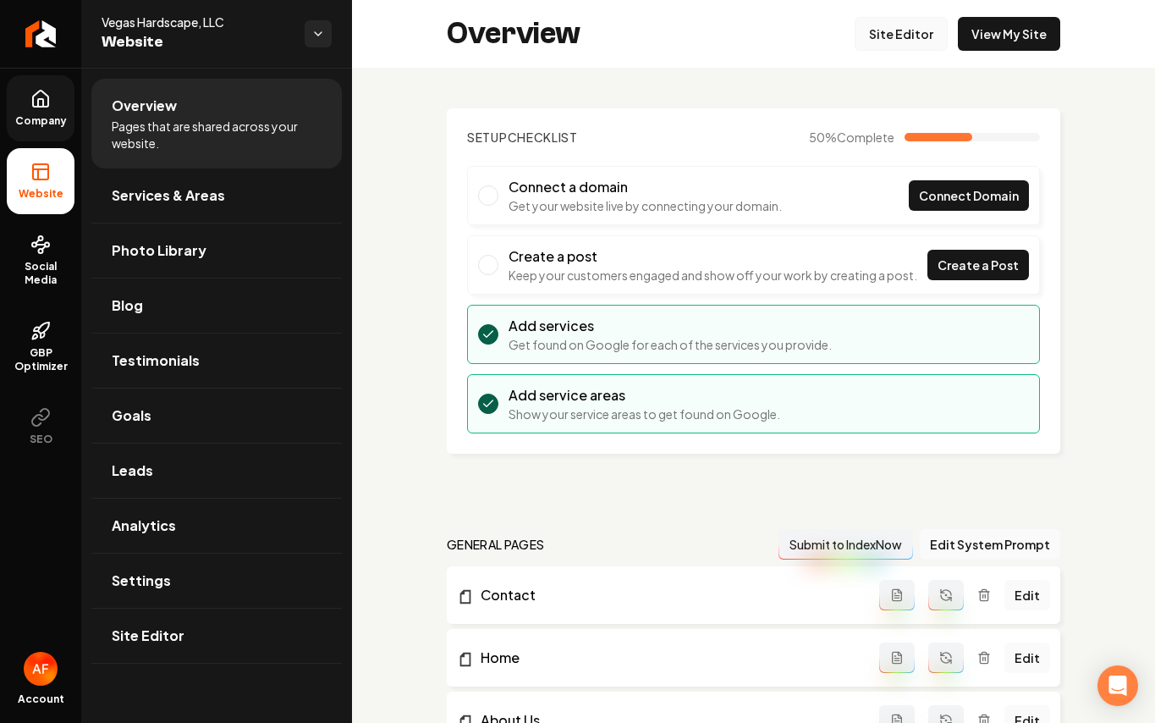
click at [895, 36] on link "Site Editor" at bounding box center [901, 34] width 93 height 34
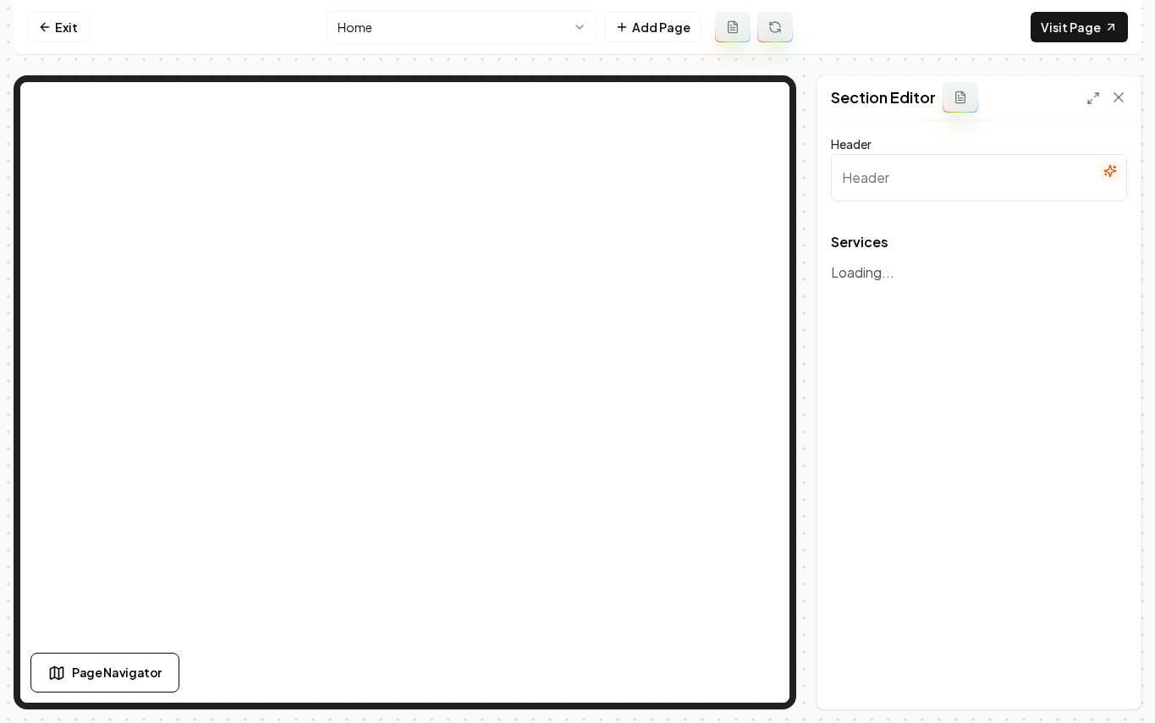
type input "Our Innovative Surface Solutions"
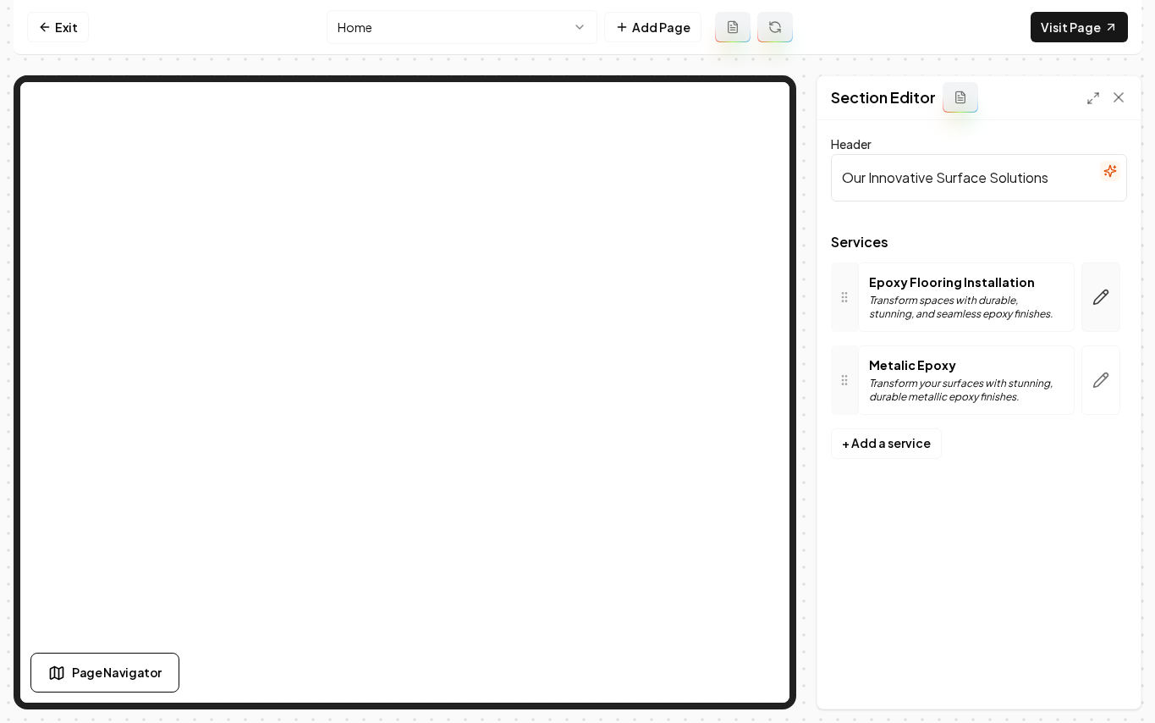
click at [1105, 291] on icon "button" at bounding box center [1101, 297] width 17 height 17
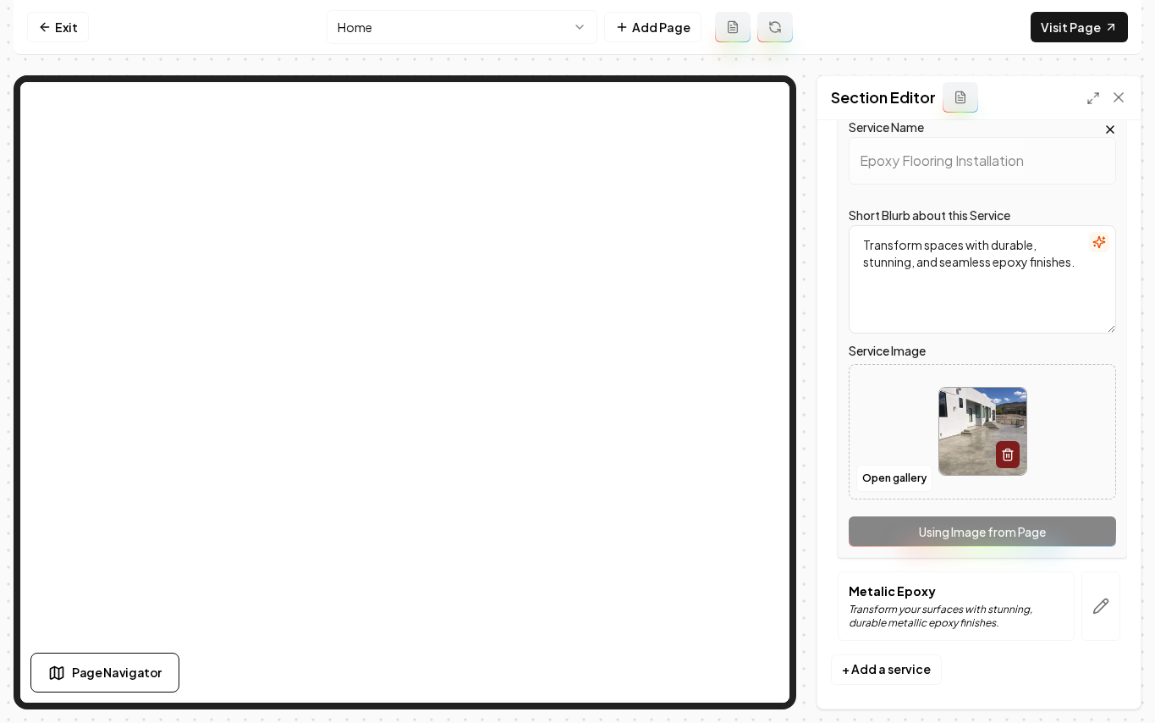
scroll to position [156, 0]
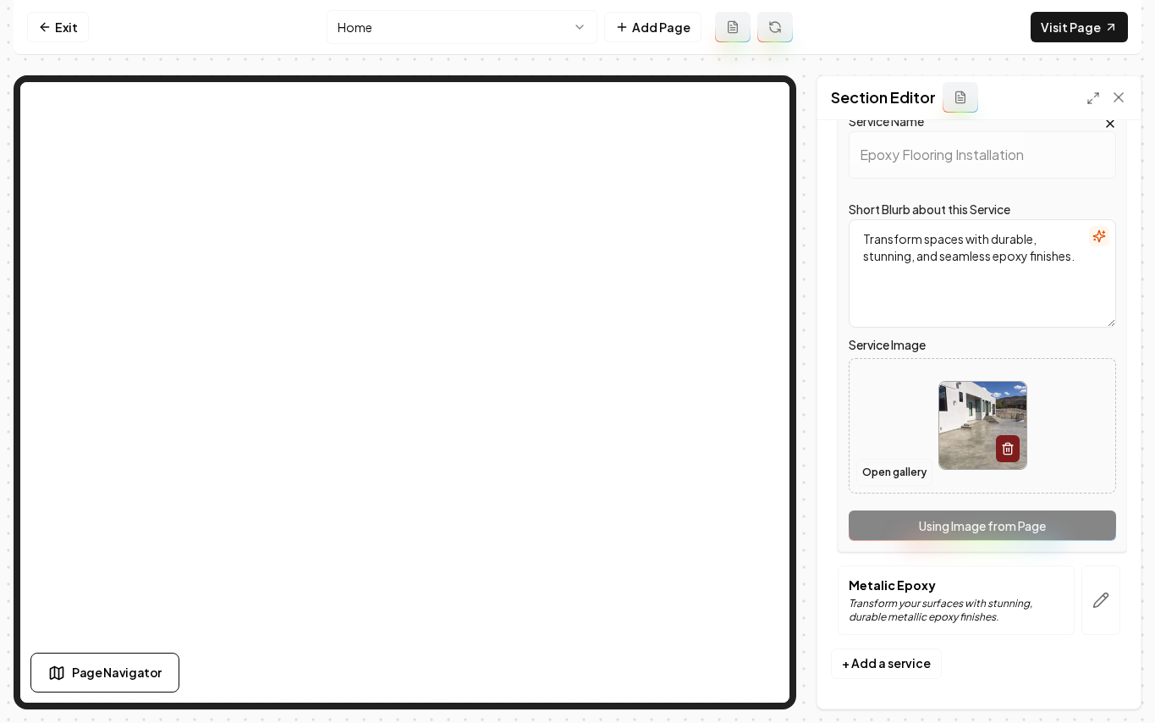
click at [901, 481] on button "Open gallery" at bounding box center [895, 472] width 76 height 27
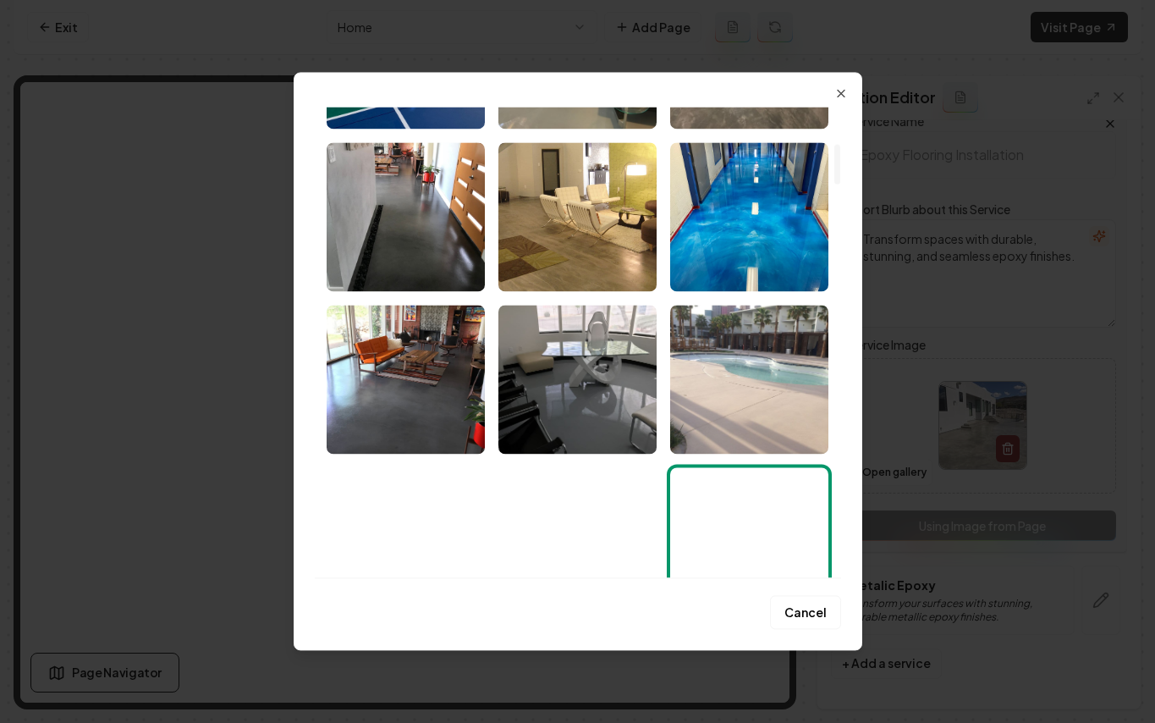
scroll to position [697, 0]
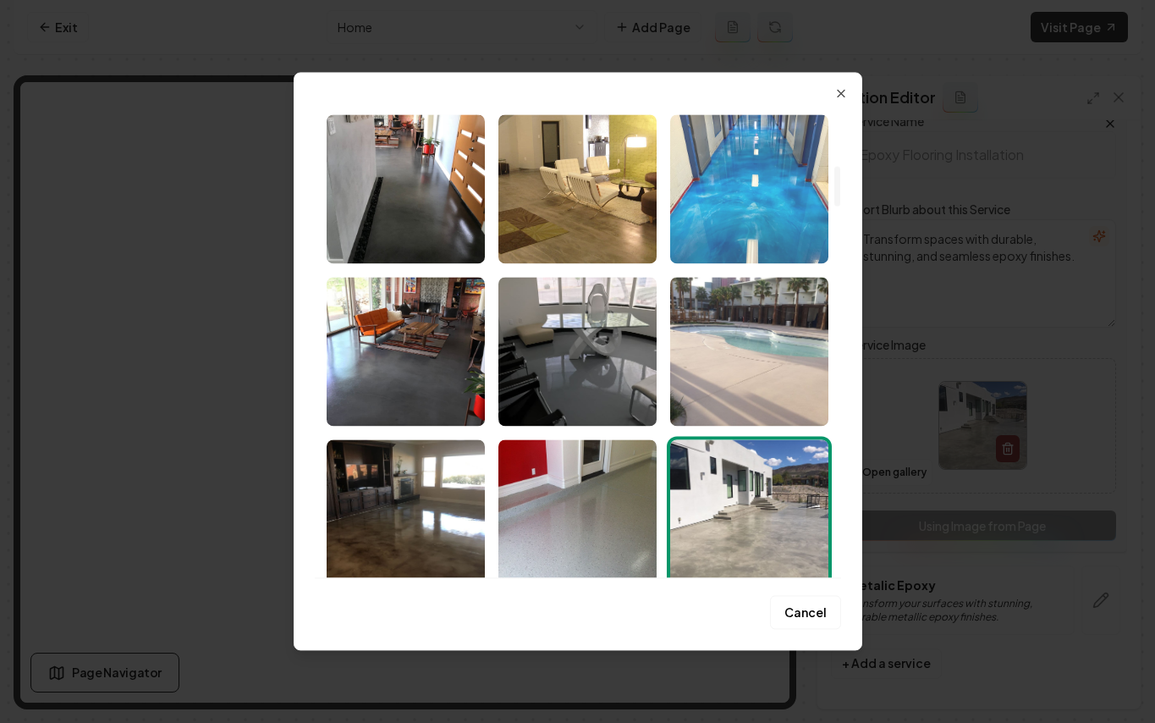
click at [778, 200] on img "Select image image_689a98c85c7cd75eb889545e.jpeg" at bounding box center [749, 188] width 158 height 149
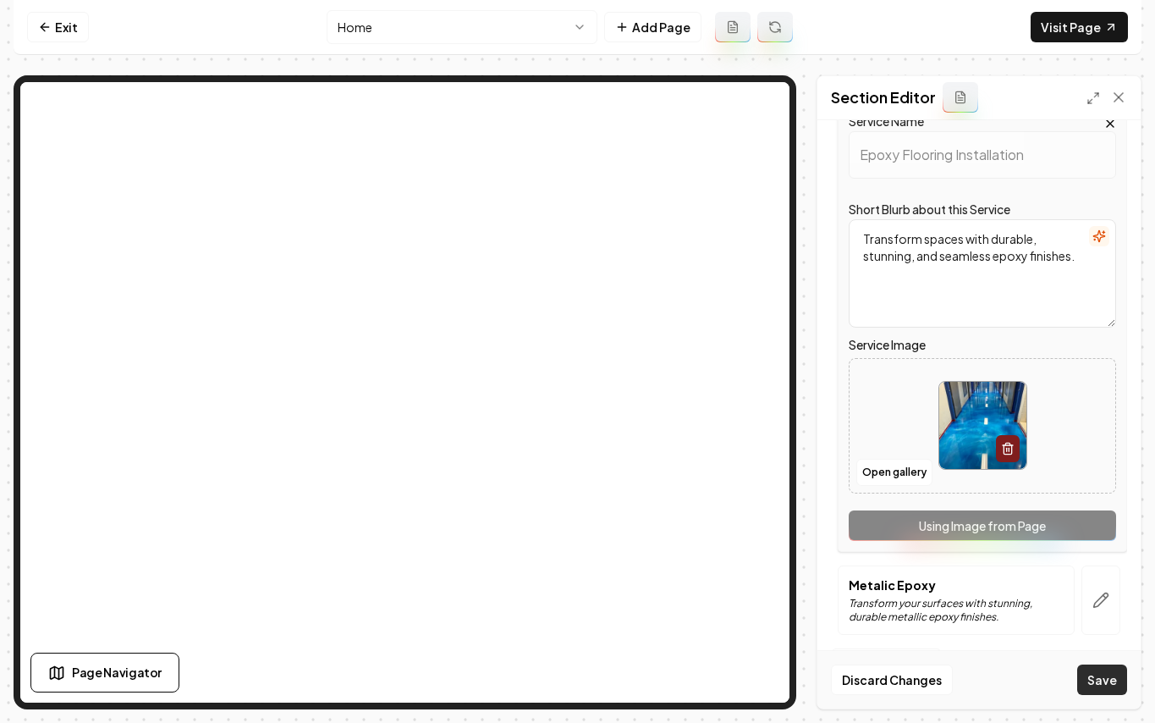
click at [1122, 675] on button "Save" at bounding box center [1103, 679] width 50 height 30
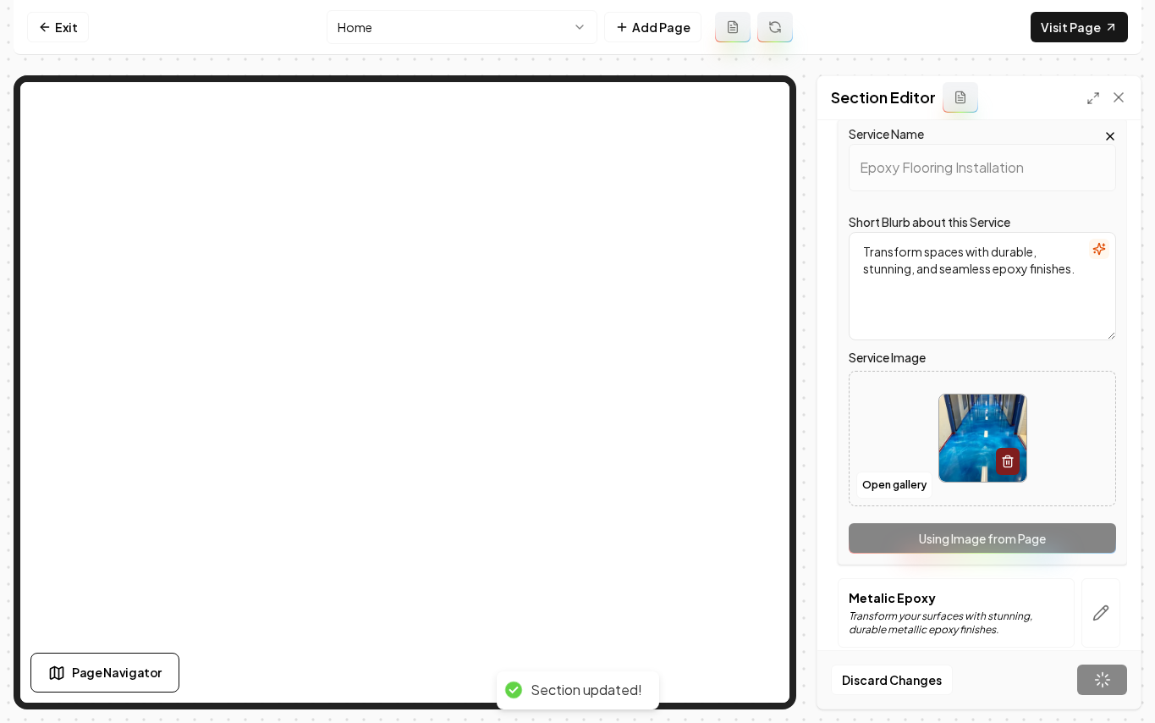
scroll to position [0, 0]
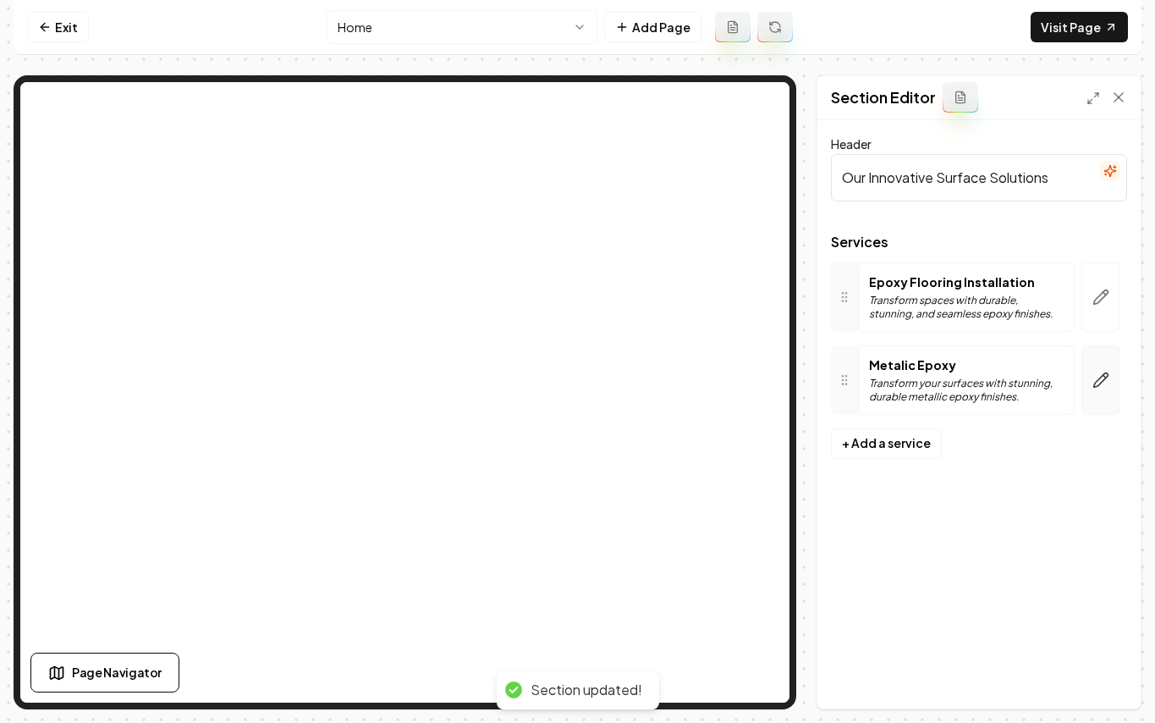
click at [1100, 368] on button "button" at bounding box center [1101, 379] width 39 height 69
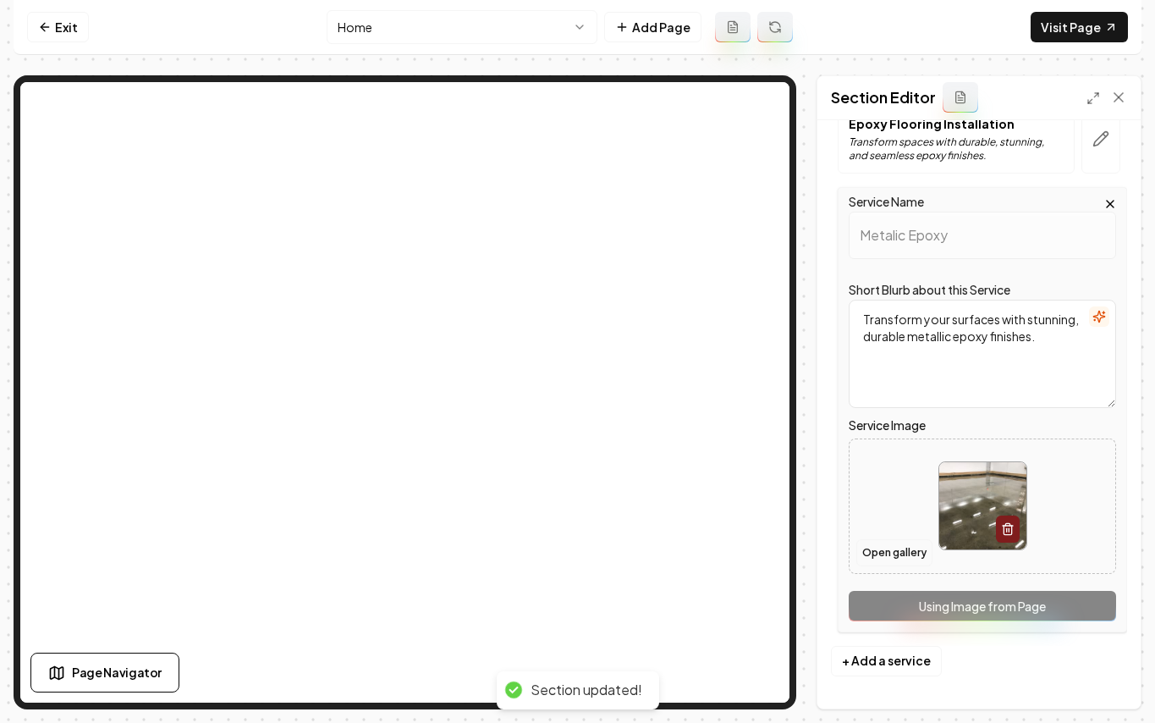
scroll to position [160, 0]
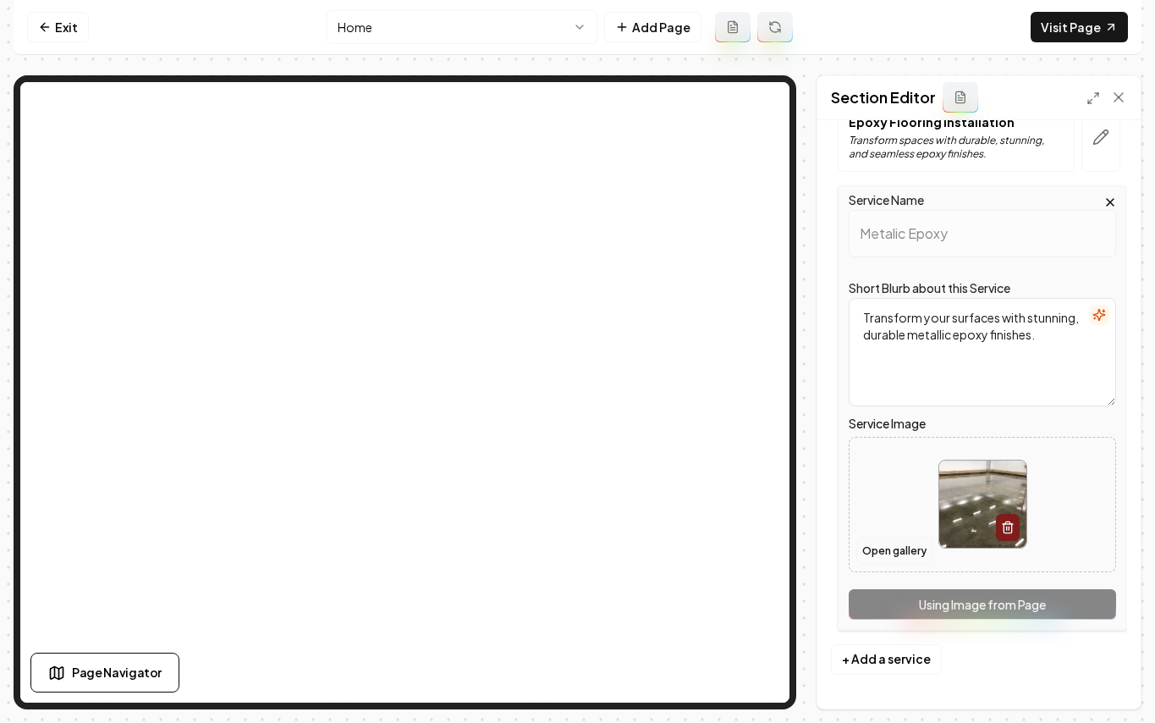
click at [890, 551] on button "Open gallery" at bounding box center [895, 550] width 76 height 27
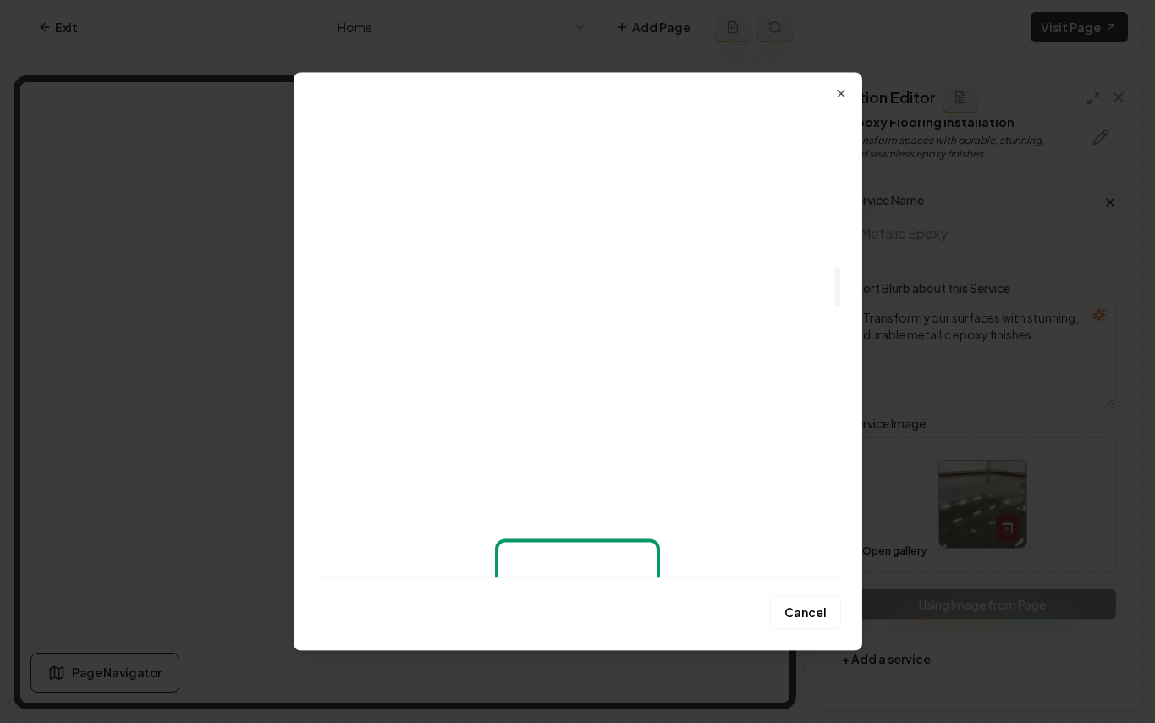
scroll to position [1898, 0]
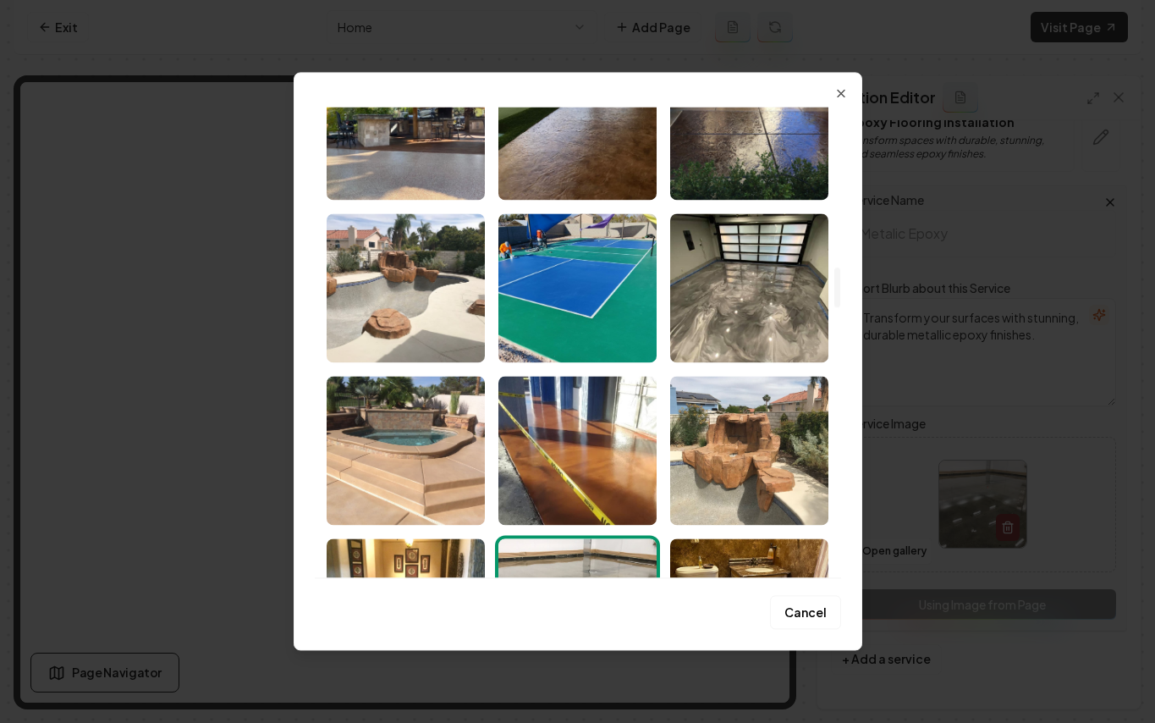
click at [747, 289] on img "Select image image_689a98c65c7cd75eb8894bbf.jpeg" at bounding box center [749, 287] width 158 height 149
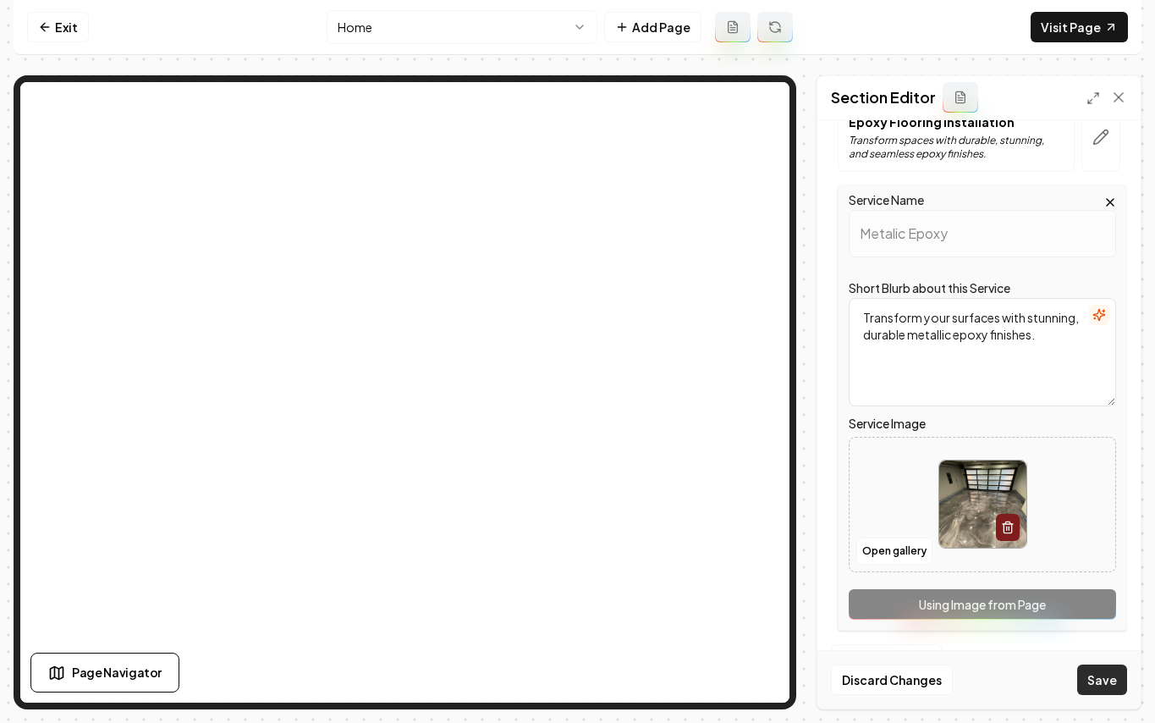
click at [1111, 680] on button "Save" at bounding box center [1103, 679] width 50 height 30
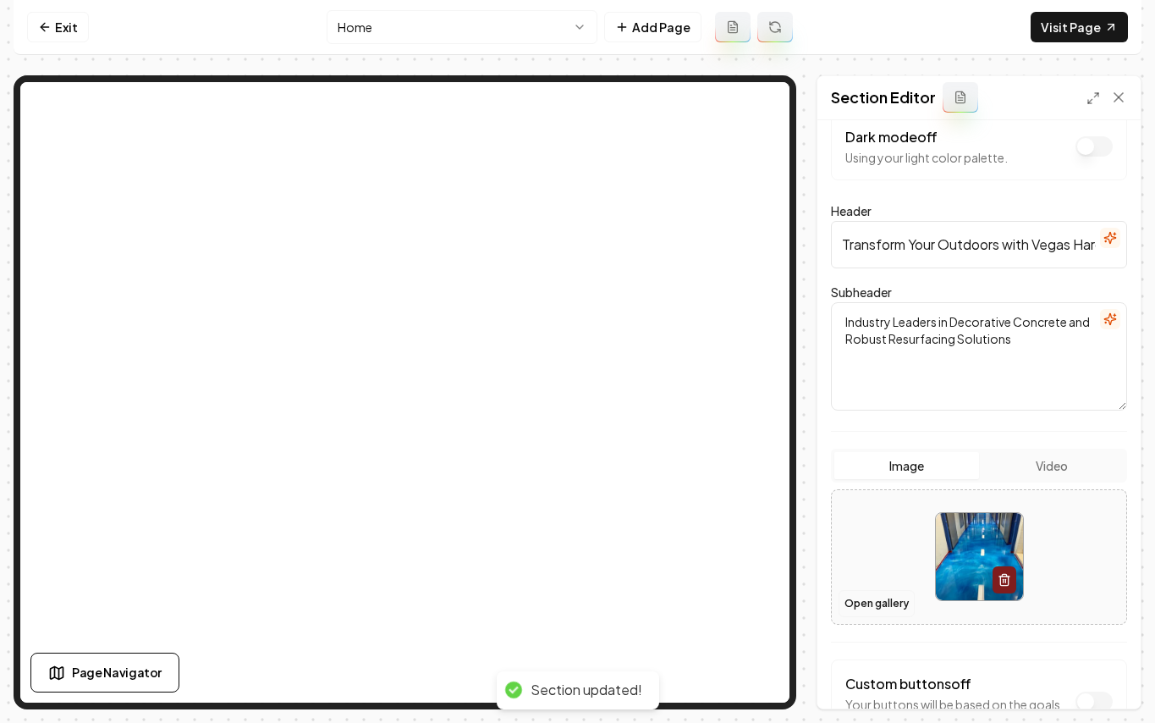
scroll to position [30, 0]
click at [874, 596] on button "Open gallery" at bounding box center [877, 601] width 76 height 27
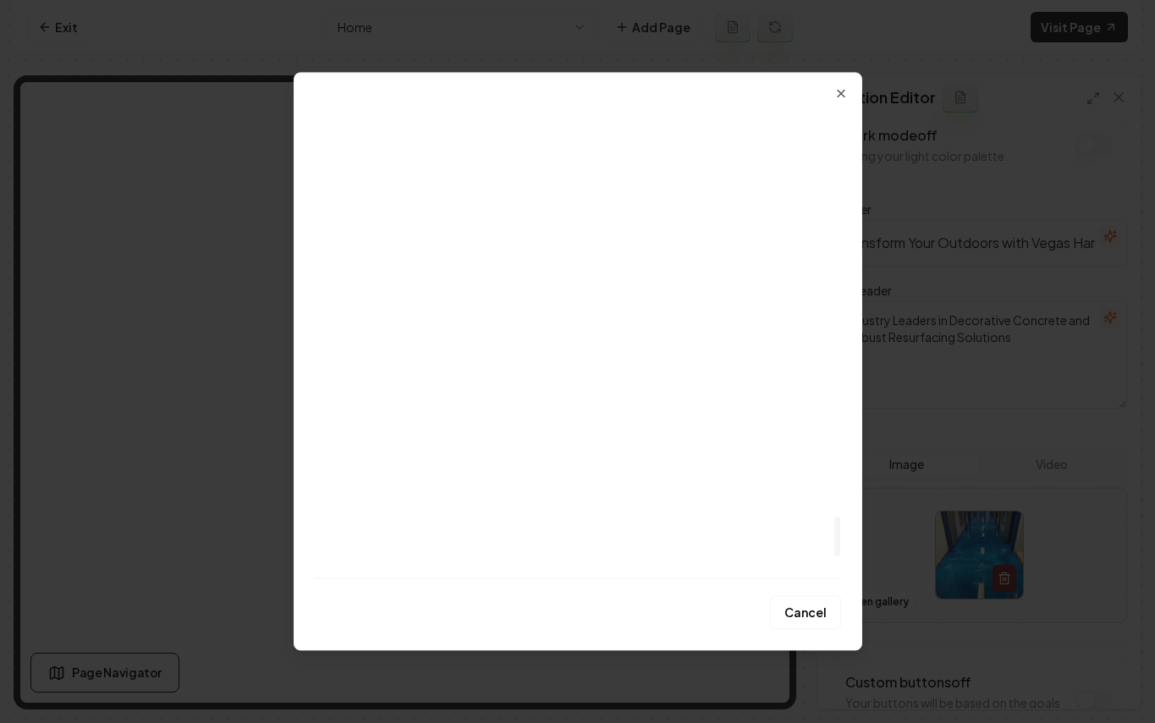
scroll to position [5102, 0]
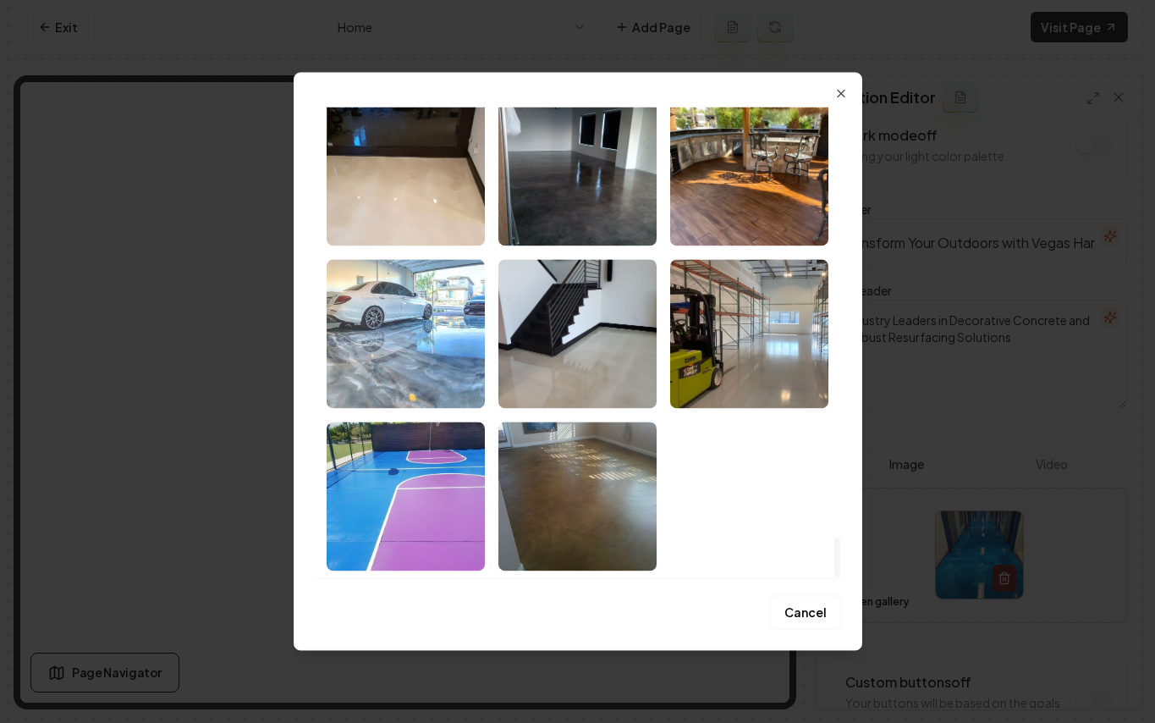
click at [403, 339] on img "Select image image_689a98c45c7cd75eb88943a7.jpeg" at bounding box center [406, 333] width 158 height 149
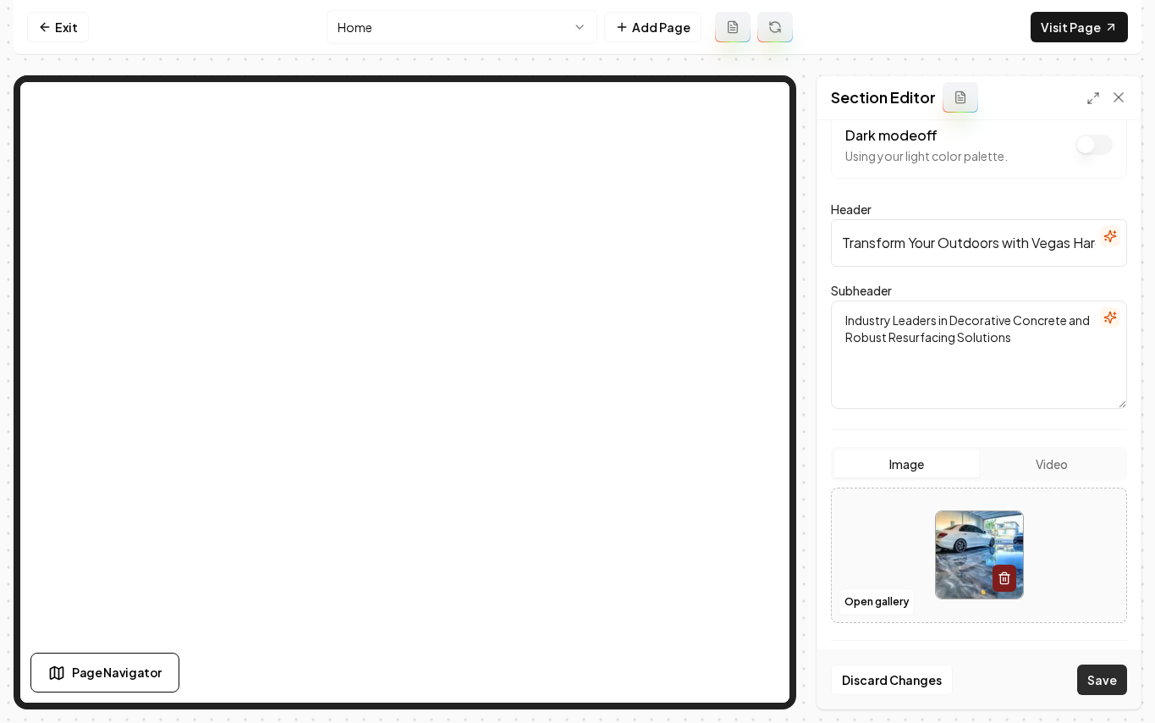
click at [1096, 672] on button "Save" at bounding box center [1103, 679] width 50 height 30
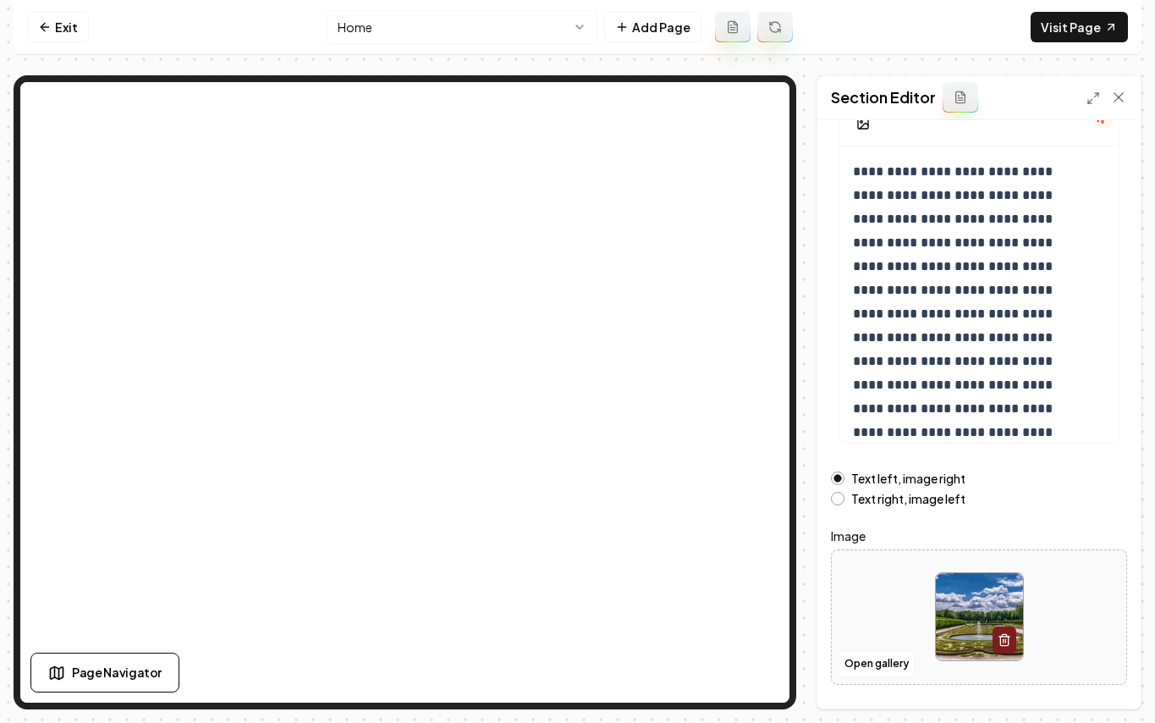
scroll to position [191, 0]
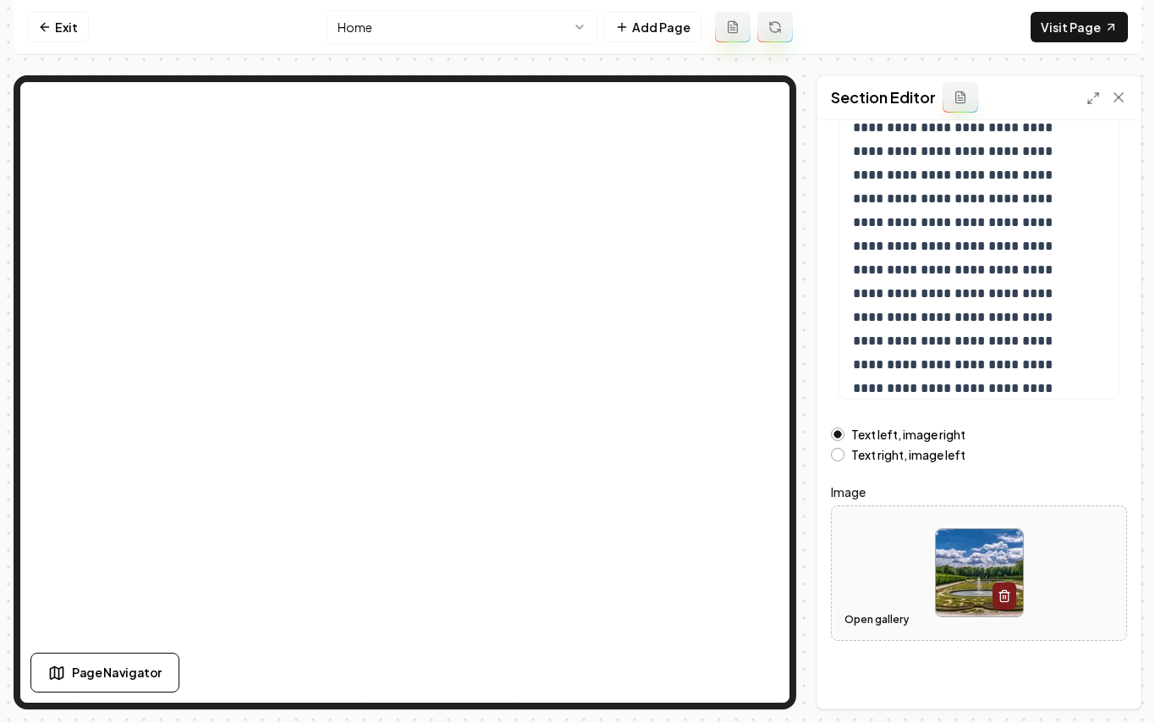
click at [872, 618] on button "Open gallery" at bounding box center [877, 619] width 76 height 27
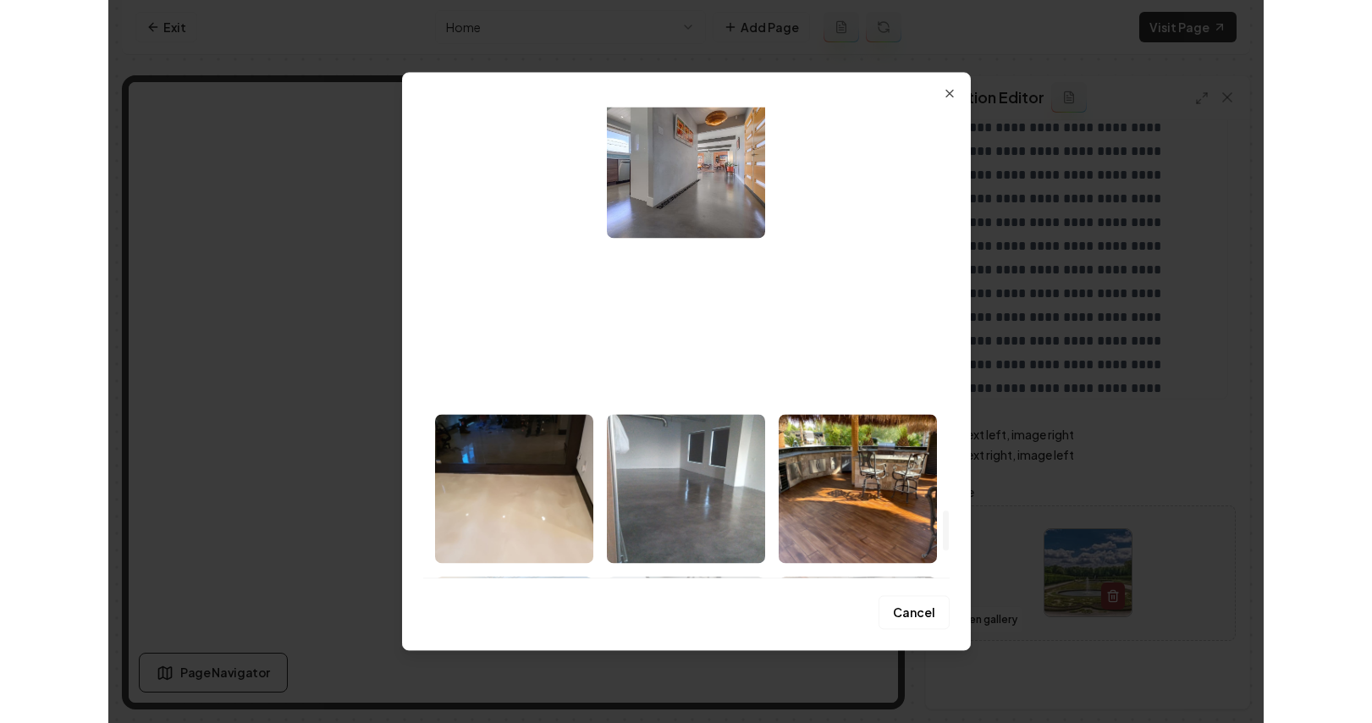
scroll to position [4822, 0]
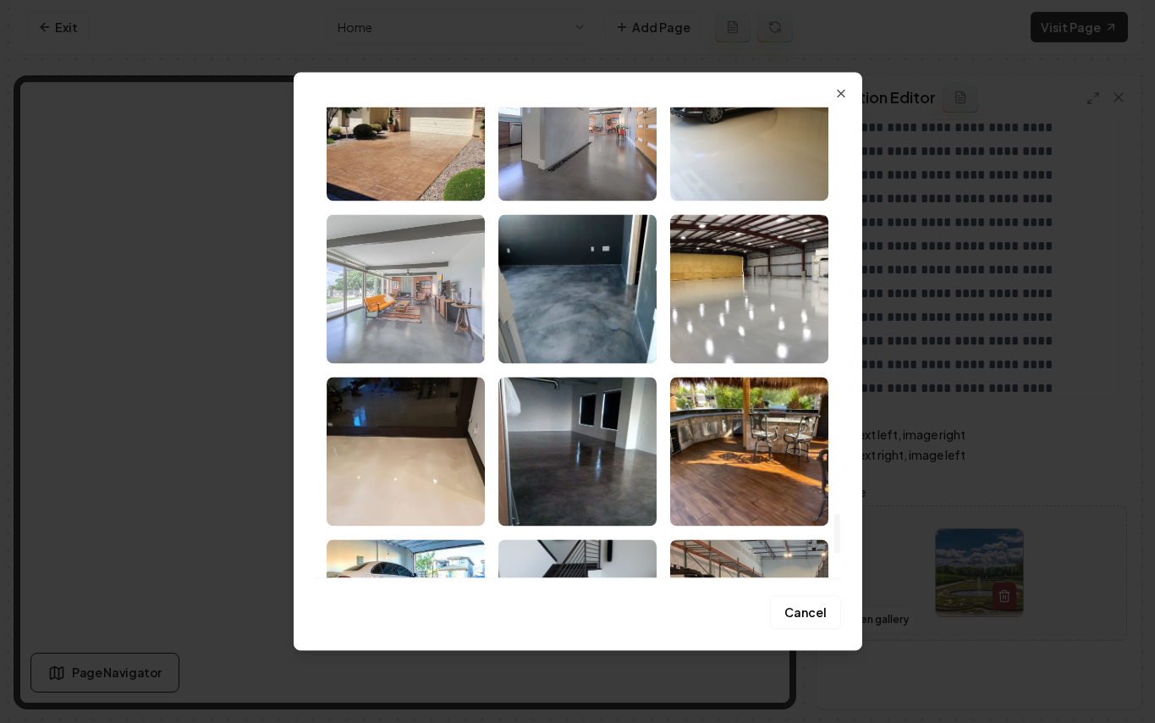
click at [445, 342] on img "Select image image_689a98c45c7cd75eb88944fe.jpeg" at bounding box center [406, 288] width 158 height 149
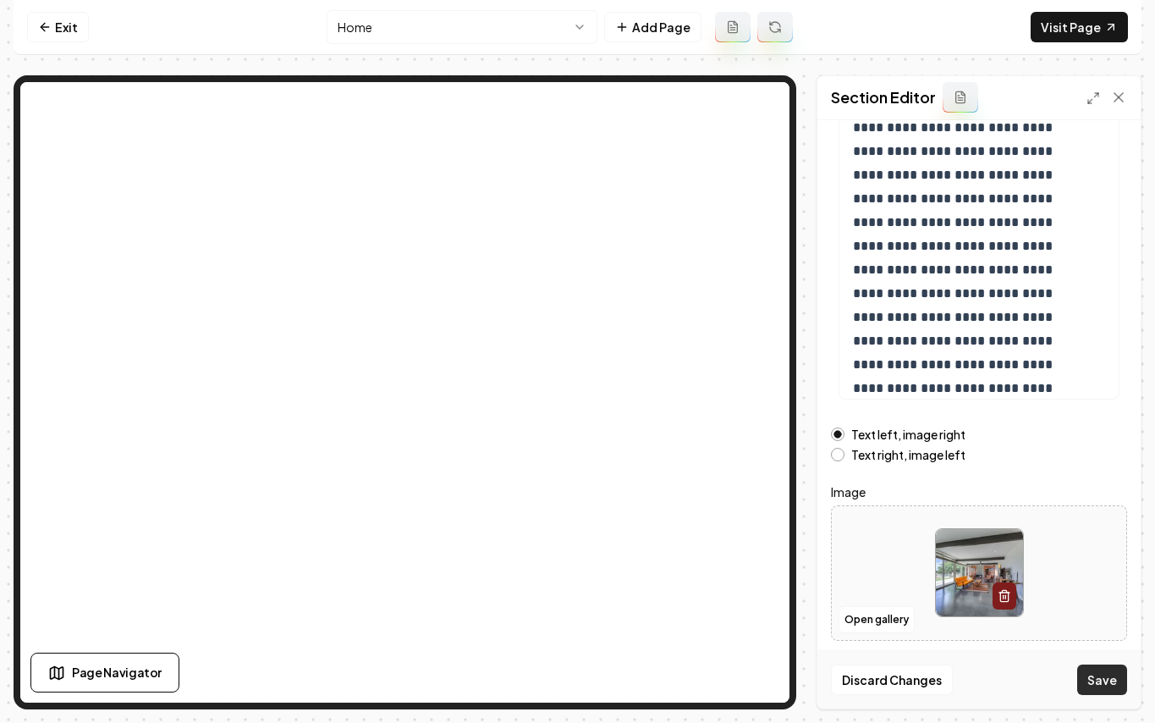
click at [1100, 669] on button "Save" at bounding box center [1103, 679] width 50 height 30
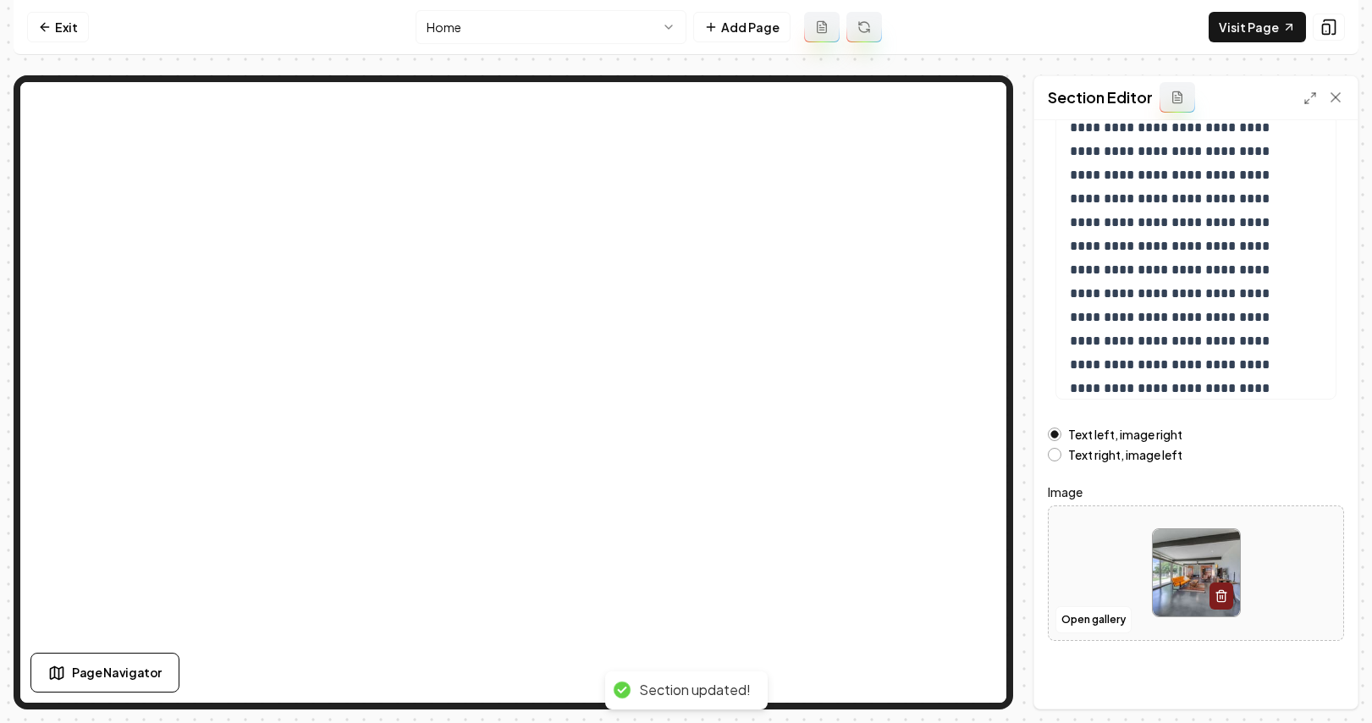
scroll to position [0, 0]
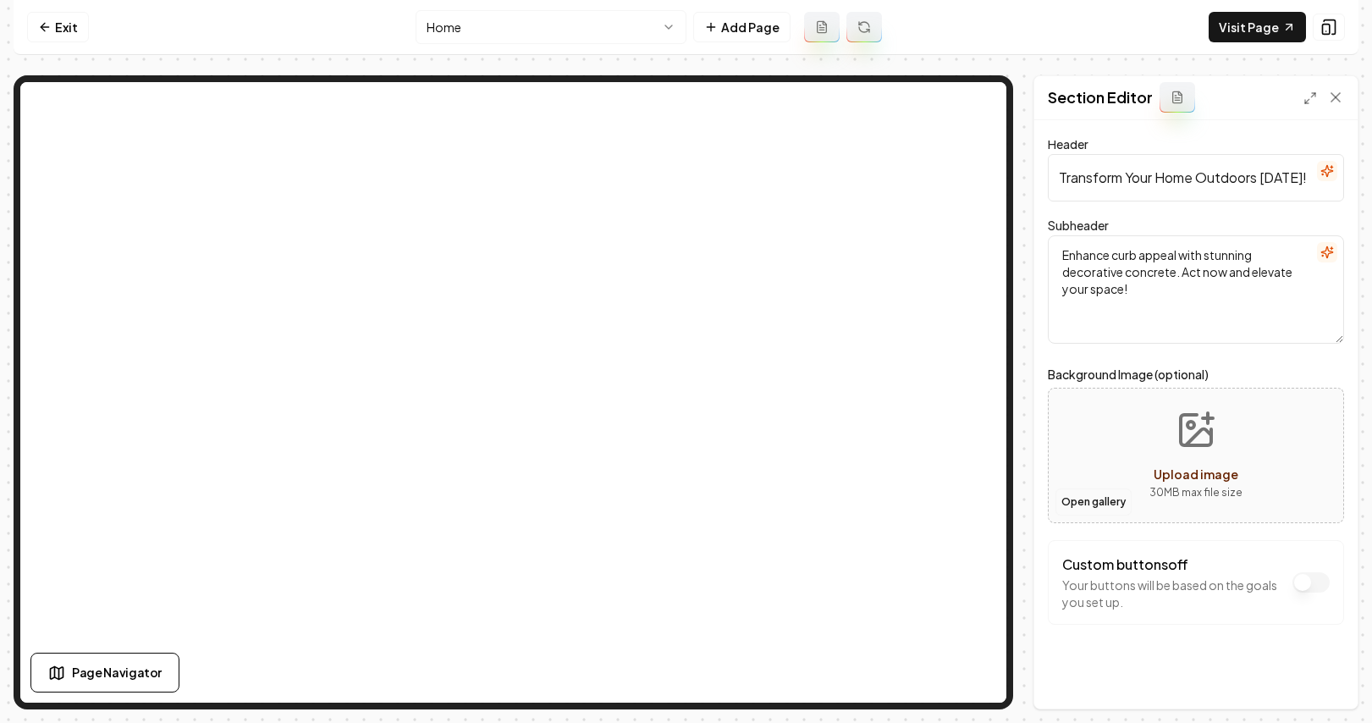
click at [1080, 500] on button "Open gallery" at bounding box center [1094, 501] width 76 height 27
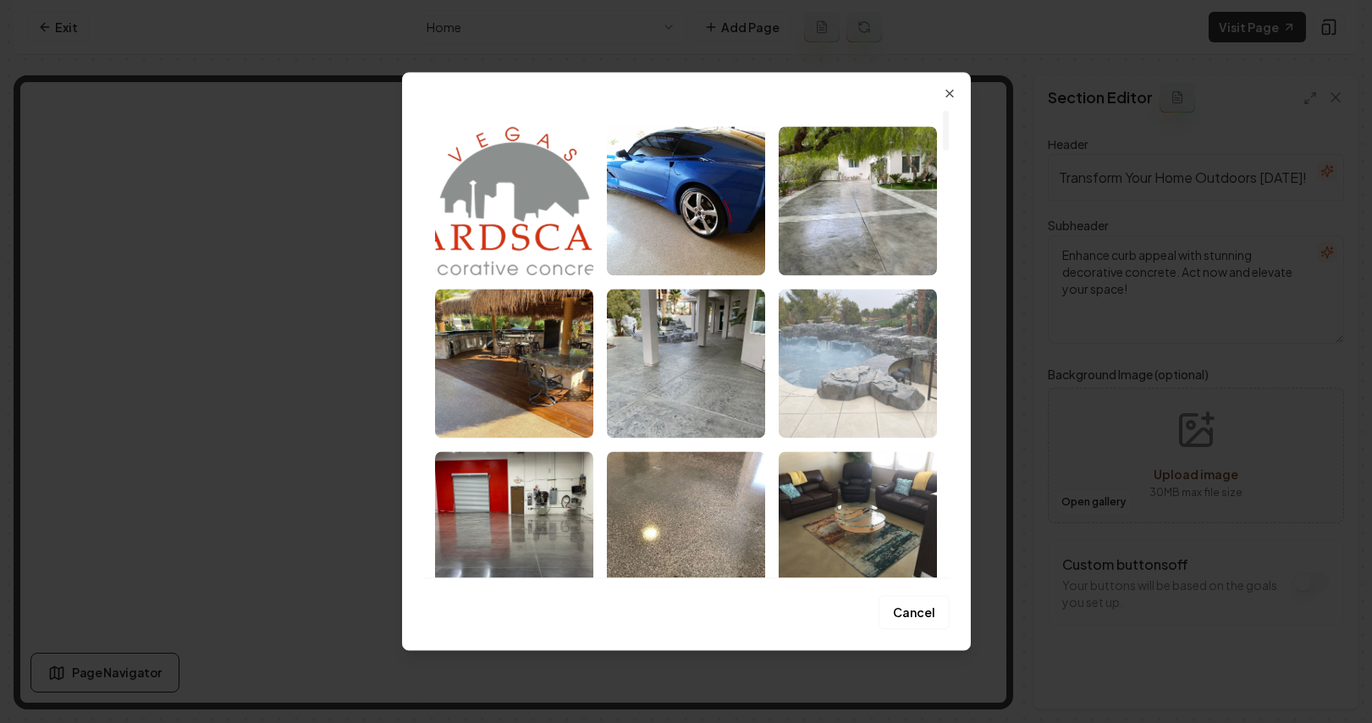
scroll to position [36, 0]
click at [884, 318] on img "Select image image_689a98ca5c7cd75eb88967cf.jpeg" at bounding box center [858, 362] width 158 height 149
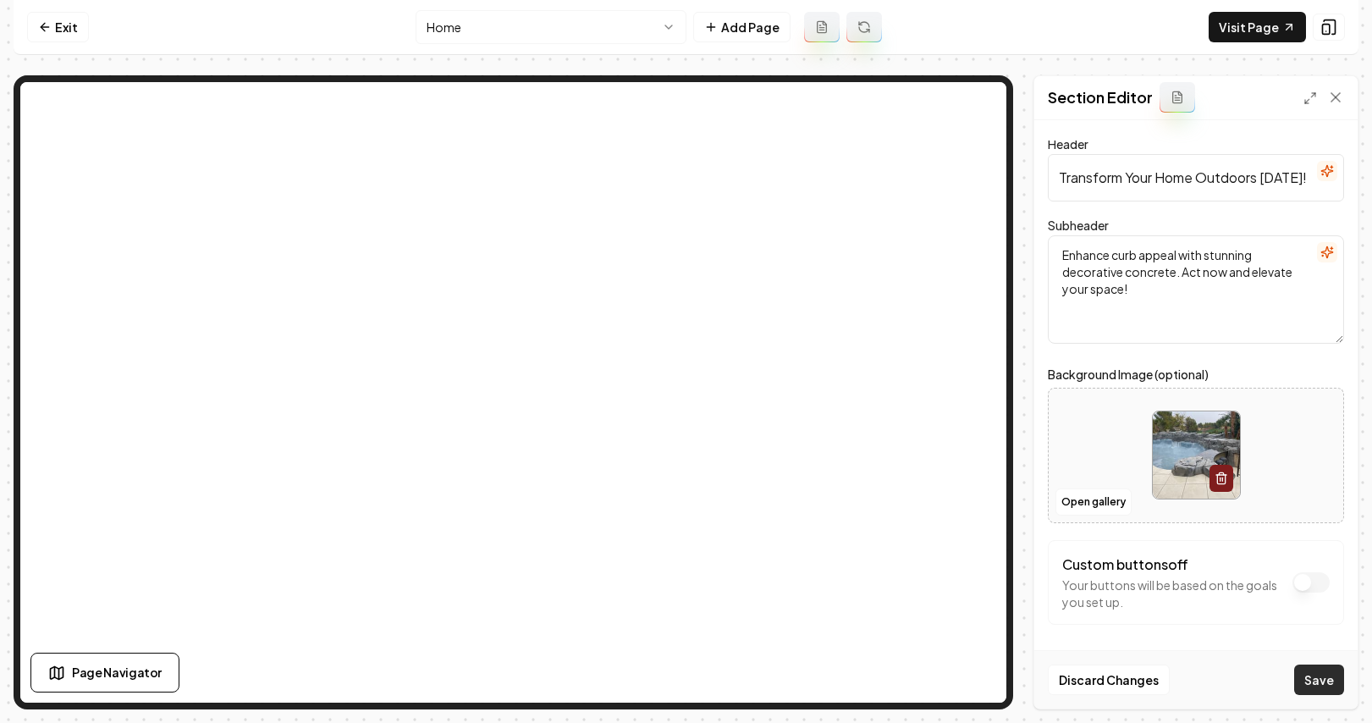
click at [1142, 670] on button "Save" at bounding box center [1319, 679] width 50 height 30
click at [1142, 31] on link "Visit Page" at bounding box center [1257, 27] width 97 height 30
click at [45, 23] on icon at bounding box center [43, 27] width 4 height 8
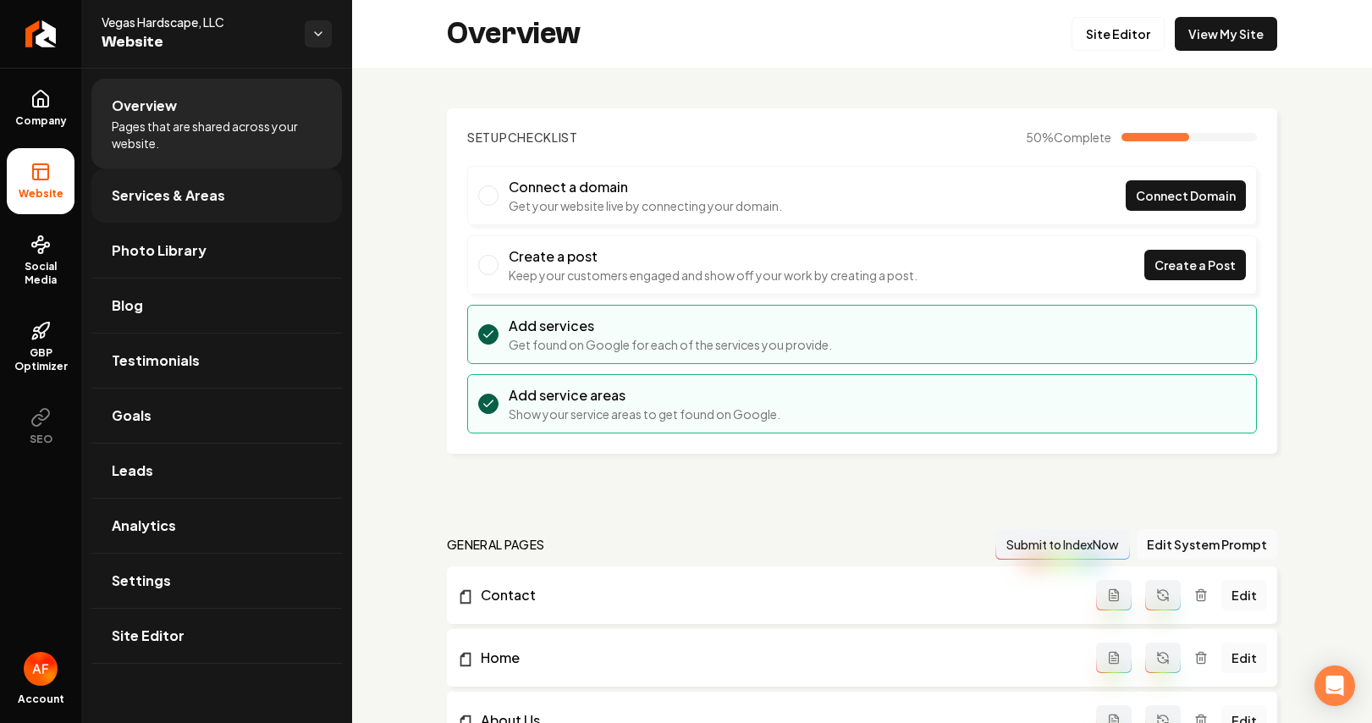
click at [168, 174] on link "Services & Areas" at bounding box center [216, 195] width 251 height 54
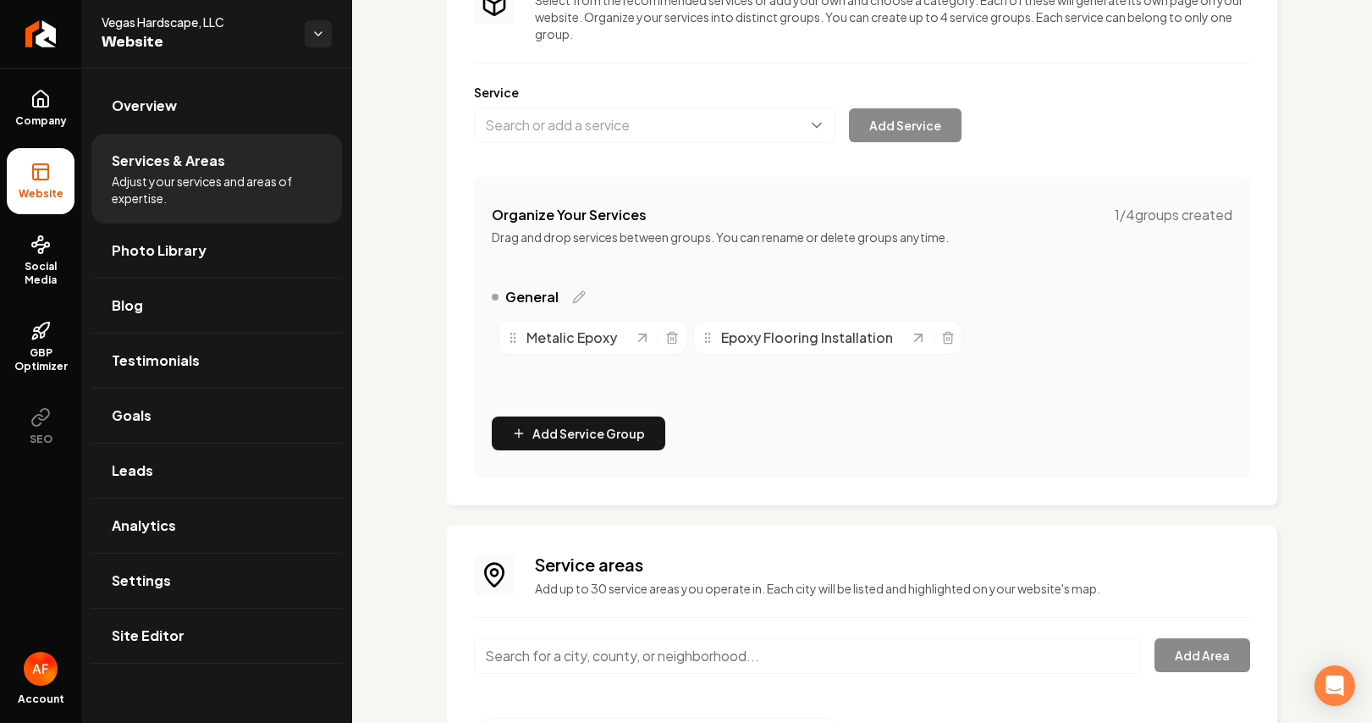
scroll to position [173, 0]
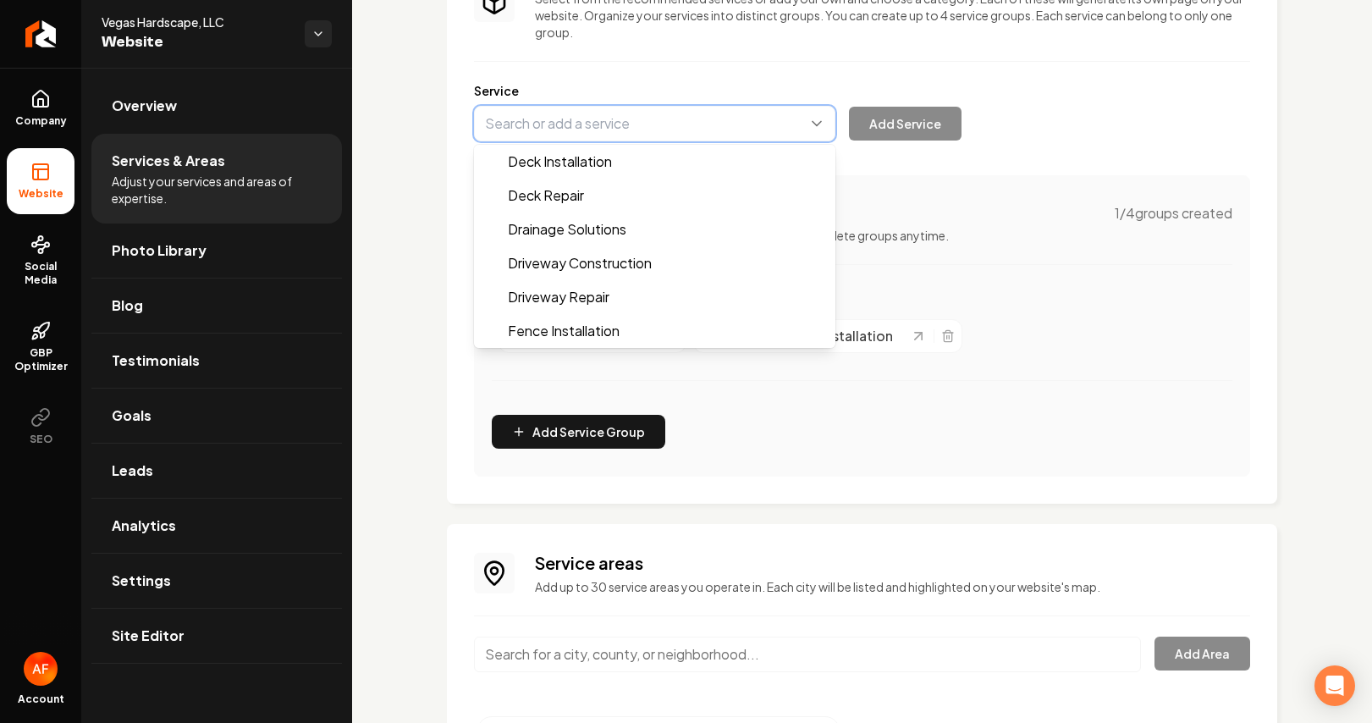
click at [675, 130] on button "Main content area" at bounding box center [654, 124] width 361 height 36
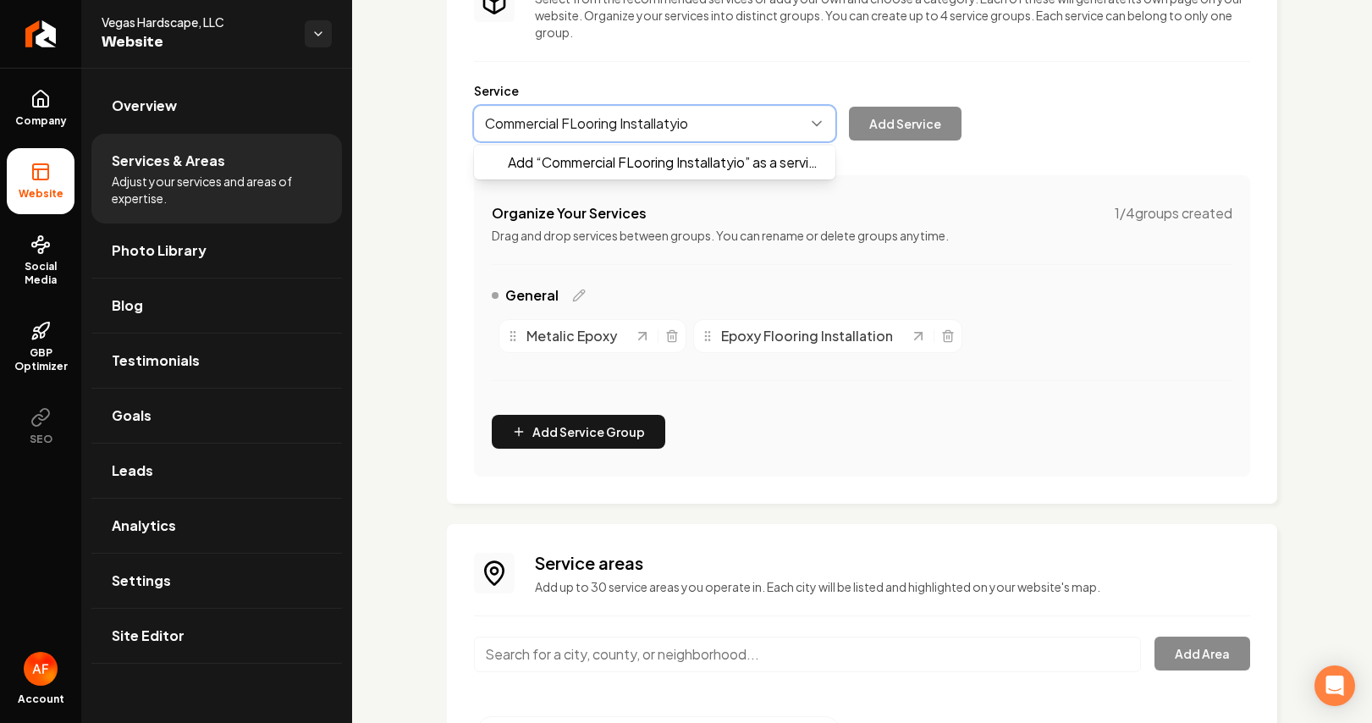
type input "Commercial FLooring Installatyion"
click at [580, 125] on button "Main content area" at bounding box center [654, 124] width 361 height 36
click at [665, 130] on button "Main content area" at bounding box center [654, 124] width 361 height 36
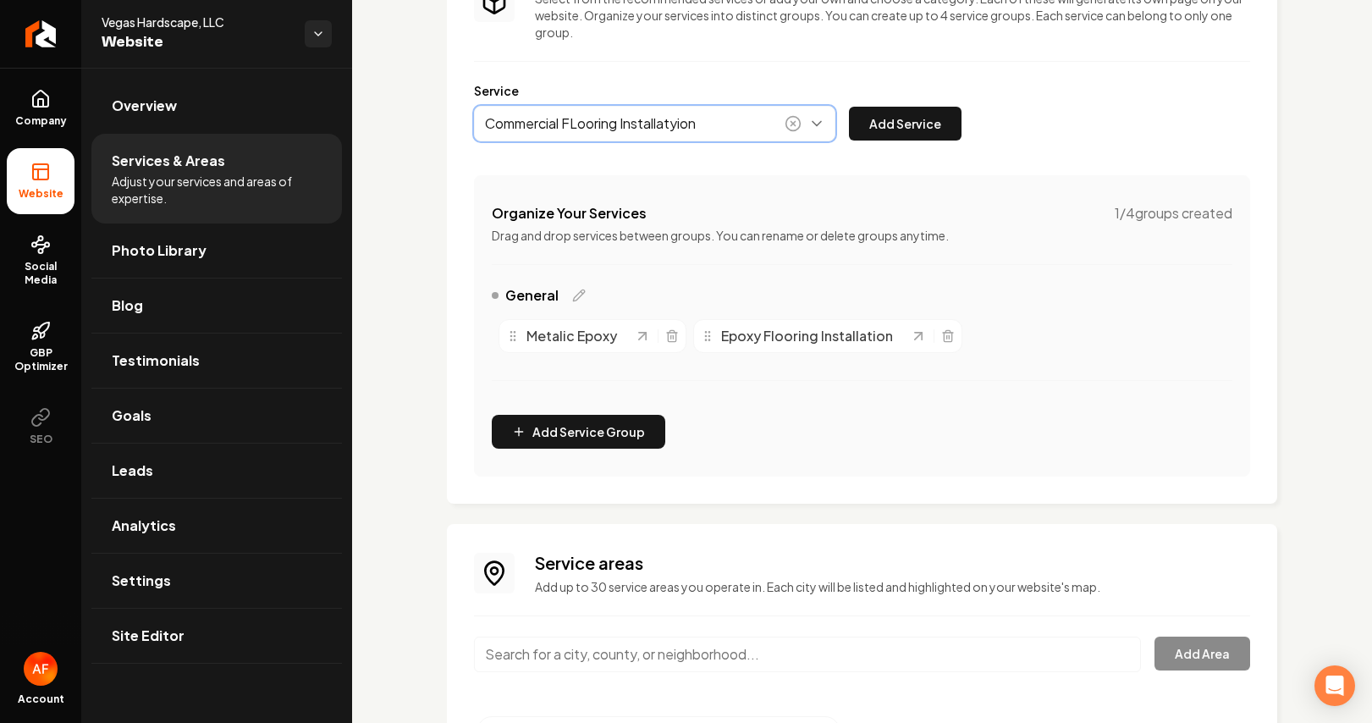
click at [654, 126] on button "Main content area" at bounding box center [654, 124] width 361 height 36
click at [680, 124] on button "Main content area" at bounding box center [654, 124] width 361 height 36
click at [723, 130] on button "Main content area" at bounding box center [654, 124] width 361 height 36
click at [581, 121] on button "Main content area" at bounding box center [654, 124] width 361 height 36
click at [684, 124] on button "Main content area" at bounding box center [654, 124] width 361 height 36
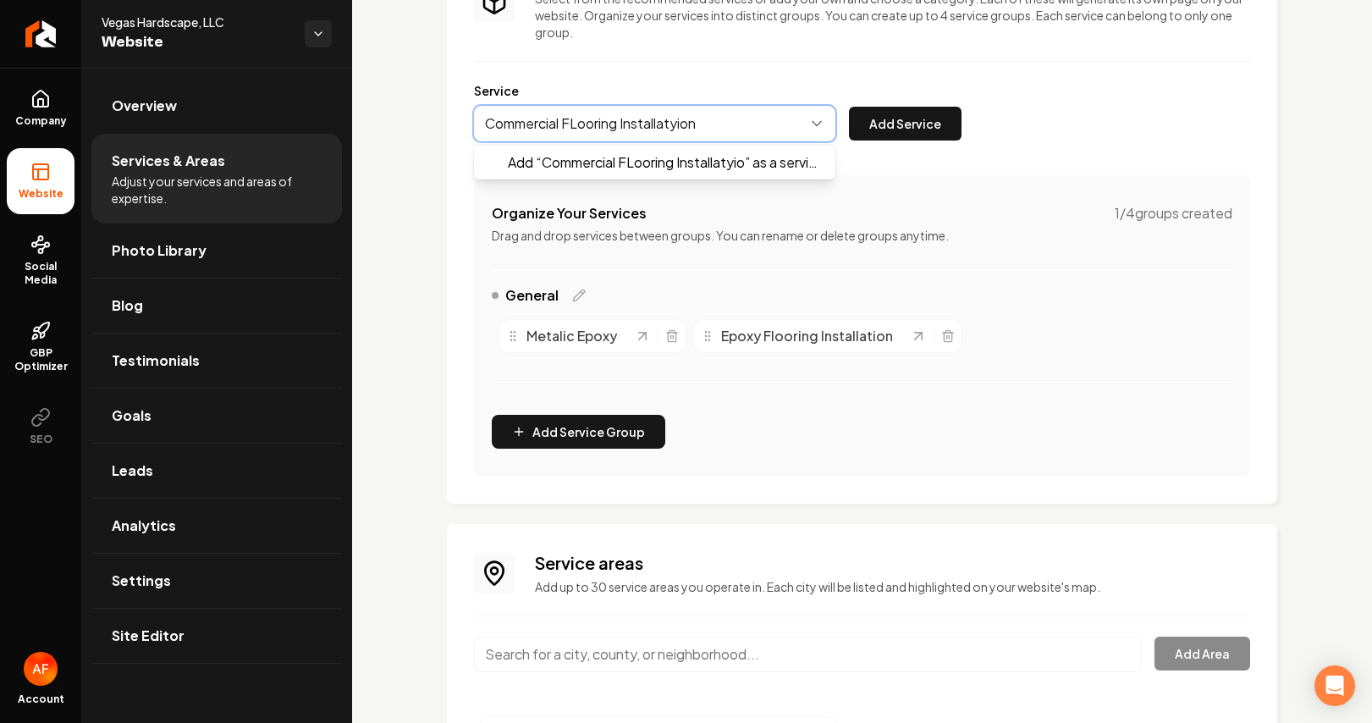
click at [682, 124] on button "Main content area" at bounding box center [654, 124] width 361 height 36
click at [681, 125] on button "Main content area" at bounding box center [654, 124] width 361 height 36
click at [681, 124] on button "Main content area" at bounding box center [654, 124] width 361 height 36
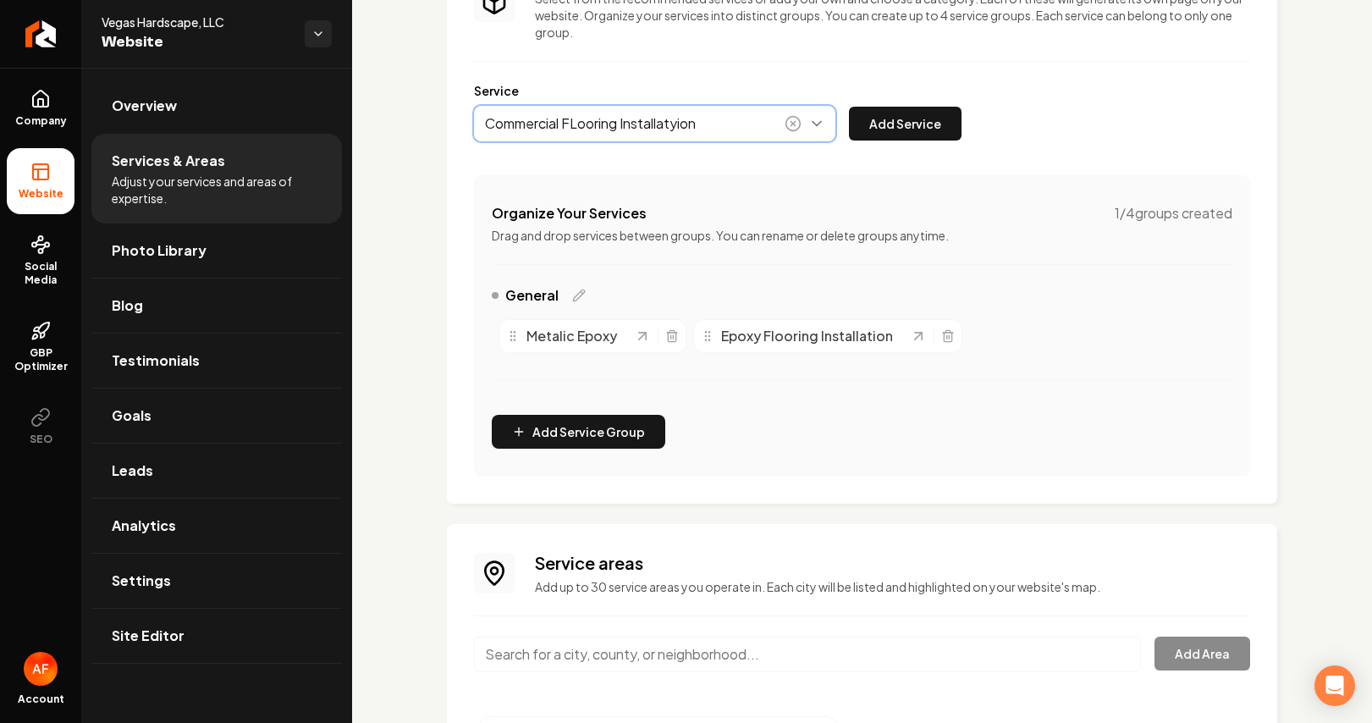
click at [581, 123] on button "Main content area" at bounding box center [654, 124] width 361 height 36
drag, startPoint x: 709, startPoint y: 137, endPoint x: 561, endPoint y: 119, distance: 149.2
click at [551, 121] on button "Main content area" at bounding box center [654, 124] width 361 height 36
drag, startPoint x: 709, startPoint y: 117, endPoint x: 640, endPoint y: 123, distance: 69.7
click at [564, 116] on button "Main content area" at bounding box center [654, 124] width 361 height 36
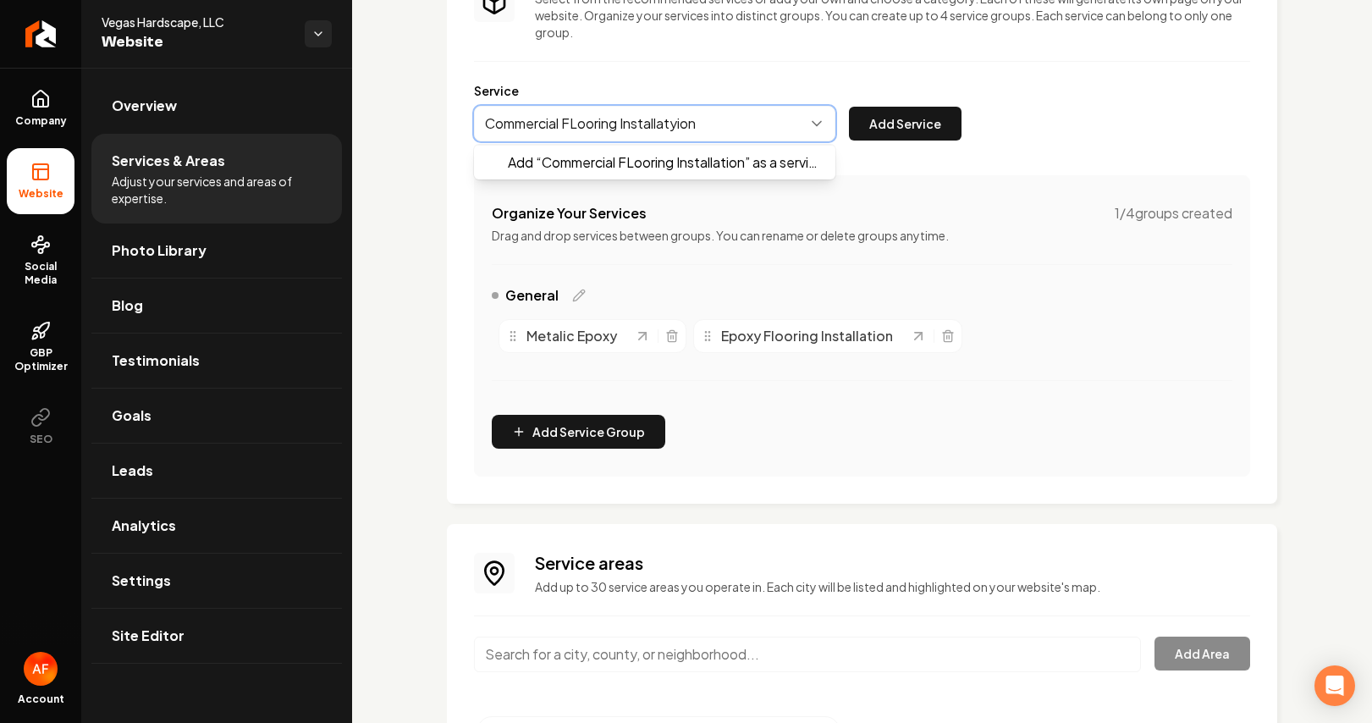
drag, startPoint x: 708, startPoint y: 130, endPoint x: 576, endPoint y: 120, distance: 131.6
click at [580, 120] on button "Main content area" at bounding box center [654, 124] width 361 height 36
type input "Commercial FLooring Installatyion"
click at [890, 119] on div "Commercial FLooring Installatyion Add “ Commercial Flooring Installation ” as a…" at bounding box center [718, 124] width 488 height 36
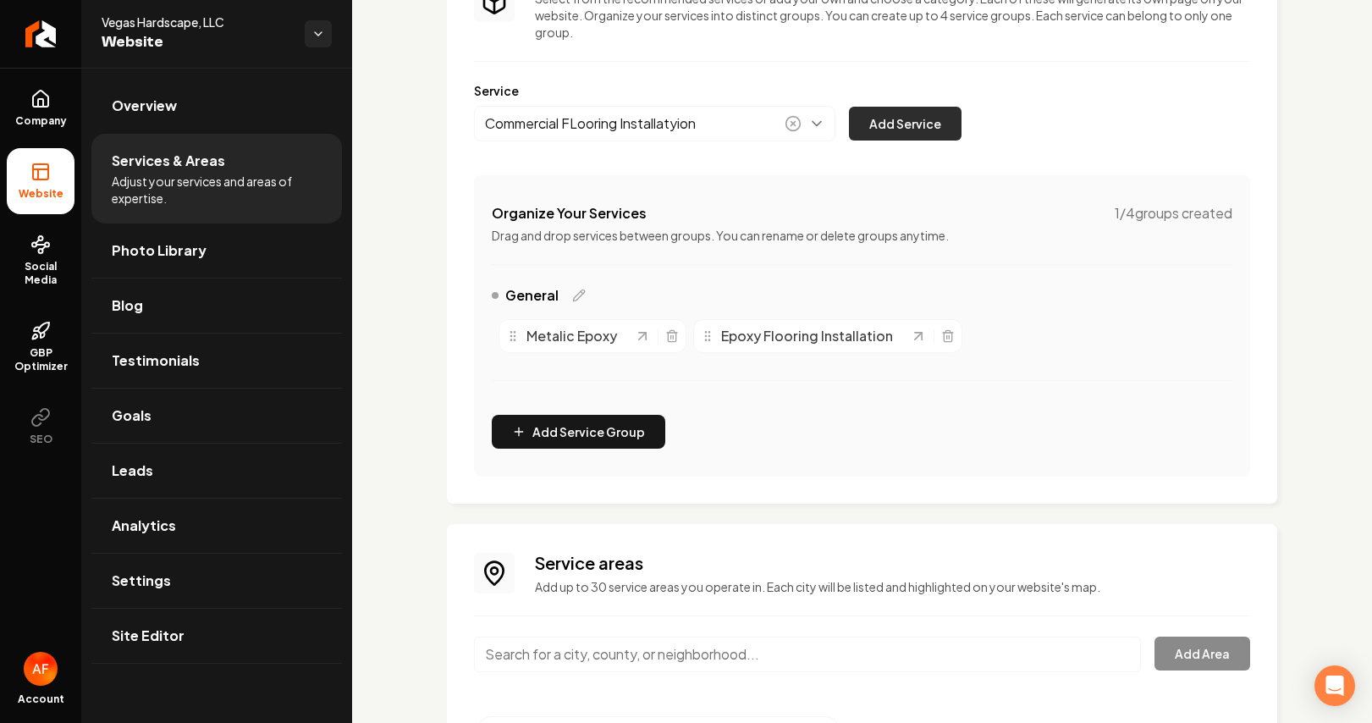
click at [890, 120] on button "Add Service" at bounding box center [905, 124] width 113 height 34
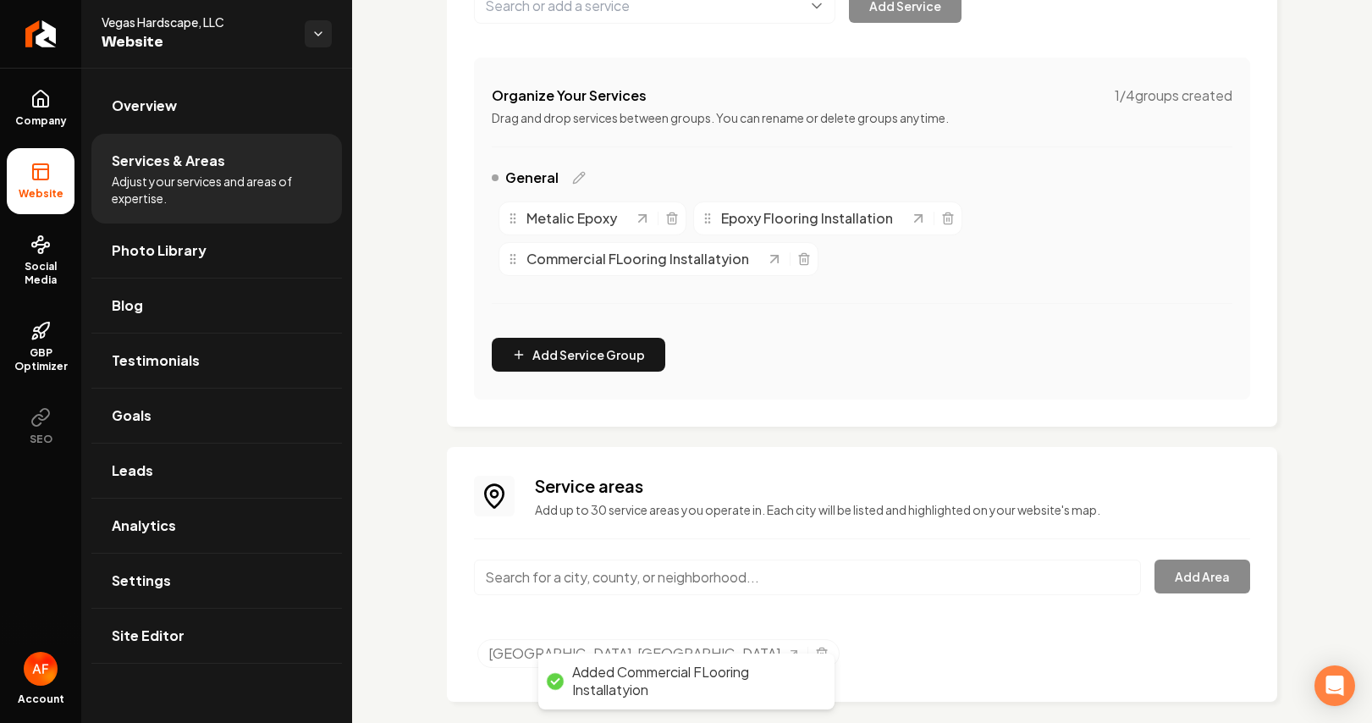
scroll to position [310, 0]
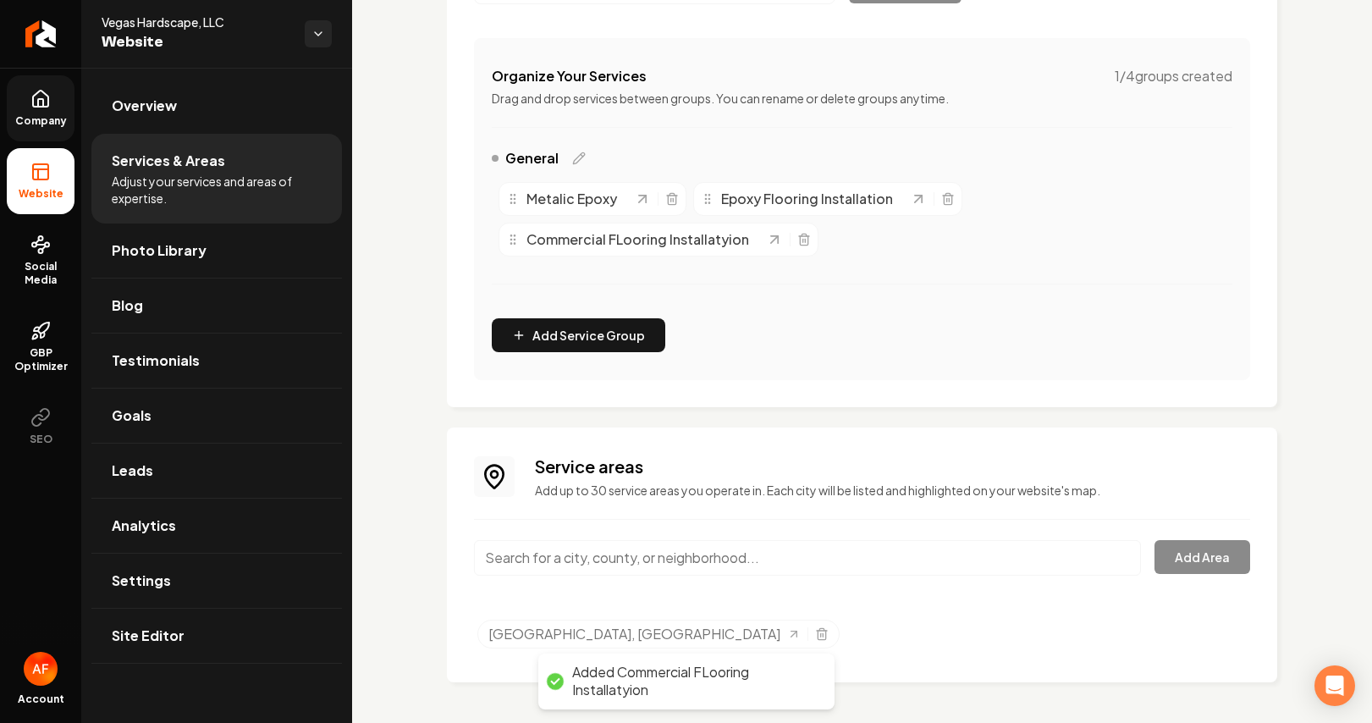
click at [19, 120] on span "Company" at bounding box center [40, 121] width 65 height 14
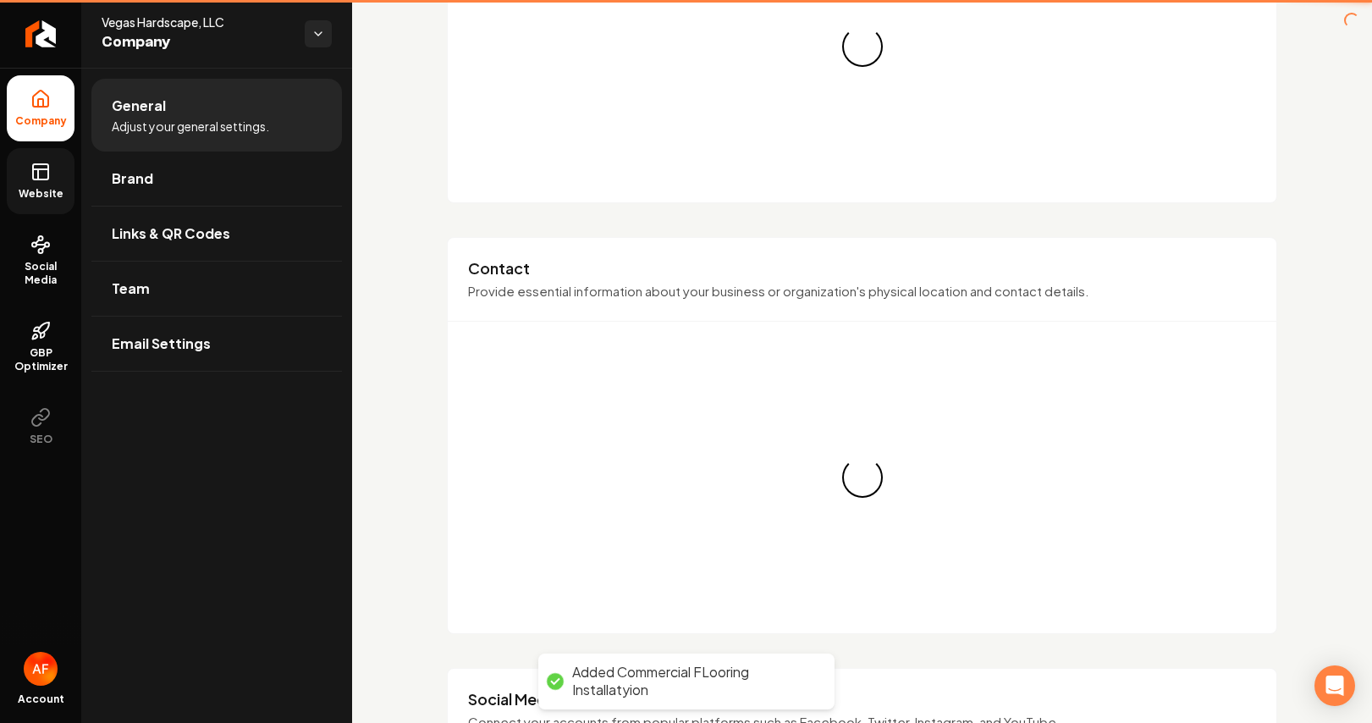
click at [36, 150] on link "Website" at bounding box center [41, 181] width 68 height 66
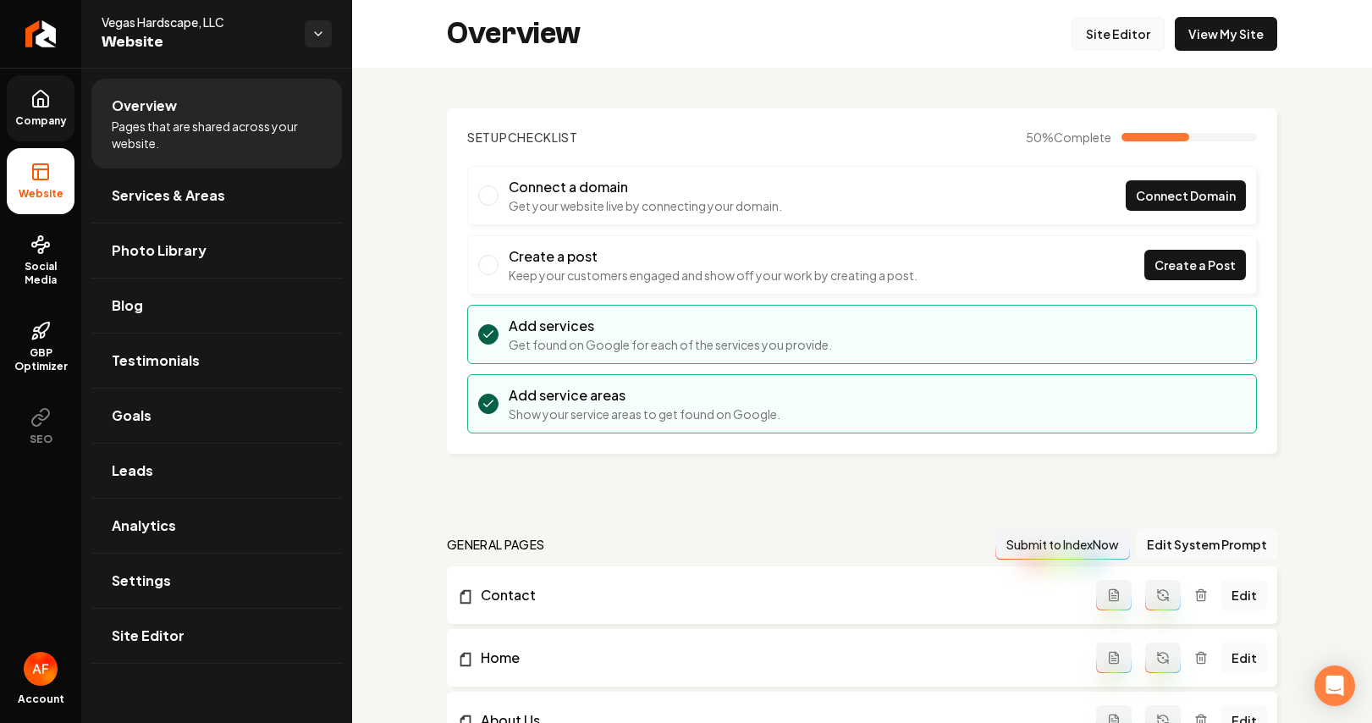
click at [1134, 43] on link "Site Editor" at bounding box center [1118, 34] width 93 height 34
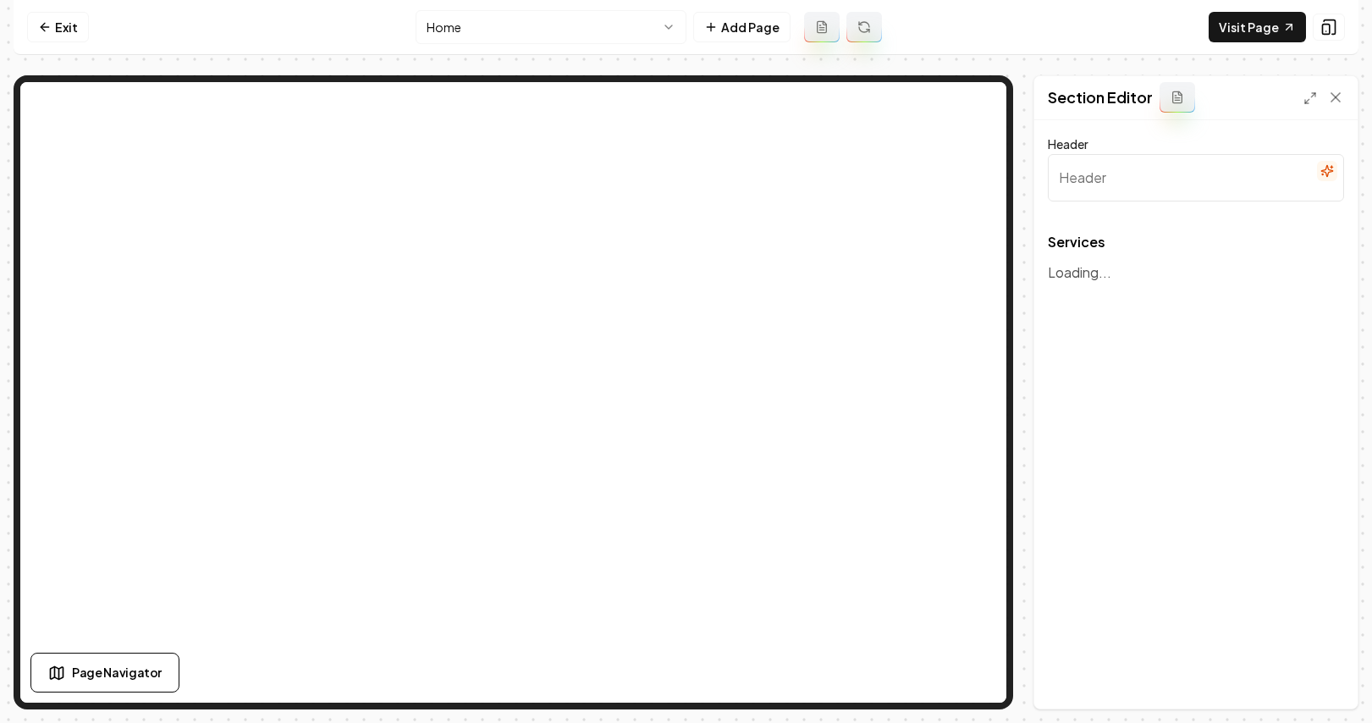
type input "Our Innovative Surface Solutions"
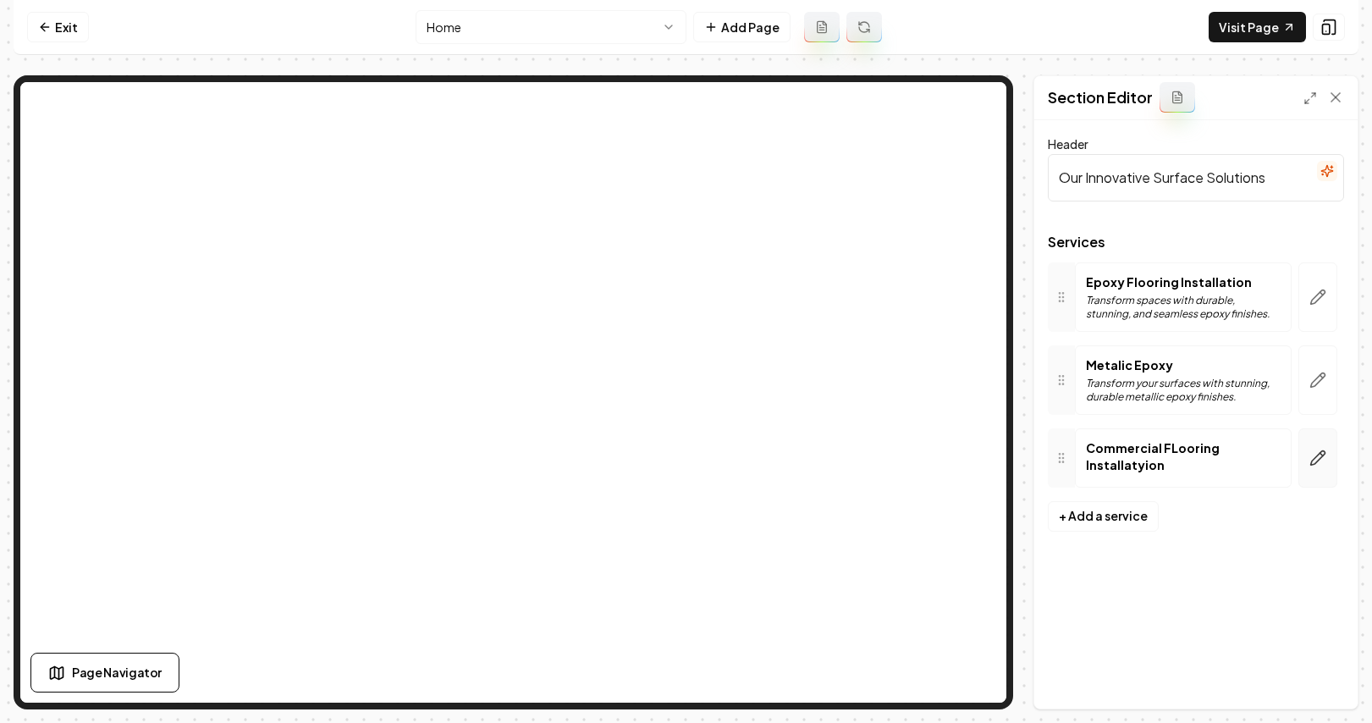
click at [1142, 463] on icon "button" at bounding box center [1317, 457] width 17 height 17
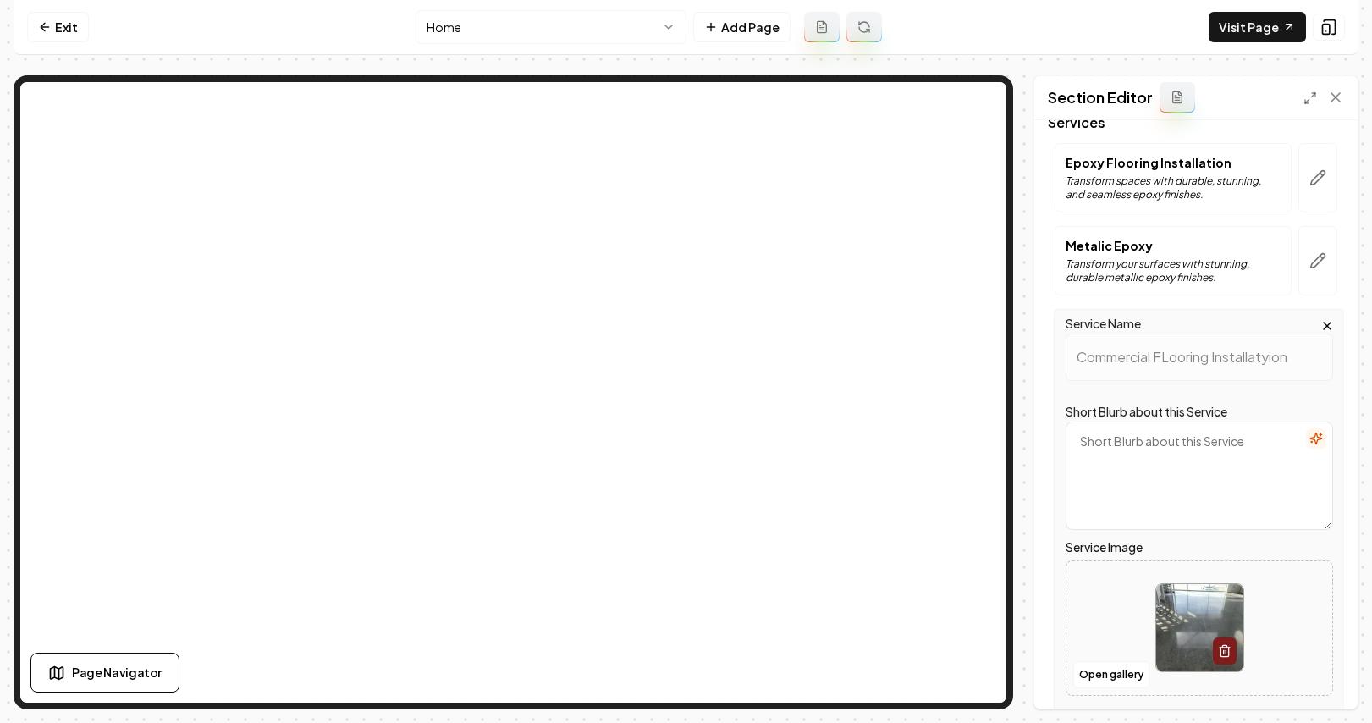
scroll to position [137, 0]
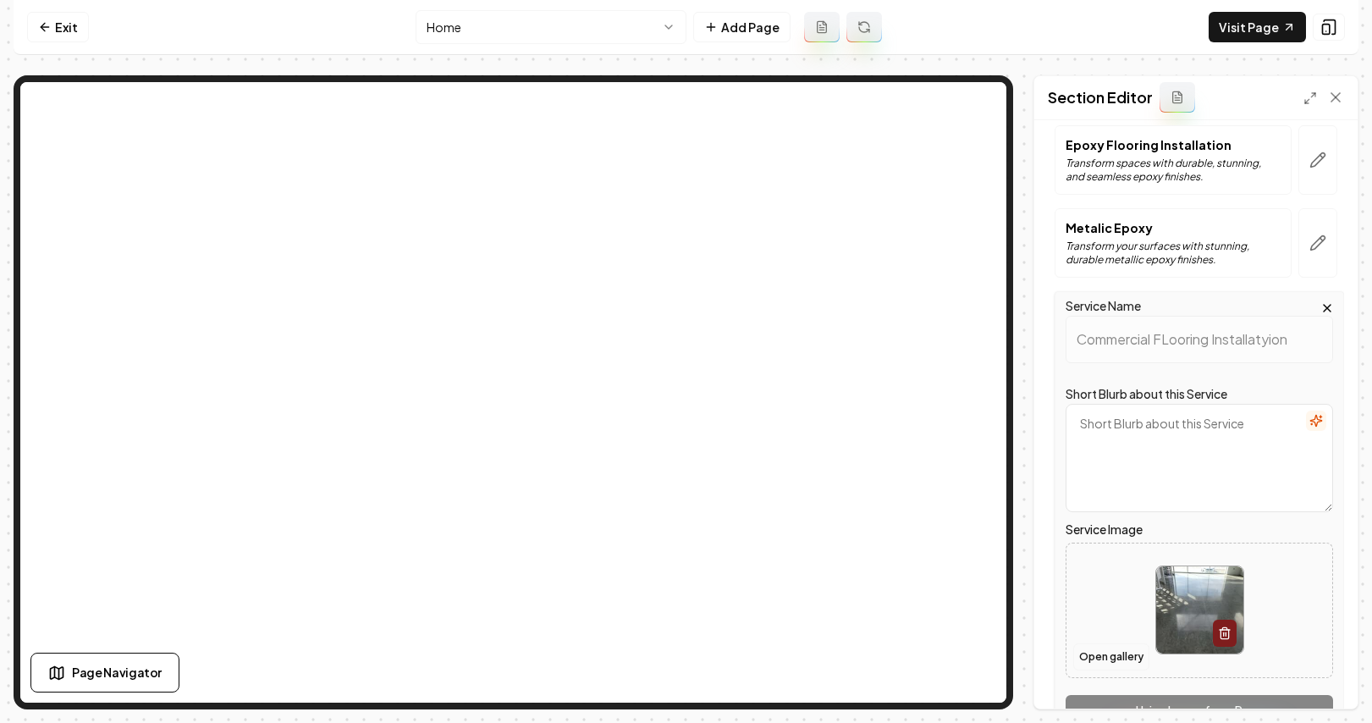
click at [1100, 661] on button "Open gallery" at bounding box center [1111, 656] width 76 height 27
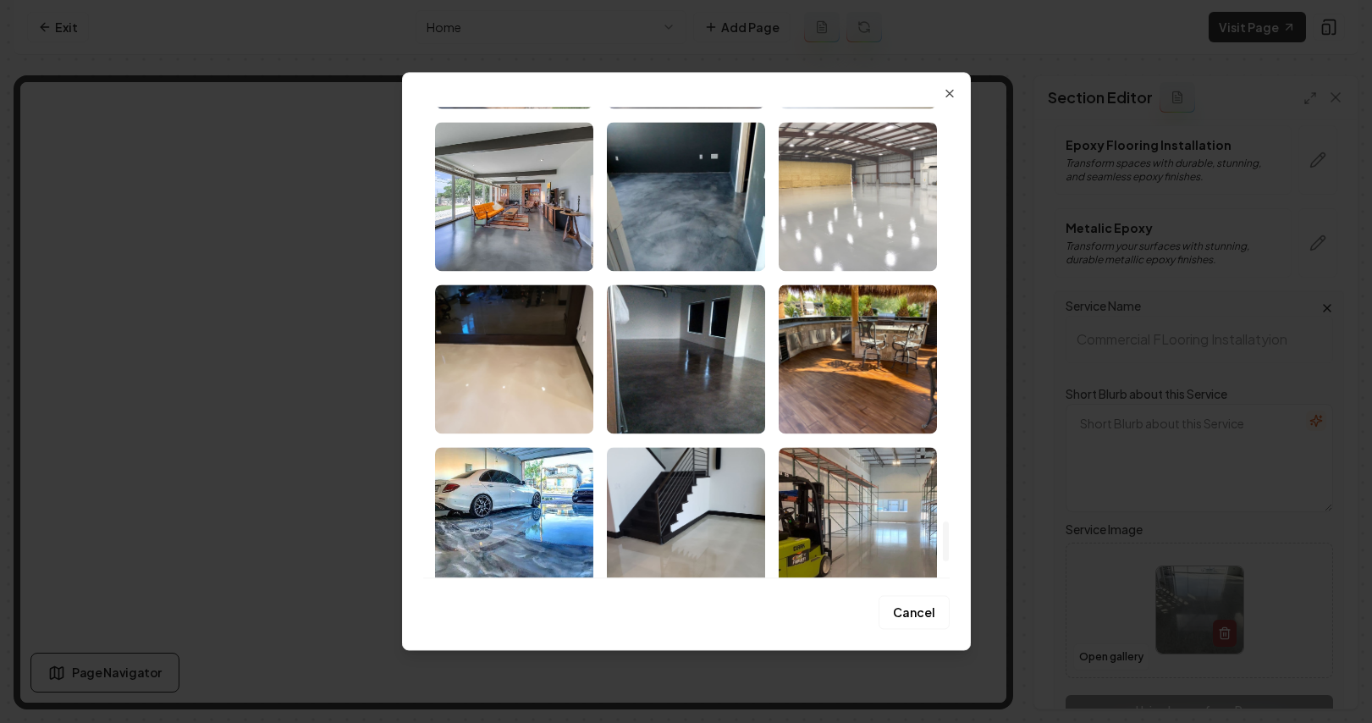
scroll to position [4898, 0]
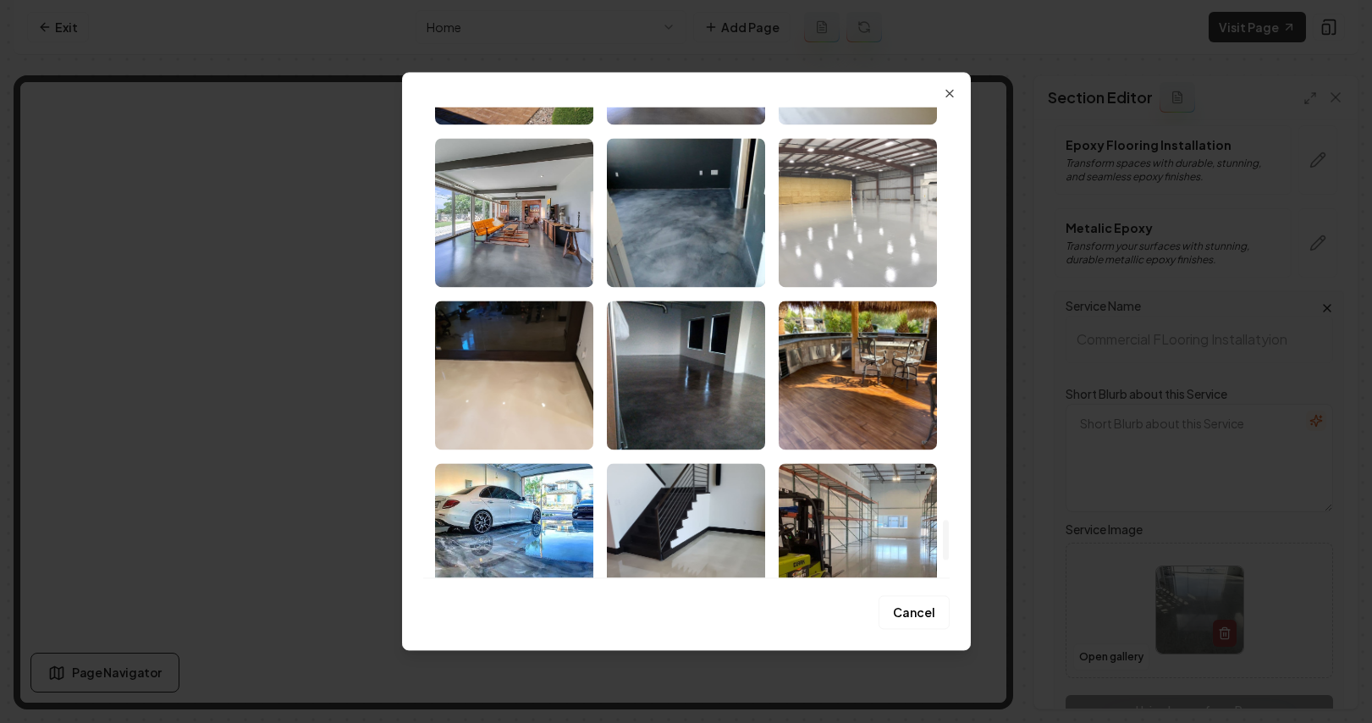
click at [910, 220] on img "Select image image_689a98c45c7cd75eb88944f7.jpeg" at bounding box center [858, 212] width 158 height 149
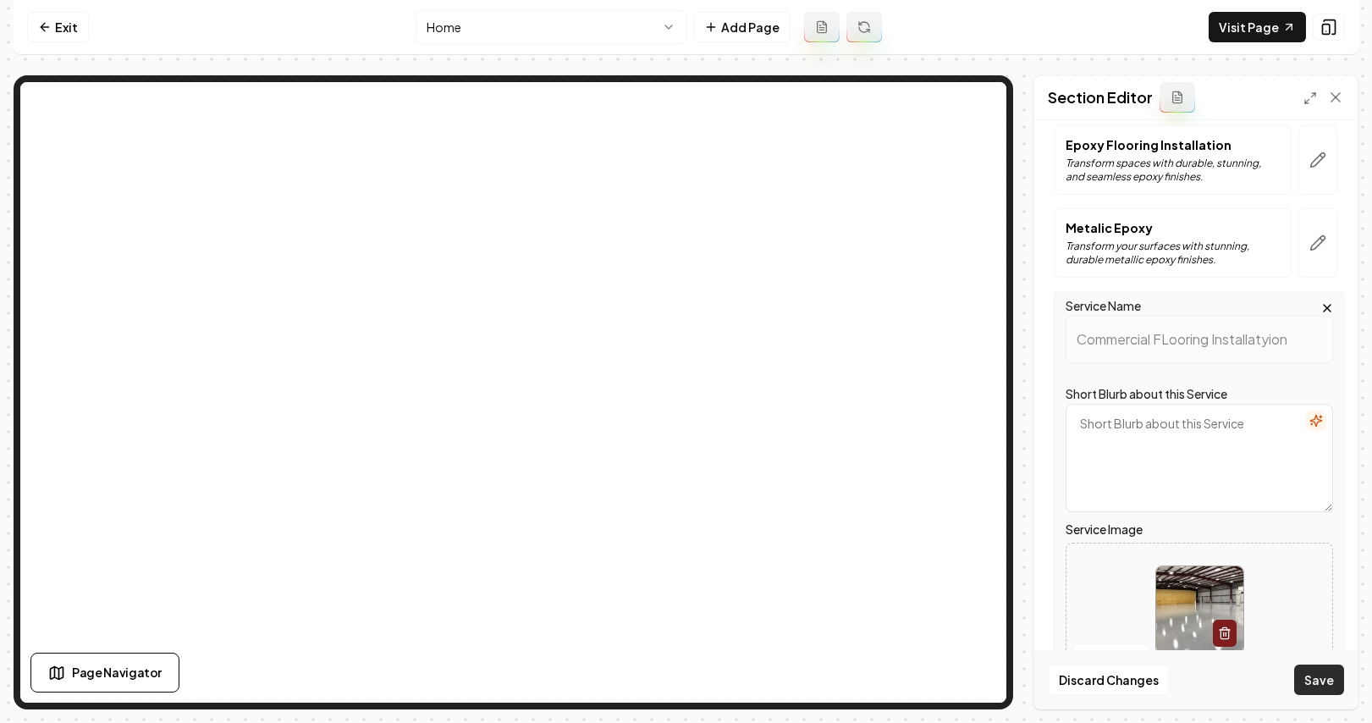
click at [1142, 682] on button "Save" at bounding box center [1319, 679] width 50 height 30
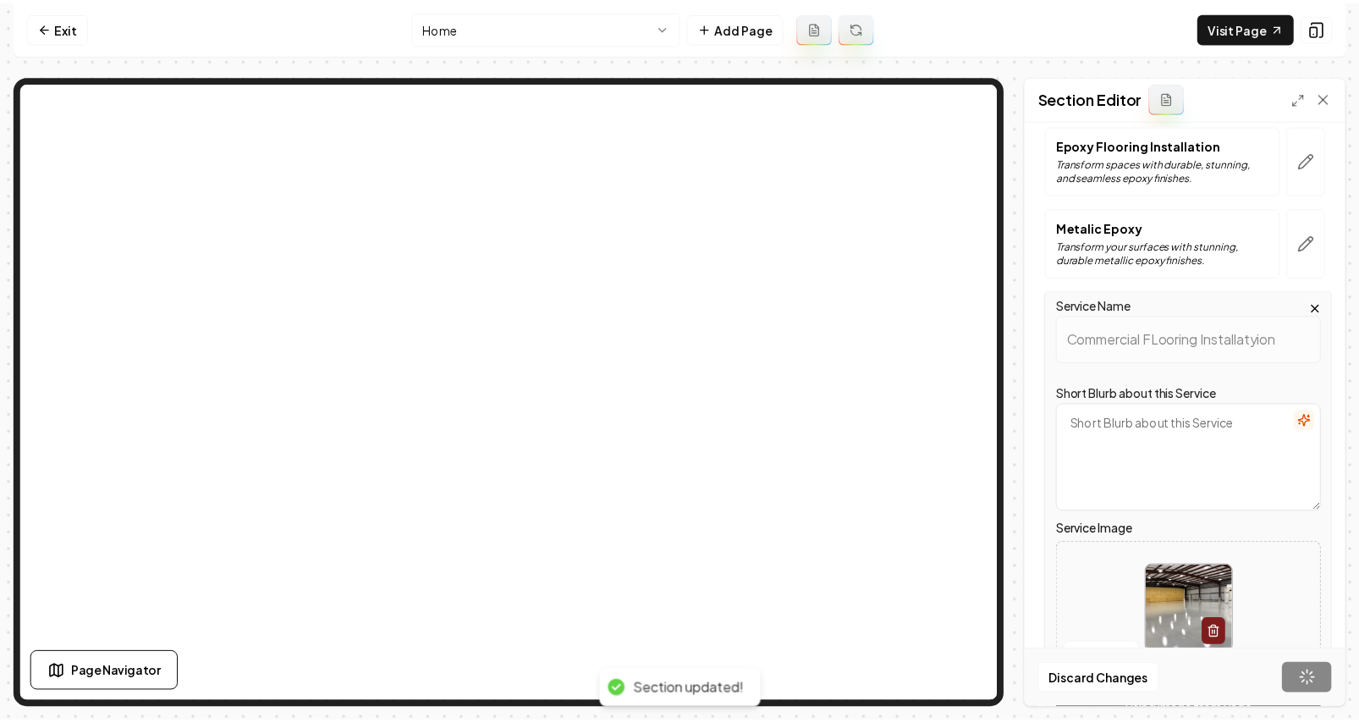
scroll to position [0, 0]
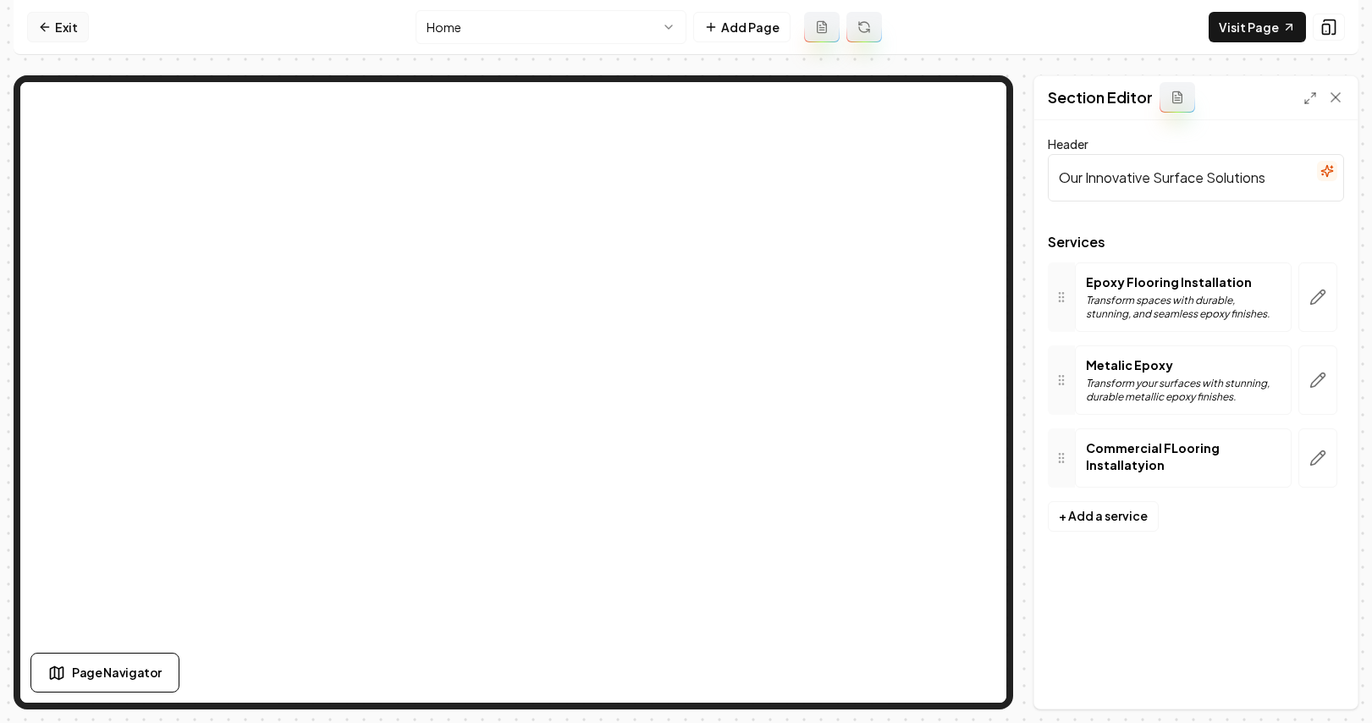
click at [59, 36] on link "Exit" at bounding box center [58, 27] width 62 height 30
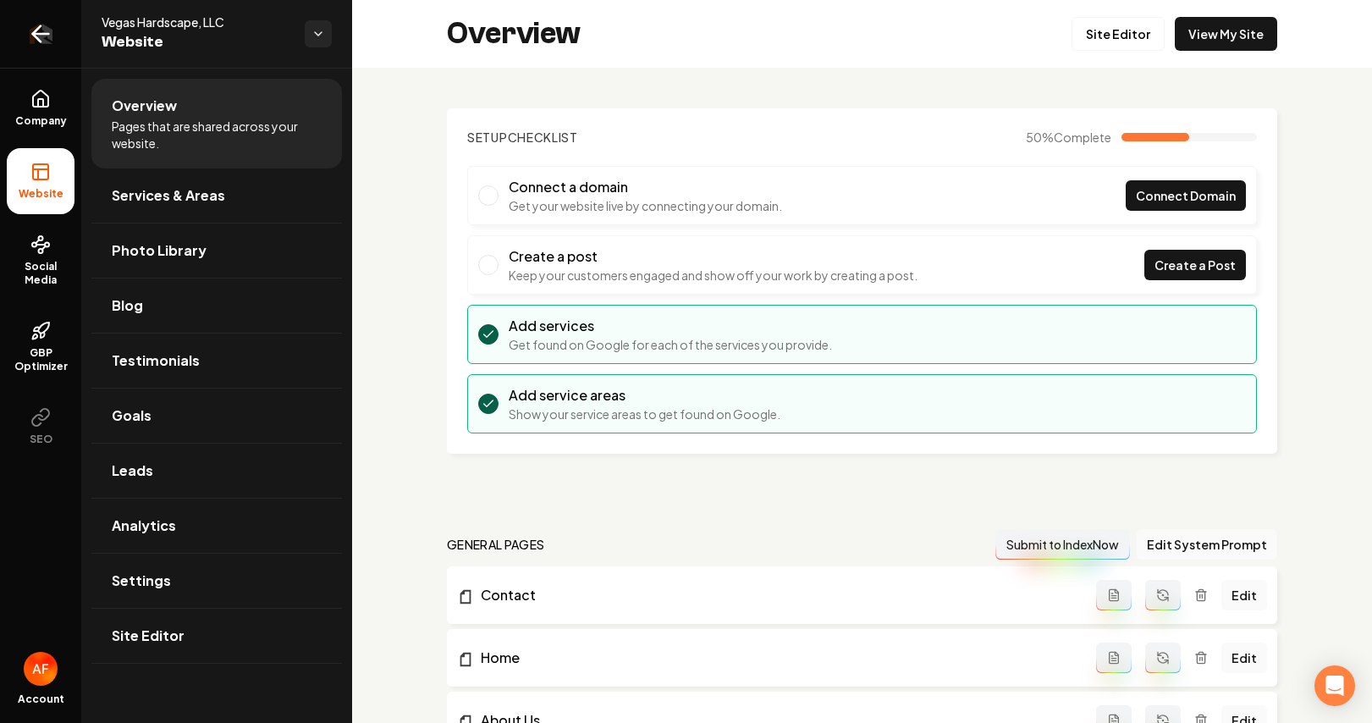
click at [41, 39] on icon "Return to dashboard" at bounding box center [40, 33] width 27 height 27
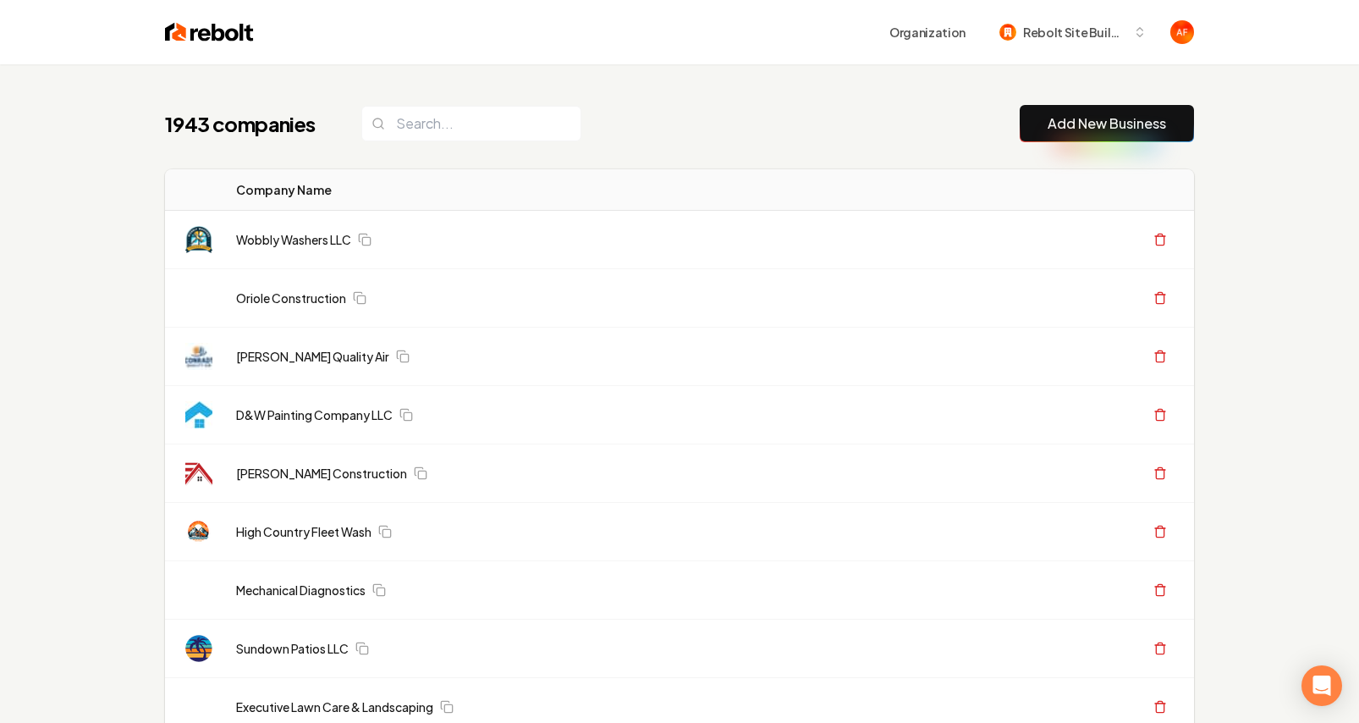
drag, startPoint x: 1074, startPoint y: 114, endPoint x: 637, endPoint y: 191, distance: 443.5
click at [1074, 114] on link "Add New Business" at bounding box center [1107, 123] width 119 height 20
click at [1050, 136] on button "Add New Business" at bounding box center [1107, 123] width 174 height 37
